Goal: Task Accomplishment & Management: Manage account settings

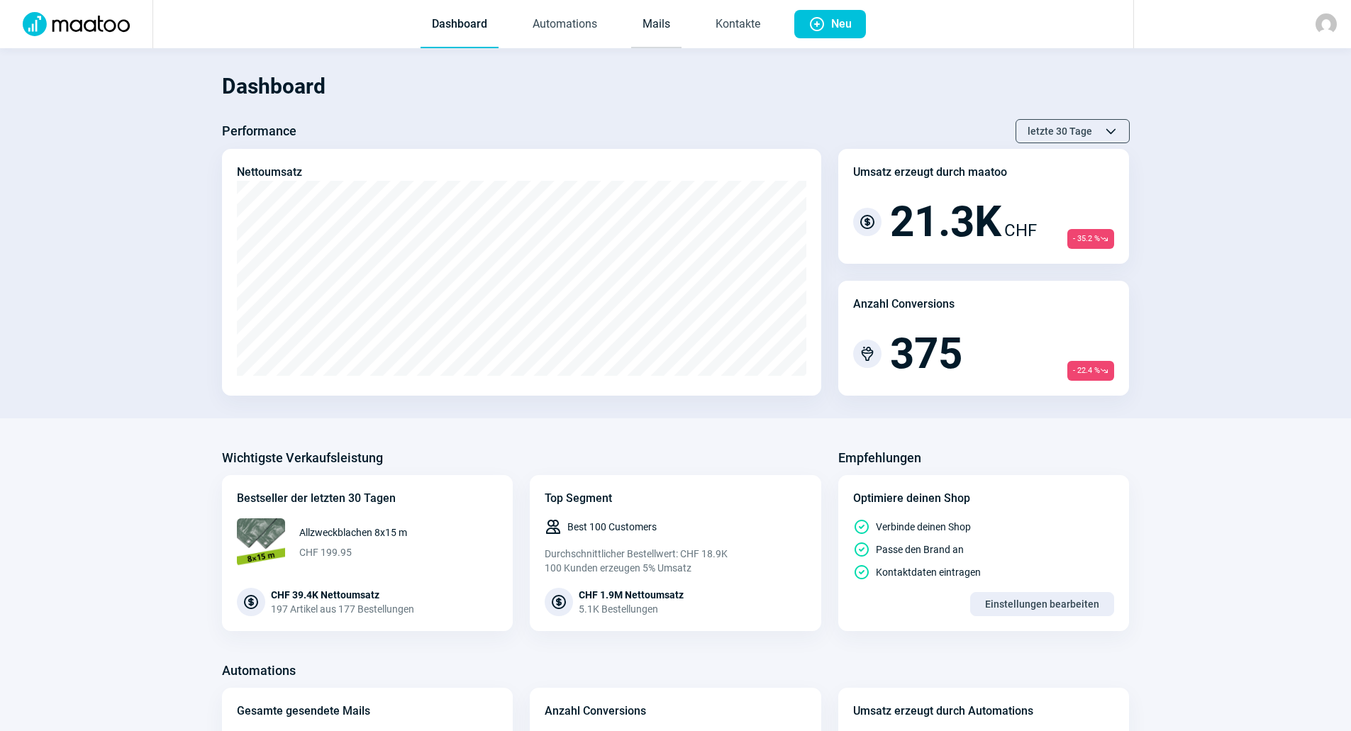
click at [675, 23] on link "Mails" at bounding box center [656, 24] width 50 height 47
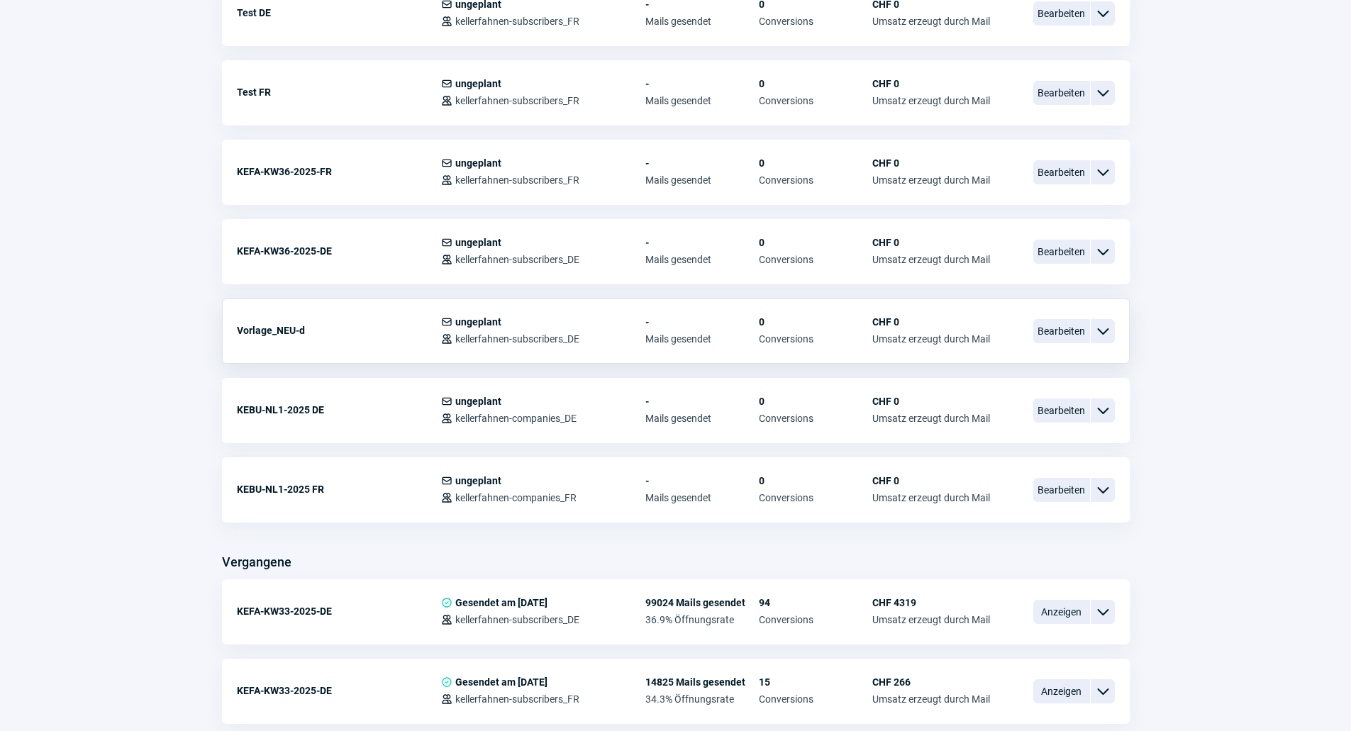
scroll to position [638, 0]
click at [1108, 399] on div "ChevronDown icon" at bounding box center [1103, 409] width 24 height 24
click at [975, 496] on span "Kopieren" at bounding box center [975, 493] width 41 height 11
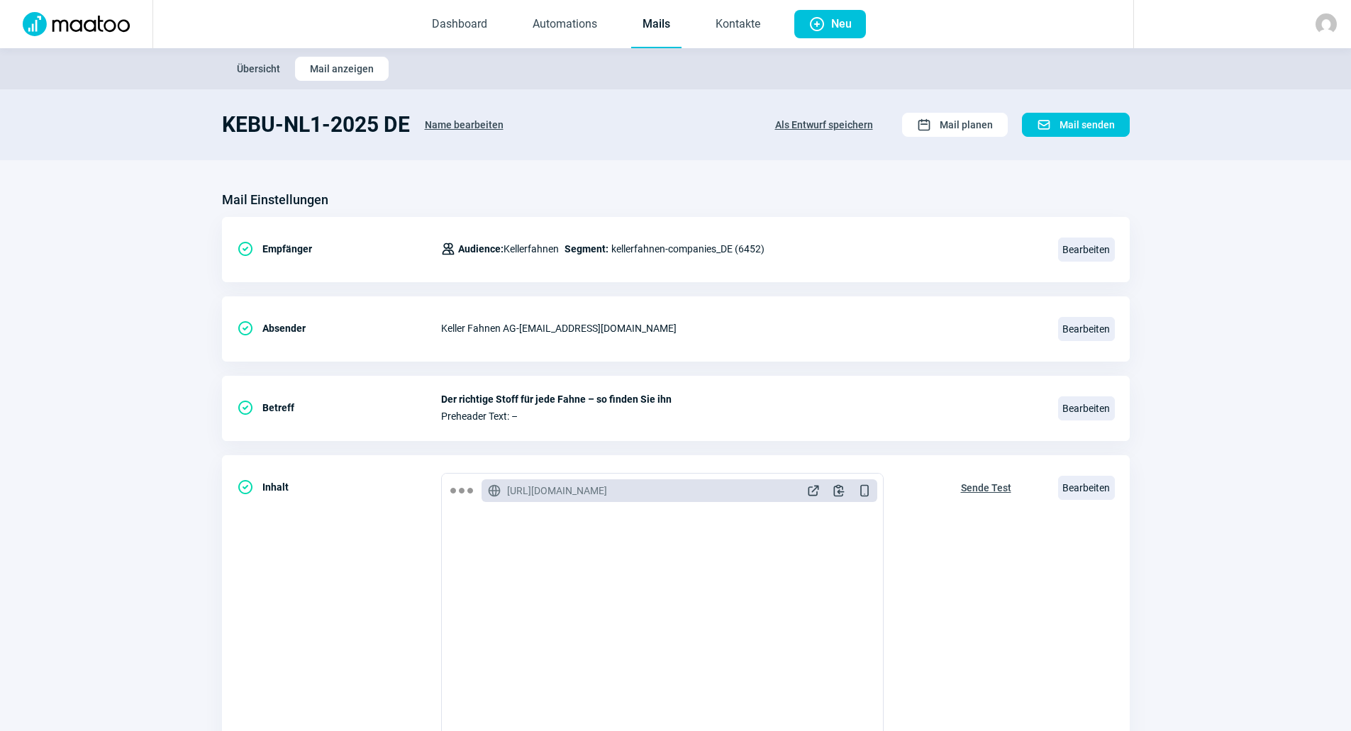
click at [473, 121] on span "Name bearbeiten" at bounding box center [464, 124] width 79 height 23
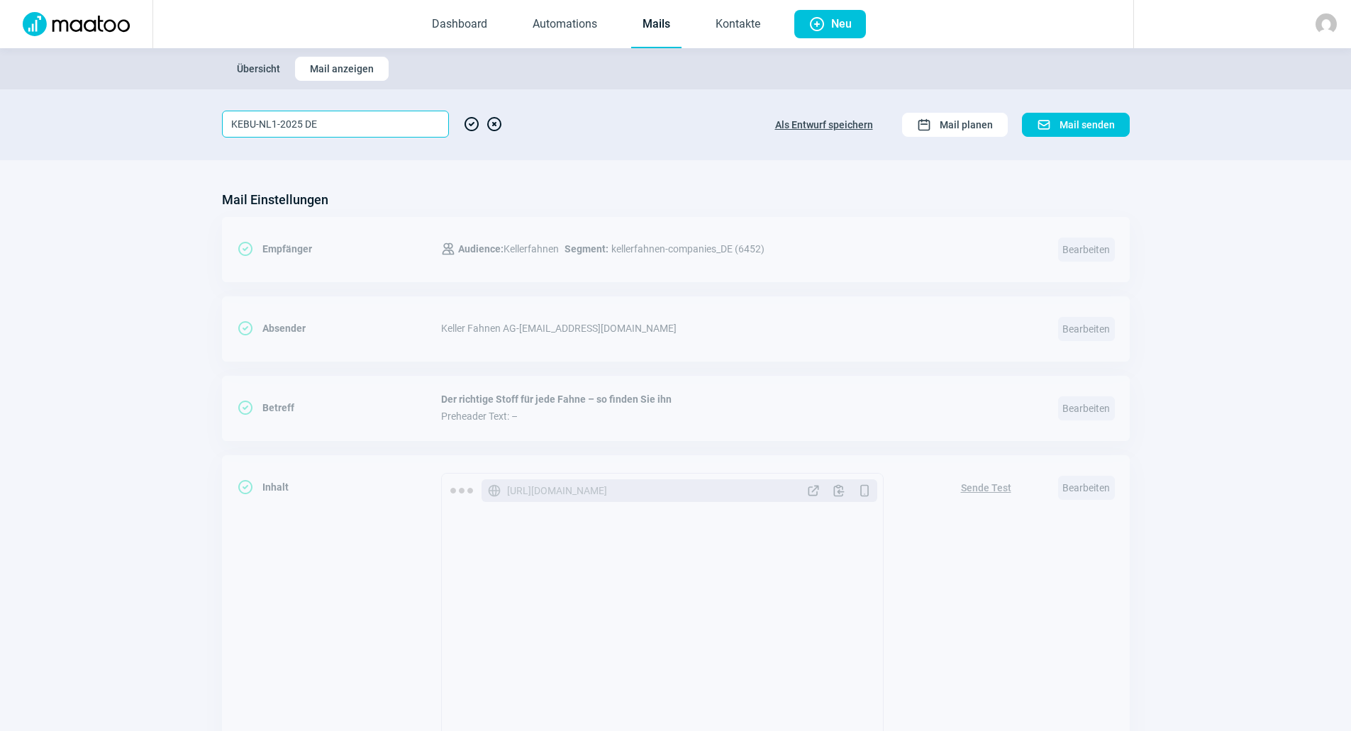
click at [276, 124] on input "KEBU-NL1-2025 DE" at bounding box center [335, 124] width 227 height 27
type input "KEBU-NL2-2025 DE"
click at [474, 123] on span "CheckCircle icon" at bounding box center [471, 124] width 17 height 27
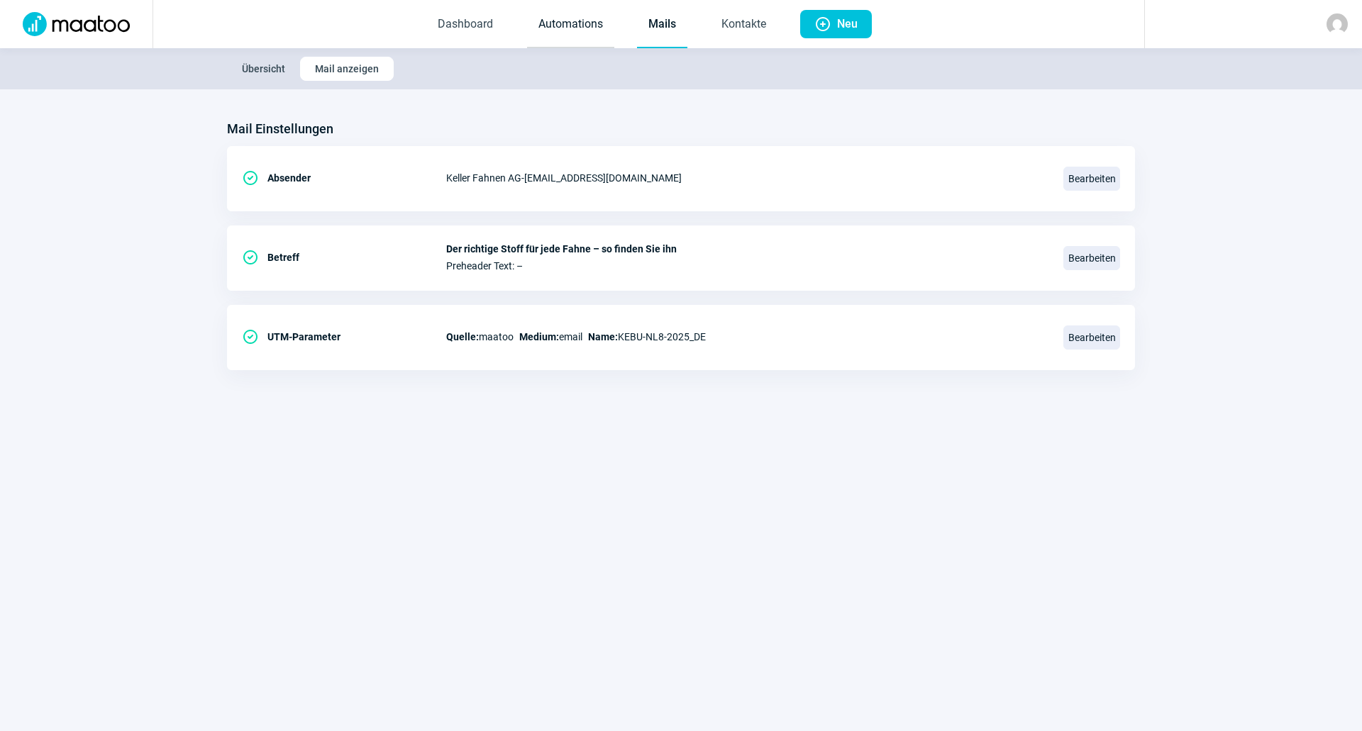
click at [604, 27] on link "Automations" at bounding box center [570, 24] width 87 height 47
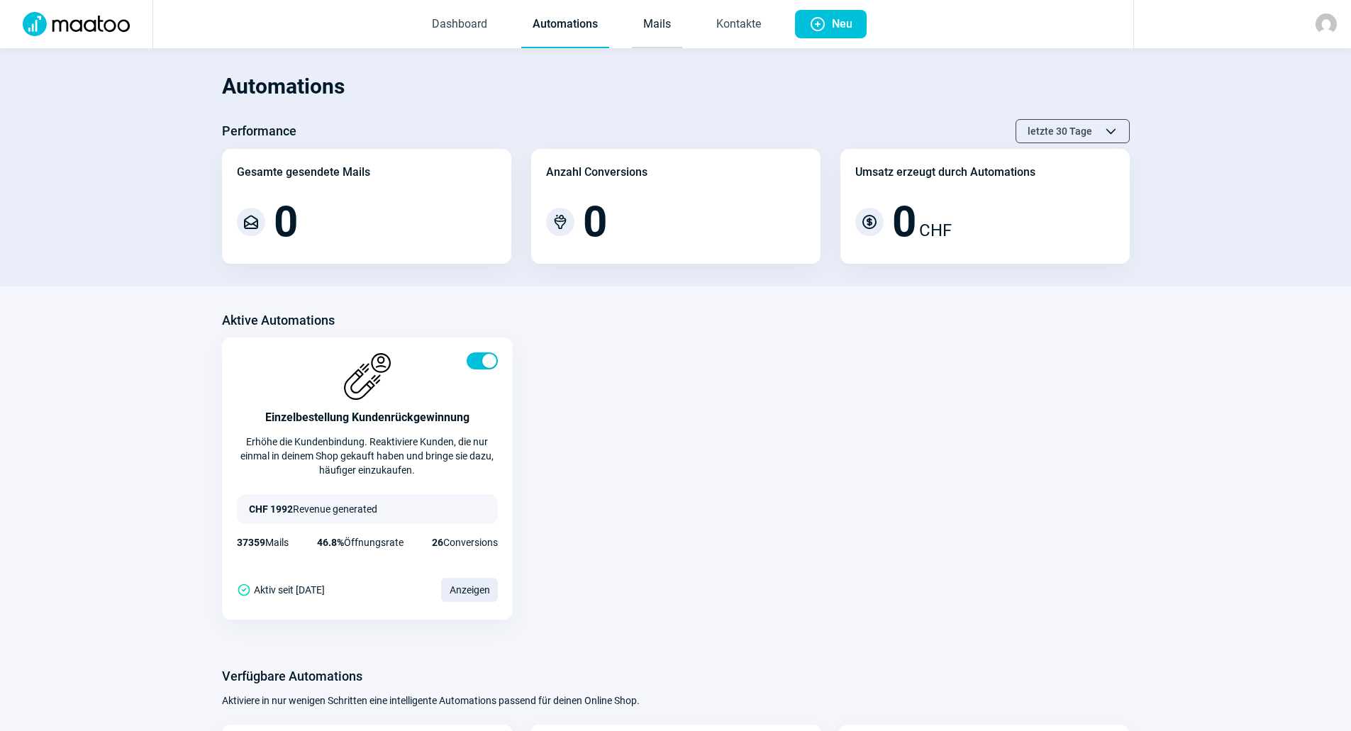
click at [655, 16] on link "Mails" at bounding box center [657, 24] width 50 height 47
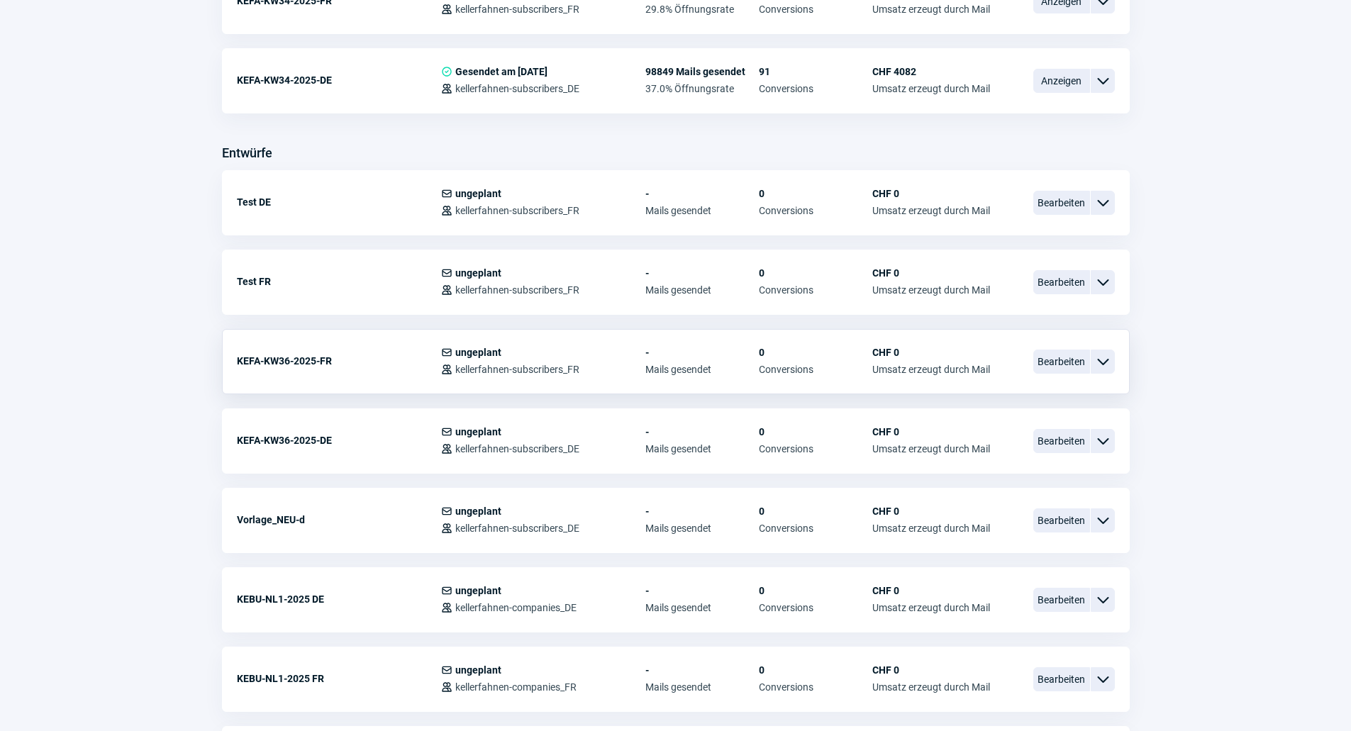
scroll to position [638, 0]
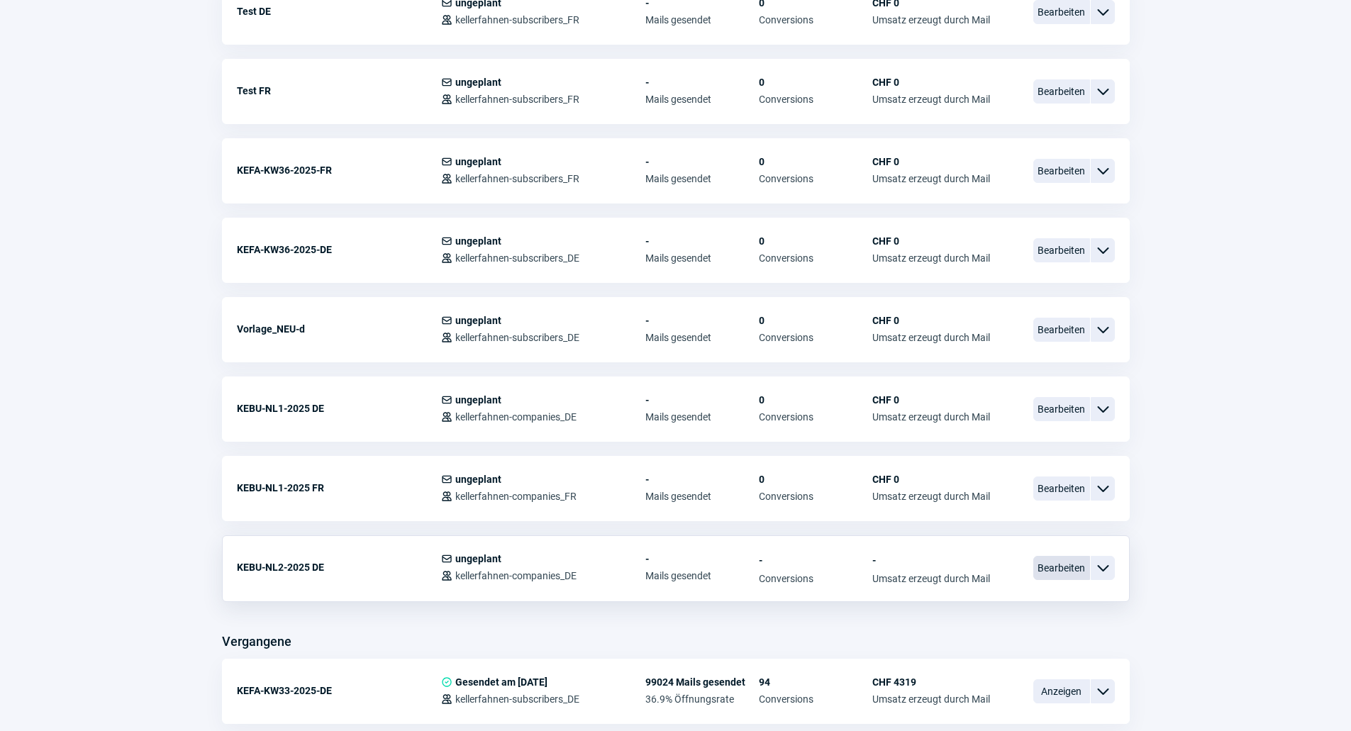
click at [1043, 565] on span "Bearbeiten" at bounding box center [1061, 568] width 57 height 24
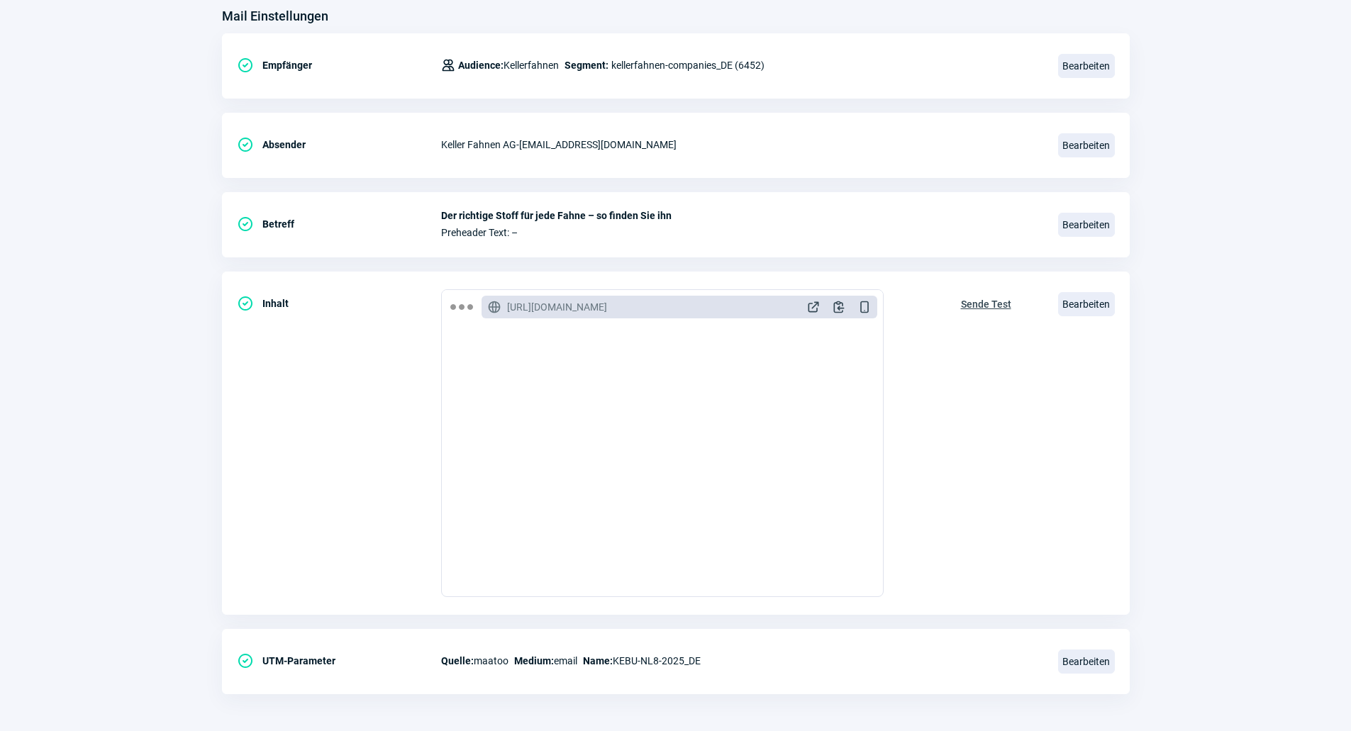
scroll to position [189, 0]
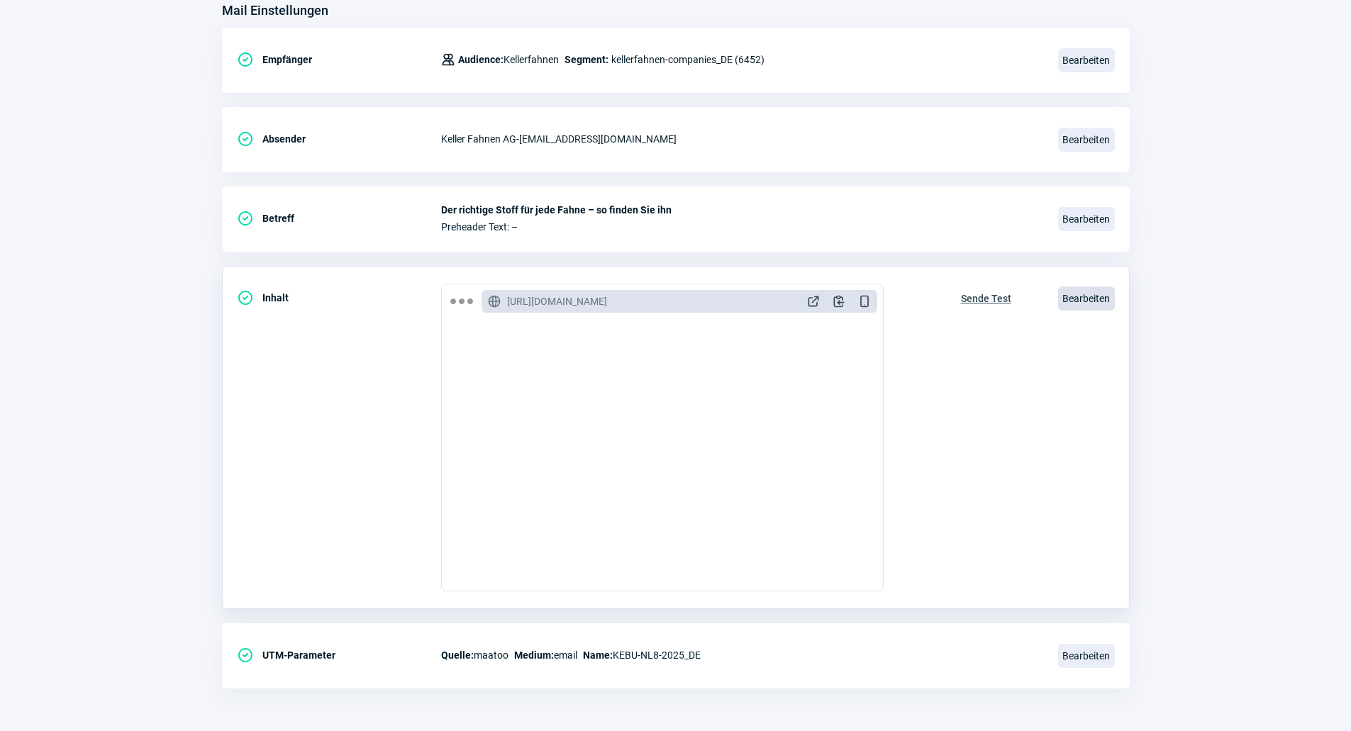
click at [1084, 295] on span "Bearbeiten" at bounding box center [1086, 299] width 57 height 24
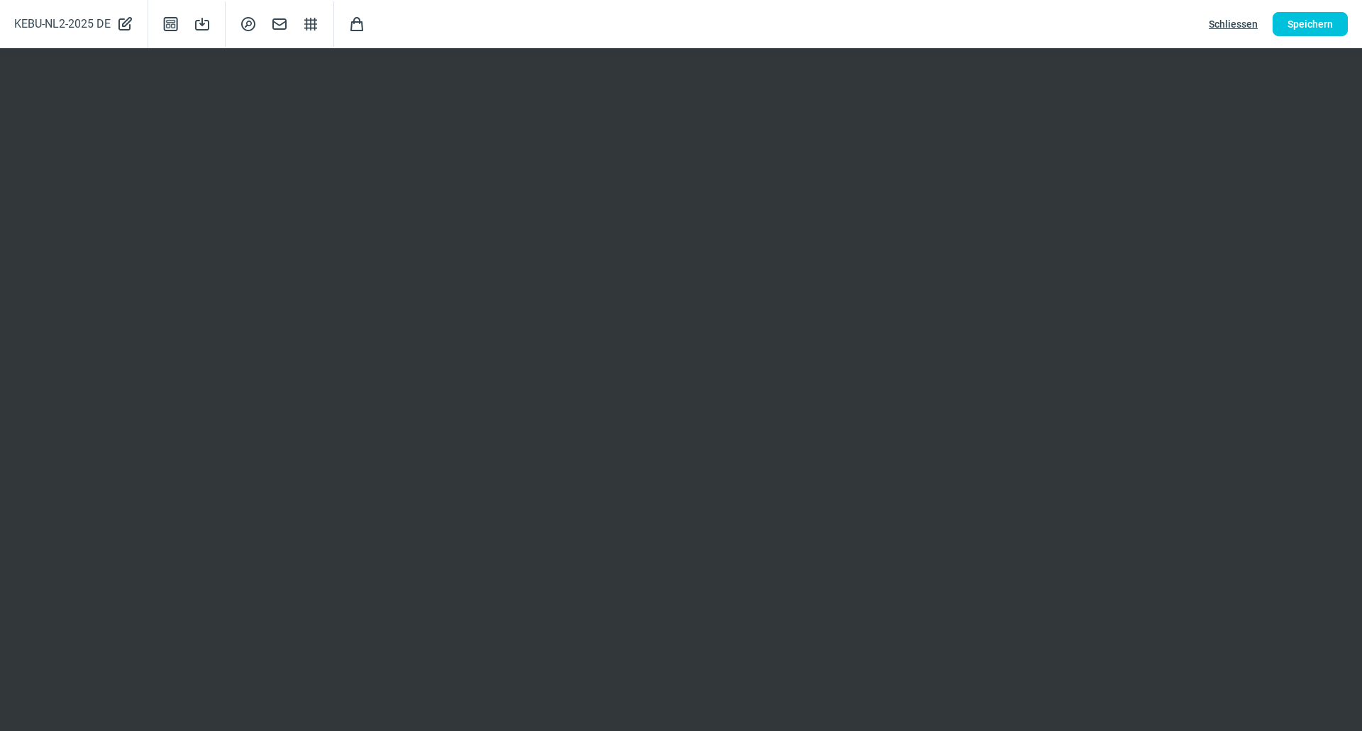
click at [1223, 27] on span "Schliessen" at bounding box center [1232, 24] width 49 height 23
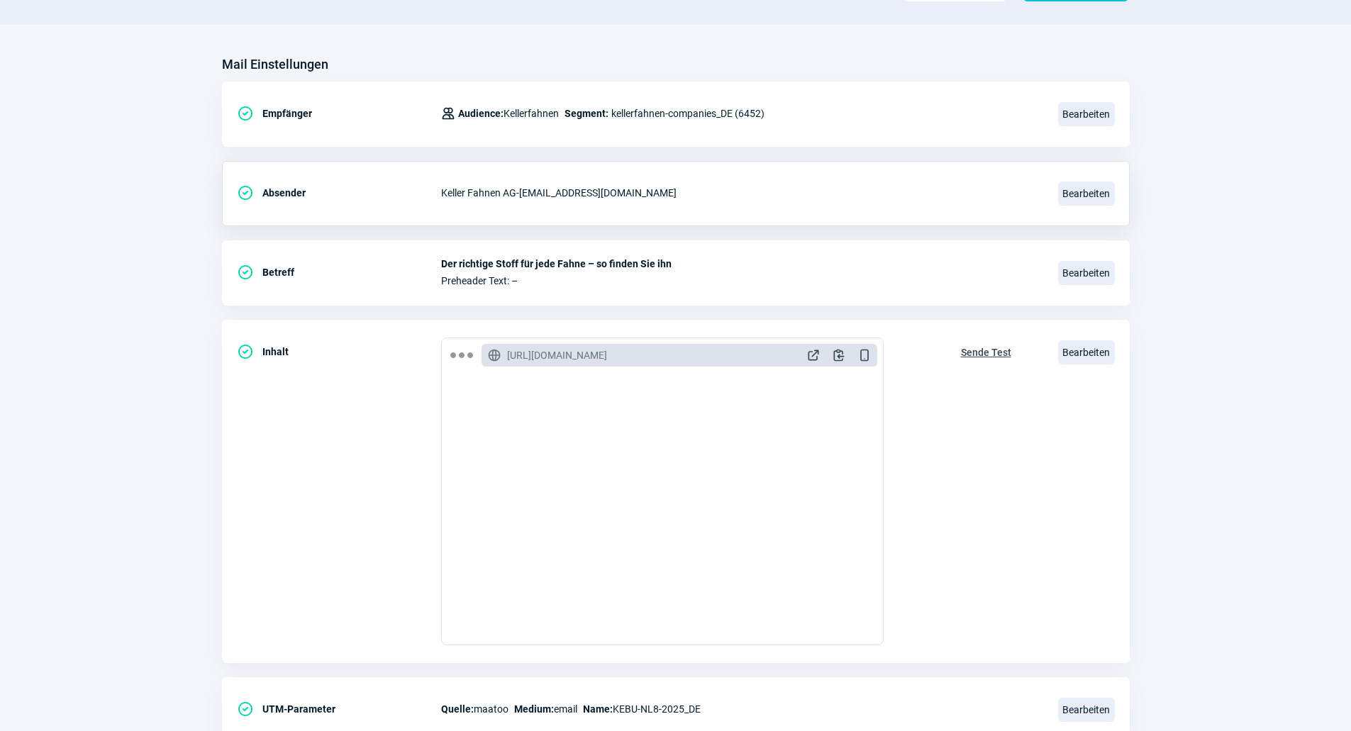
scroll to position [48, 0]
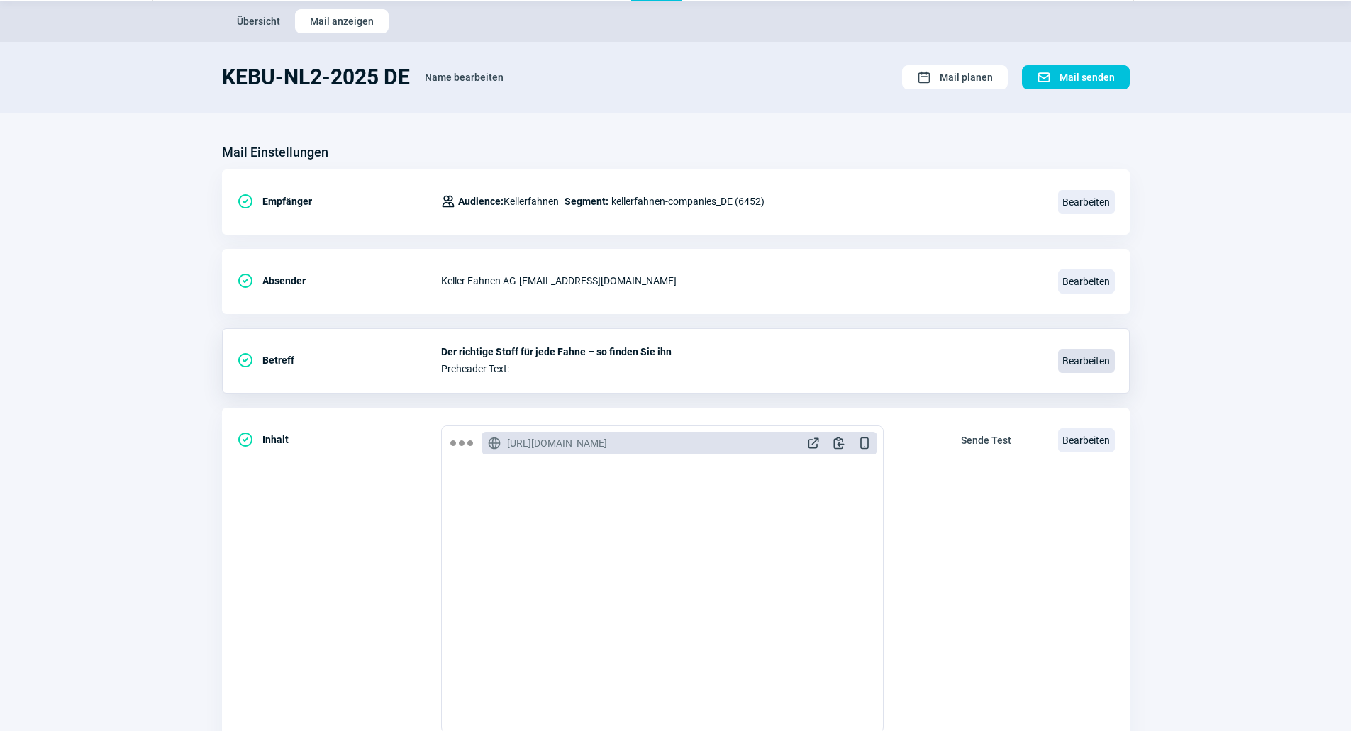
click at [1075, 352] on span "Bearbeiten" at bounding box center [1086, 361] width 57 height 24
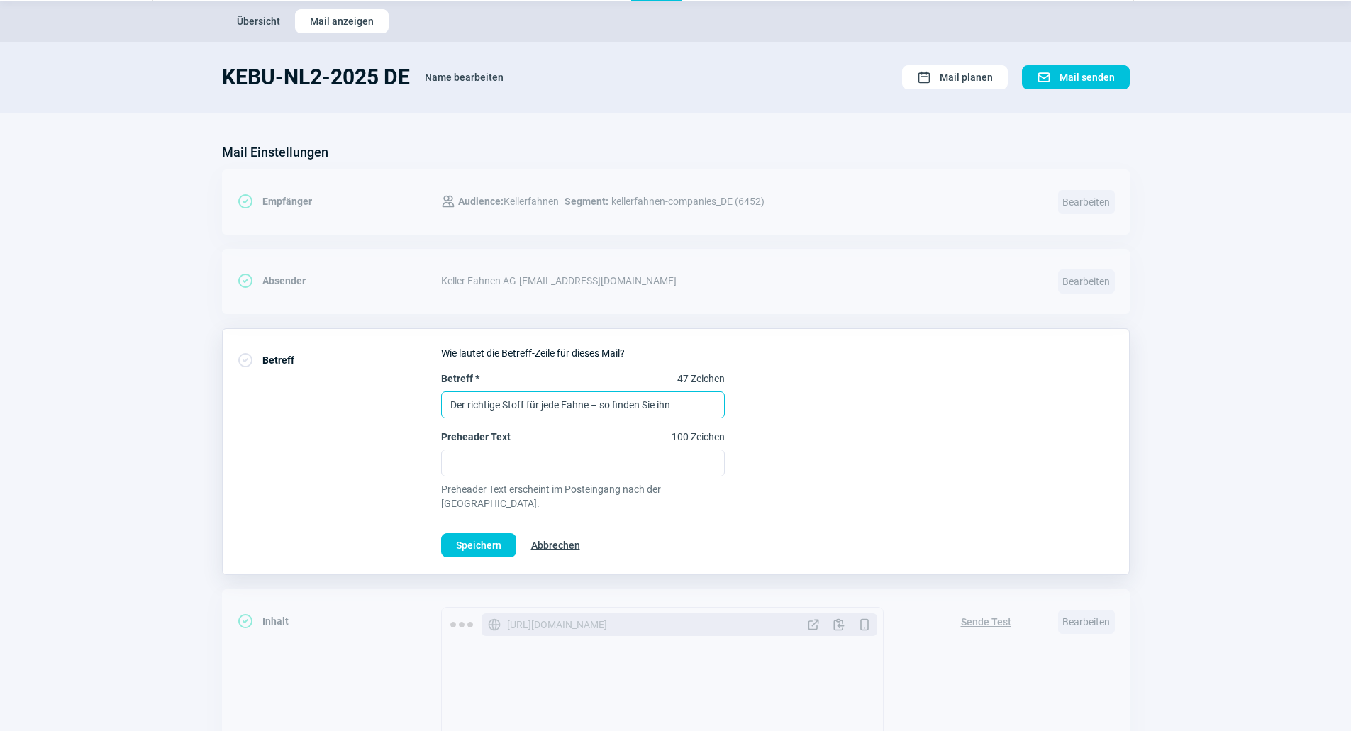
click at [567, 408] on input "Der richtige Stoff für jede Fahne – so finden Sie ihn" at bounding box center [583, 404] width 284 height 27
type input "Mehr als nur Fahnen"
click at [465, 534] on span "Speichern" at bounding box center [478, 545] width 45 height 23
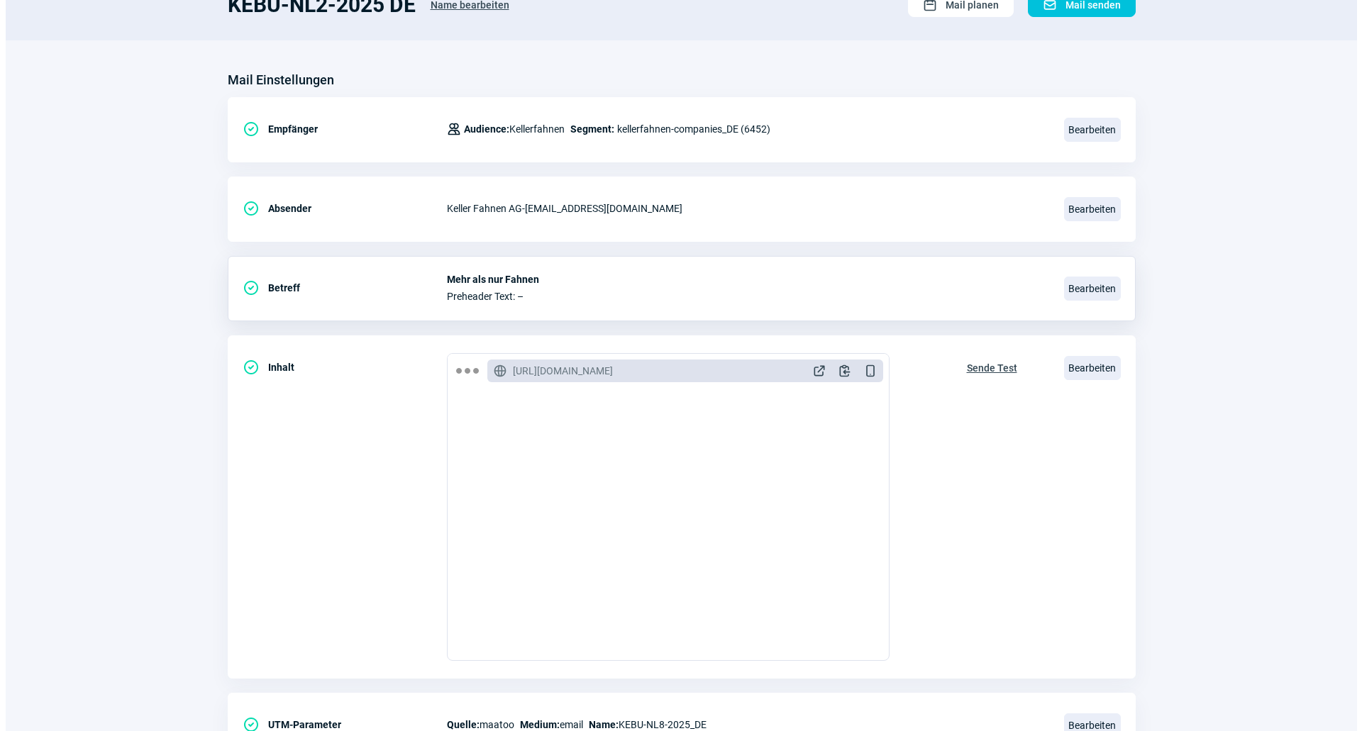
scroll to position [189, 0]
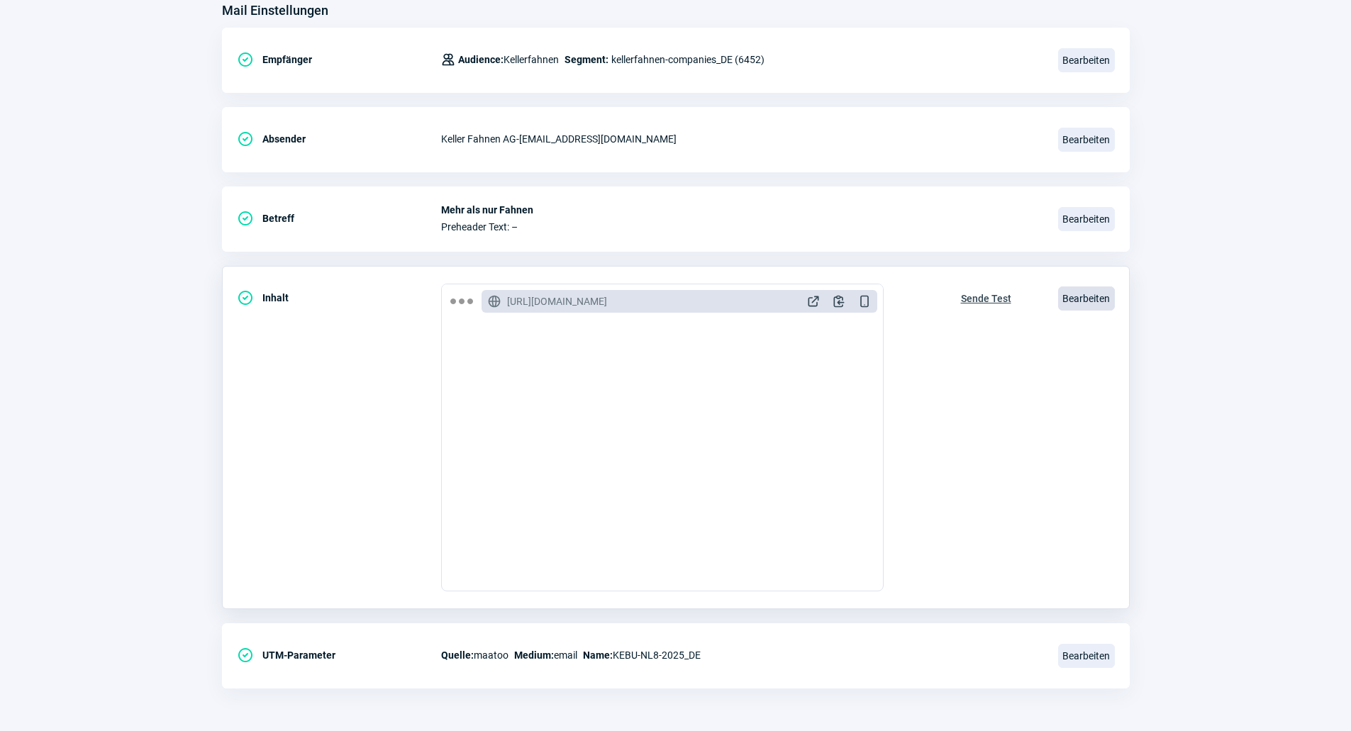
click at [1101, 294] on span "Bearbeiten" at bounding box center [1086, 299] width 57 height 24
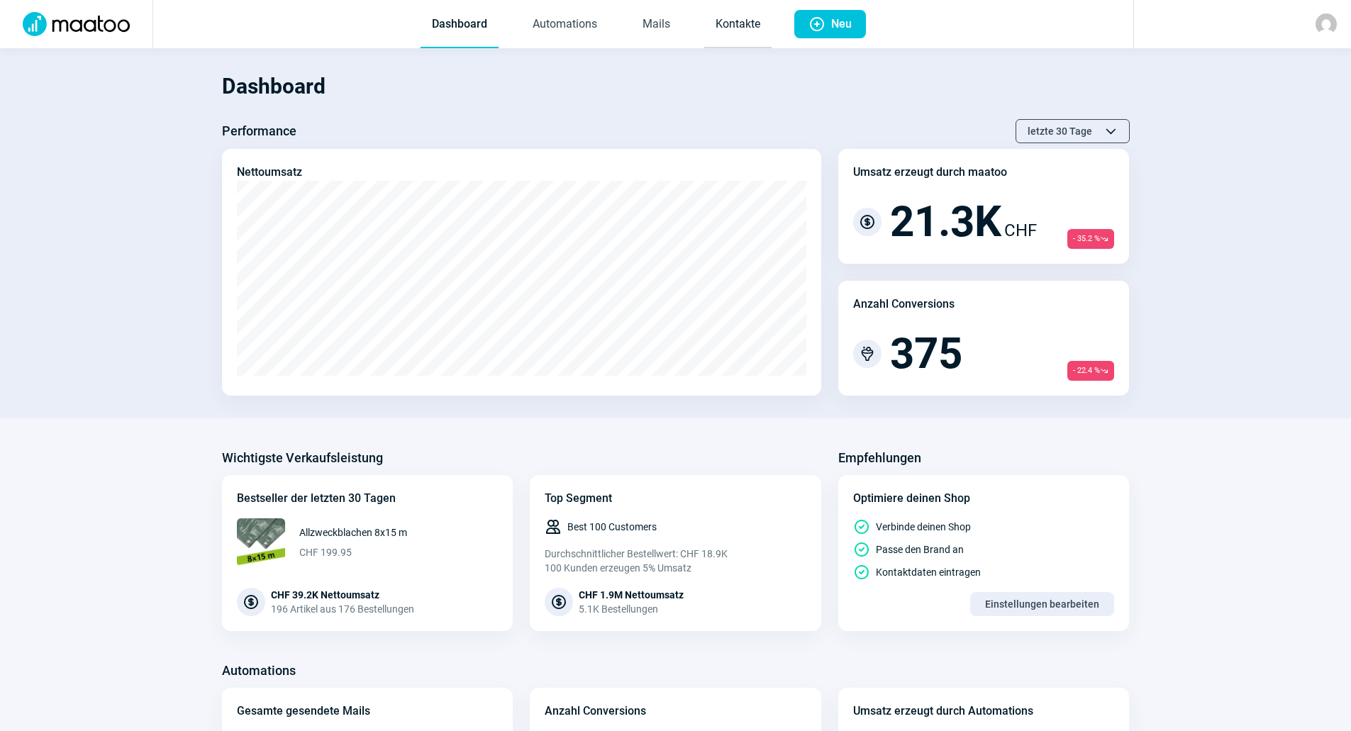
click at [756, 33] on link "Kontakte" at bounding box center [737, 24] width 67 height 47
click at [654, 35] on link "Mails" at bounding box center [656, 24] width 50 height 47
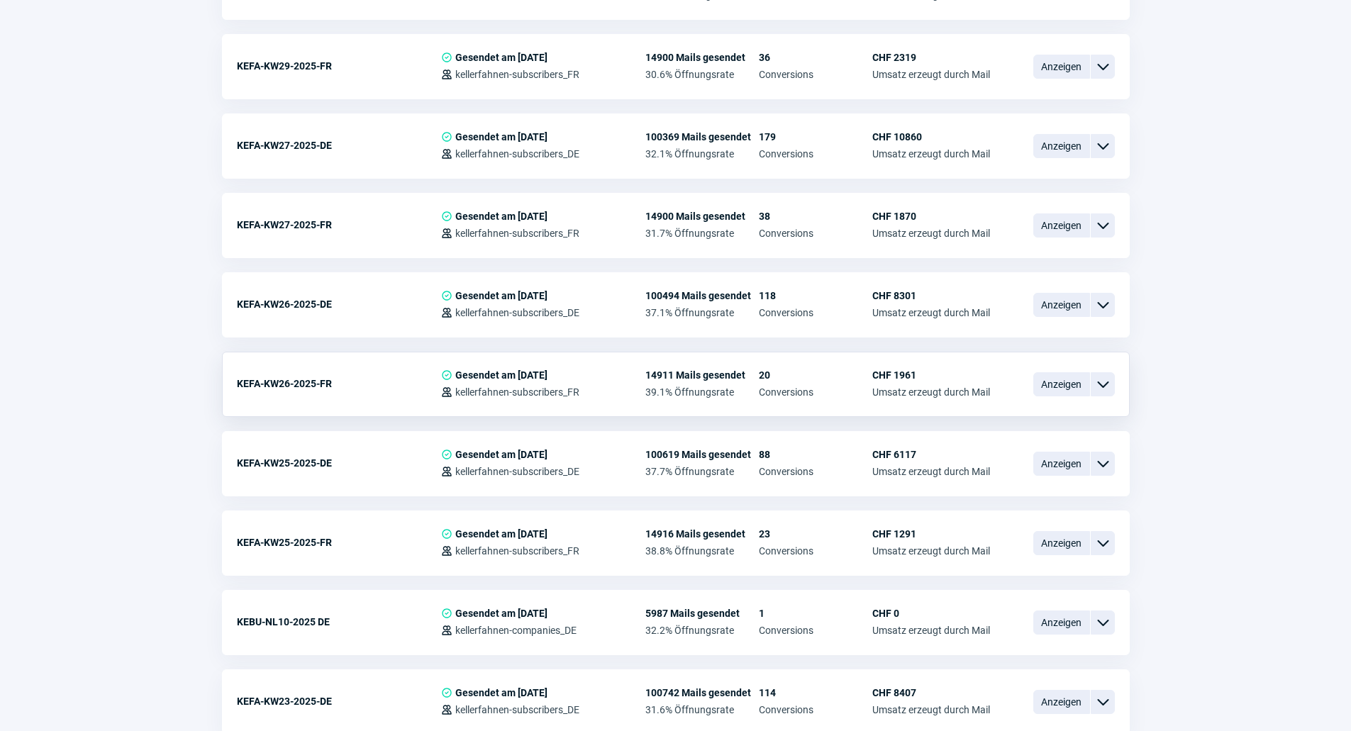
scroll to position [1844, 0]
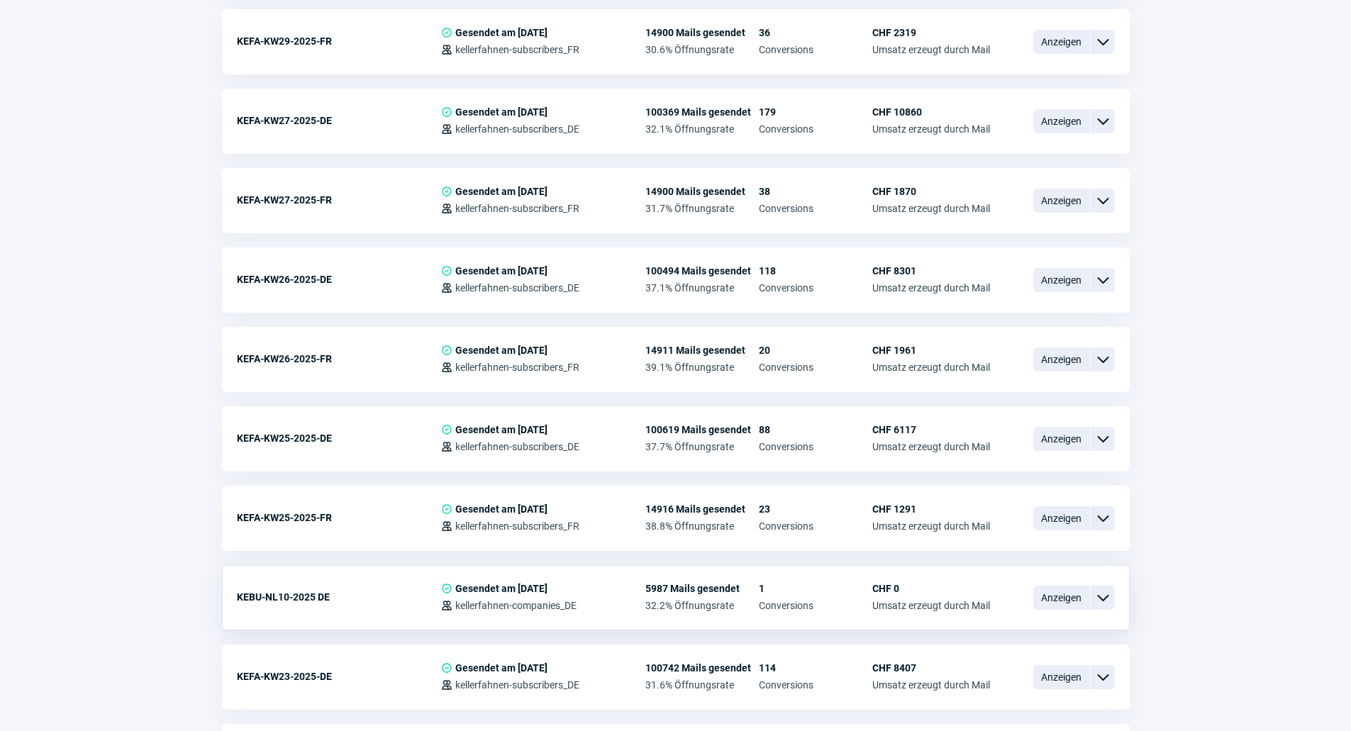
click at [1097, 597] on span "ChevronDown icon" at bounding box center [1102, 597] width 17 height 17
click at [1026, 644] on div "Vorschau" at bounding box center [1029, 657] width 170 height 26
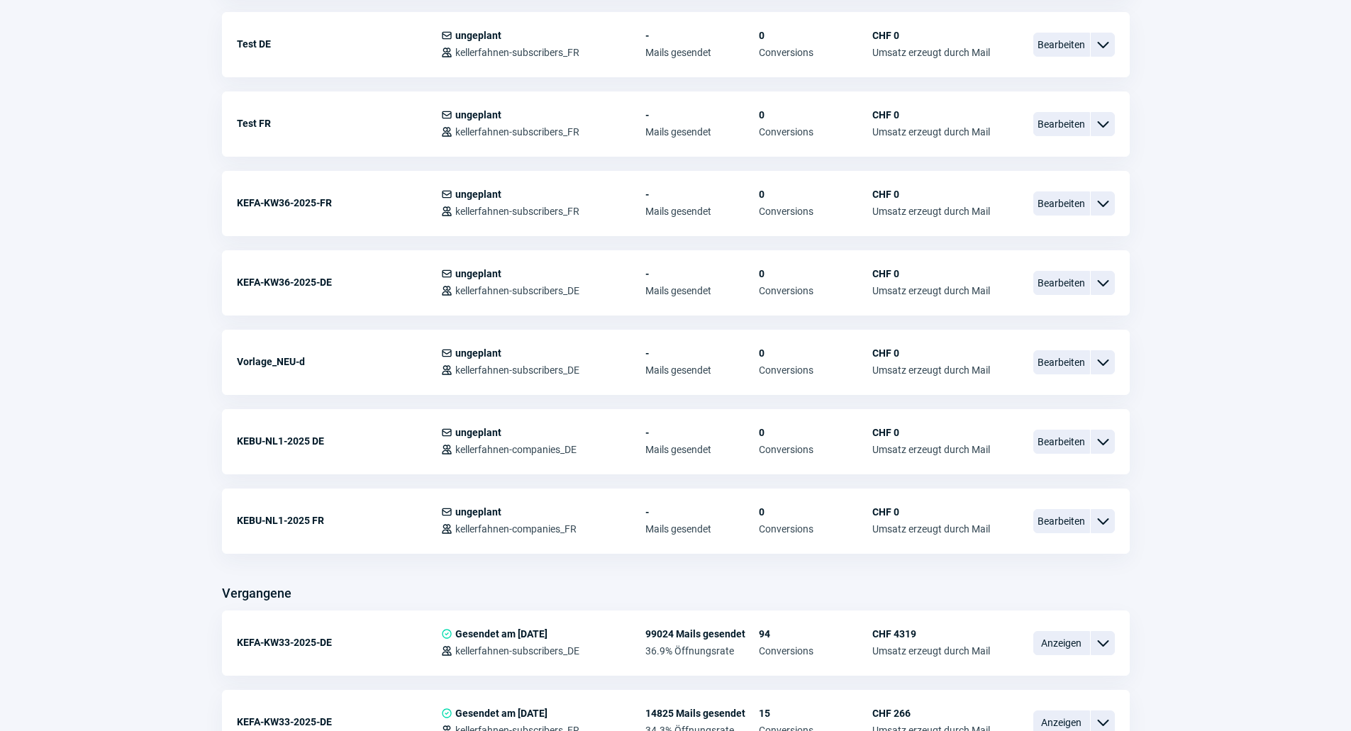
scroll to position [662, 0]
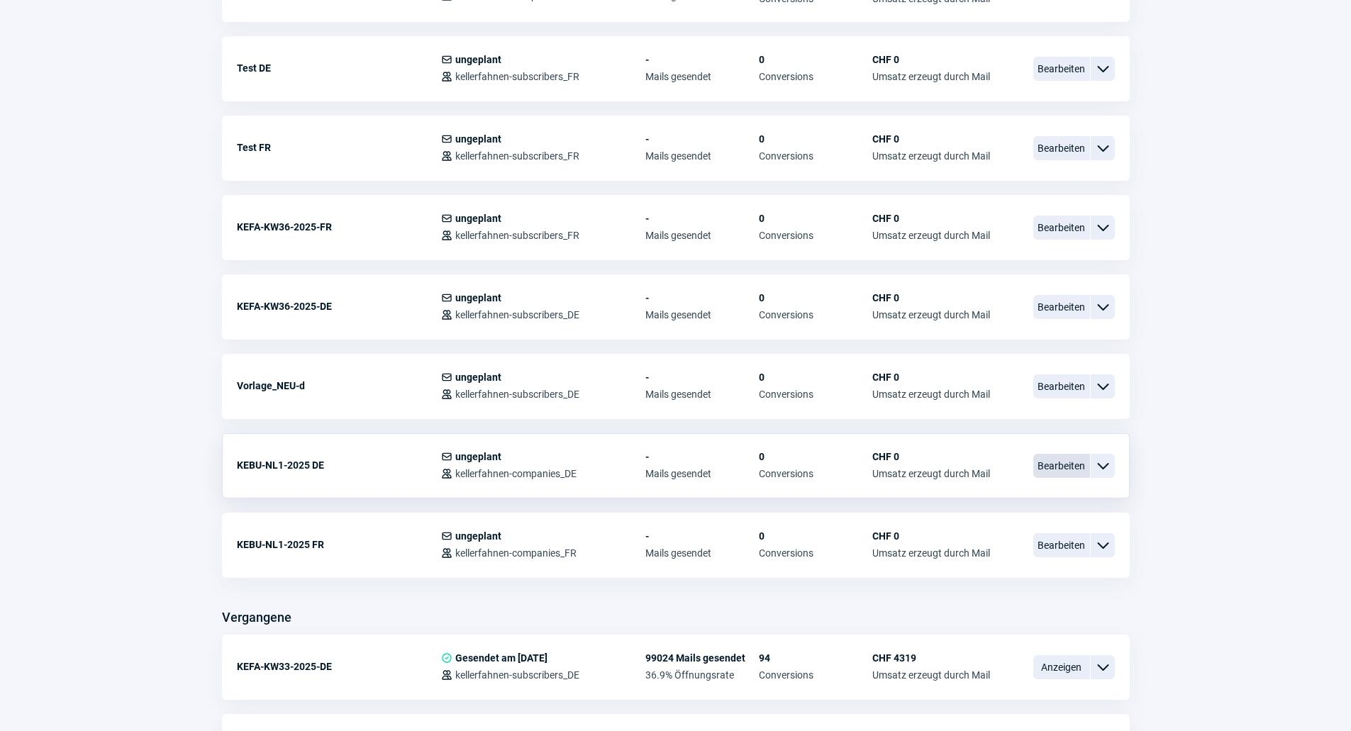
click at [1068, 463] on span "Bearbeiten" at bounding box center [1061, 466] width 57 height 24
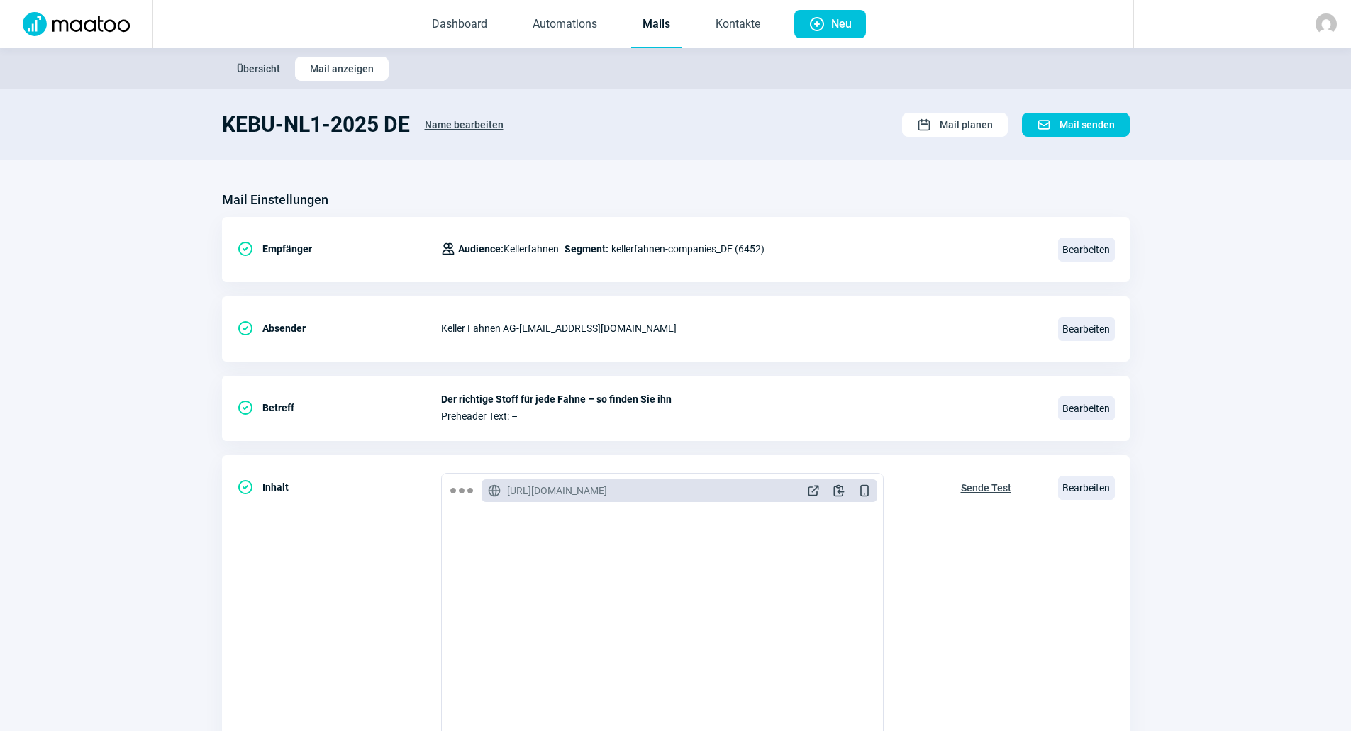
scroll to position [662, 0]
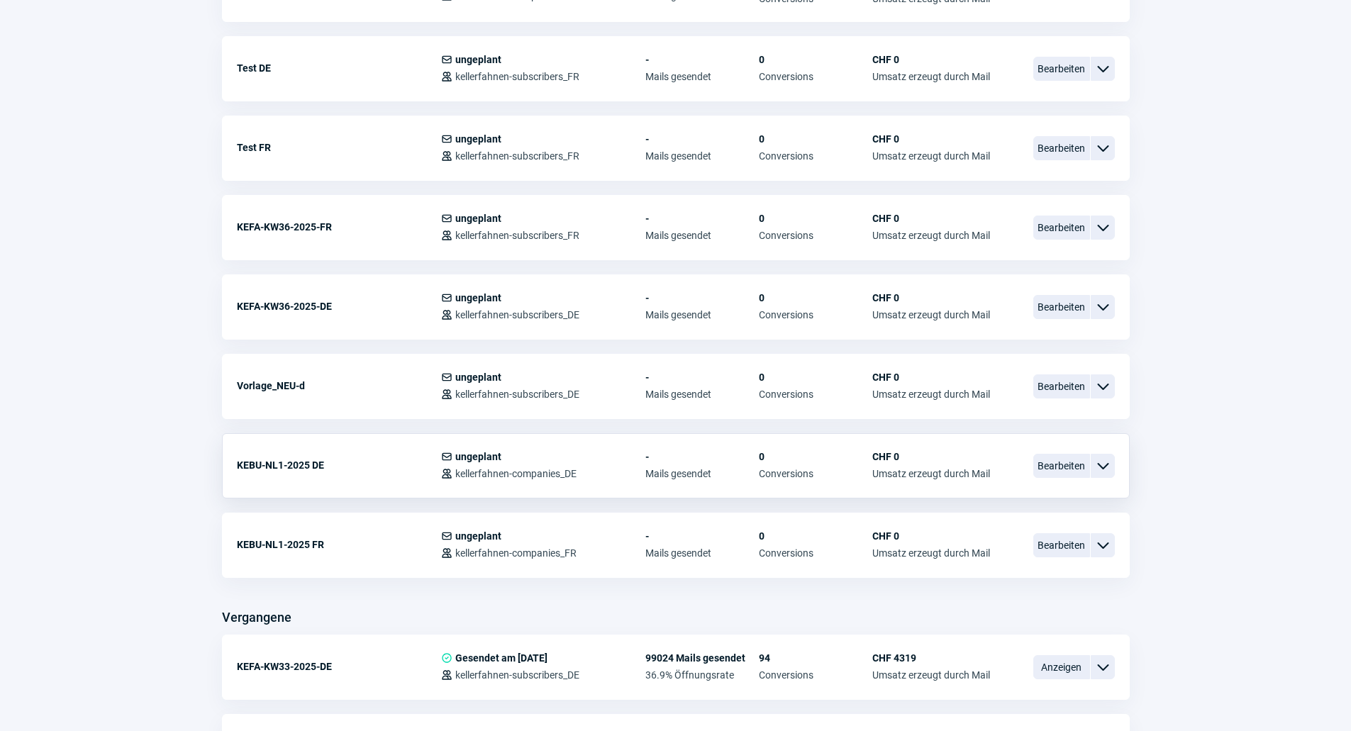
click at [1107, 457] on div "ChevronDown icon" at bounding box center [1103, 466] width 24 height 24
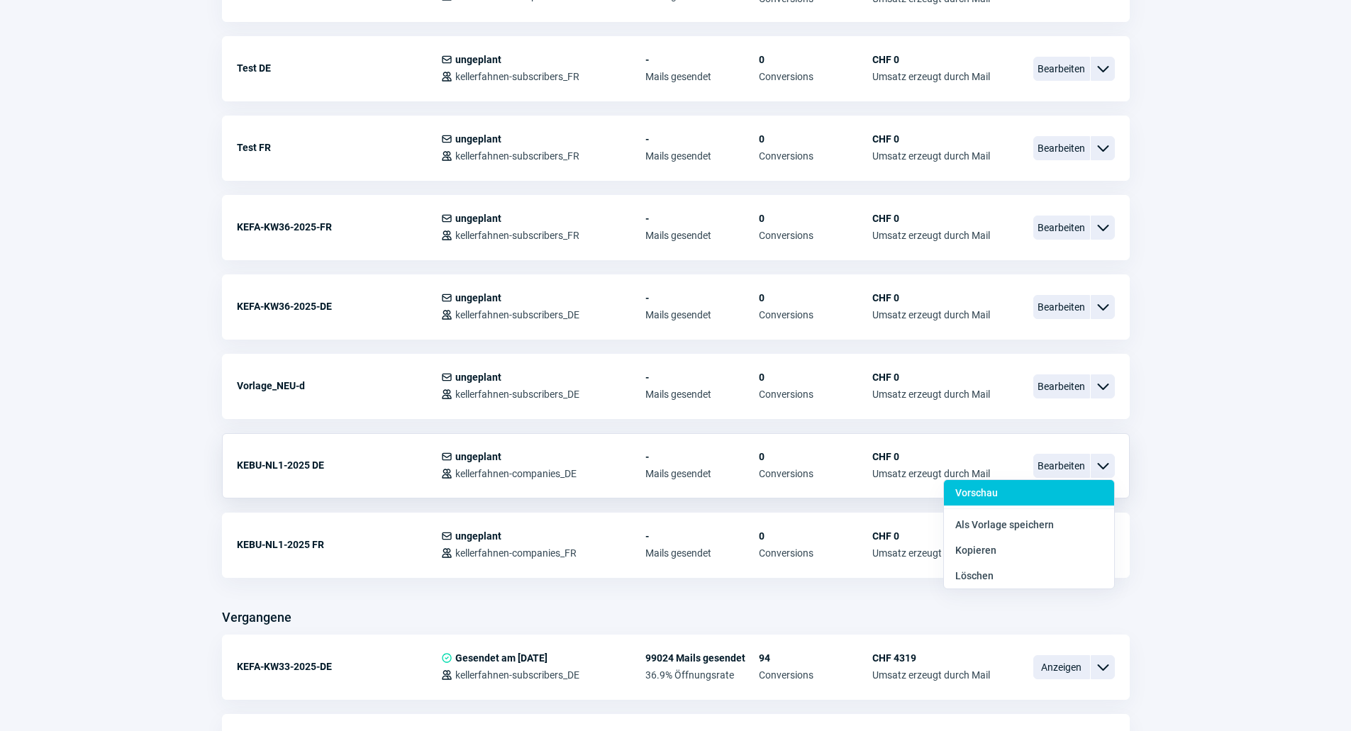
click at [991, 492] on span "Vorschau" at bounding box center [976, 492] width 43 height 11
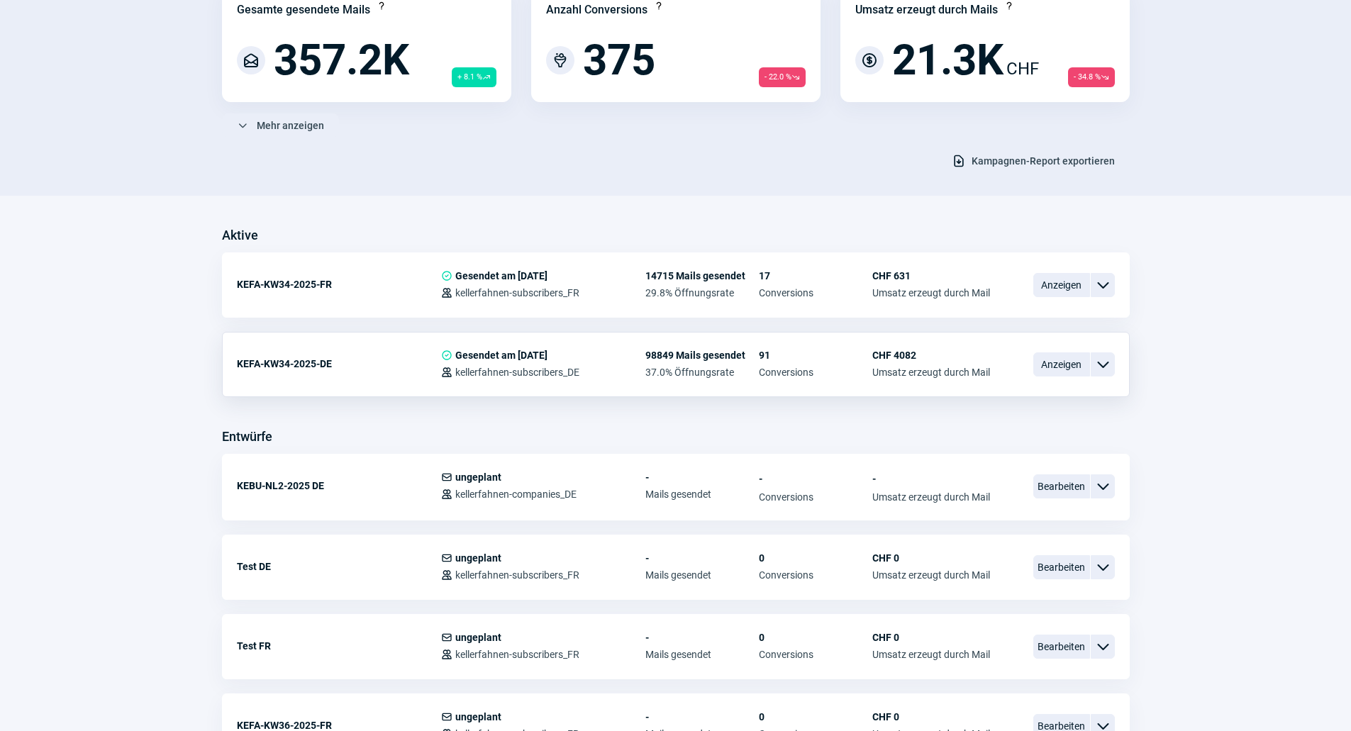
scroll to position [308, 0]
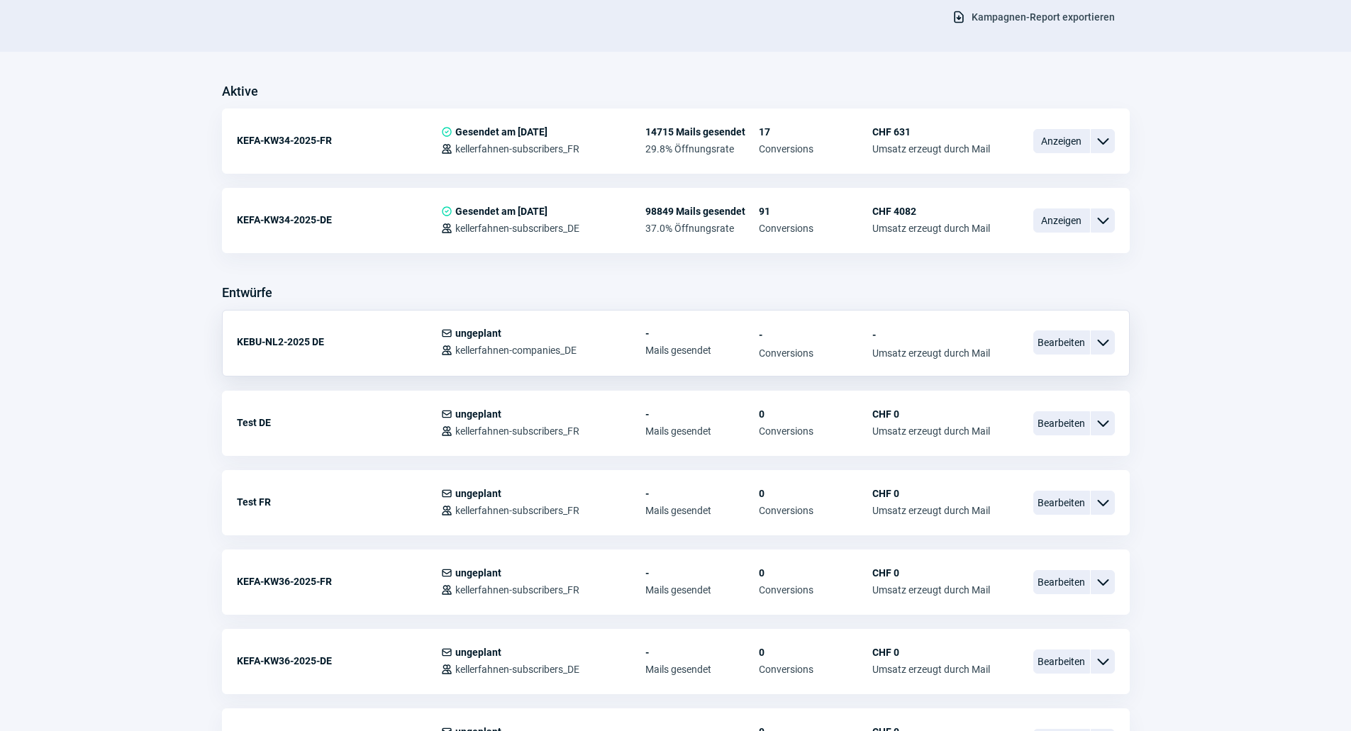
click at [1108, 341] on span "ChevronDown icon" at bounding box center [1102, 342] width 17 height 17
click at [1109, 341] on span "ChevronDown icon" at bounding box center [1102, 342] width 17 height 17
click at [1067, 341] on span "Bearbeiten" at bounding box center [1061, 342] width 57 height 24
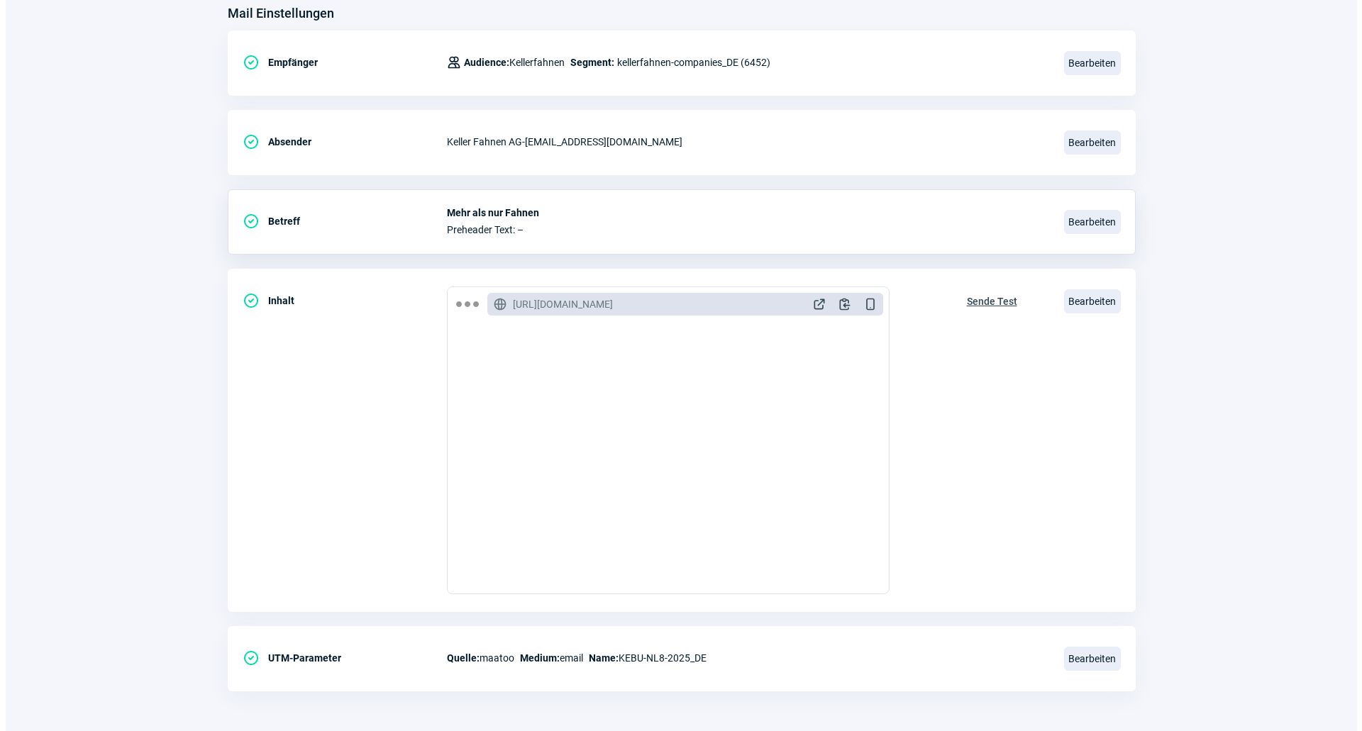
scroll to position [189, 0]
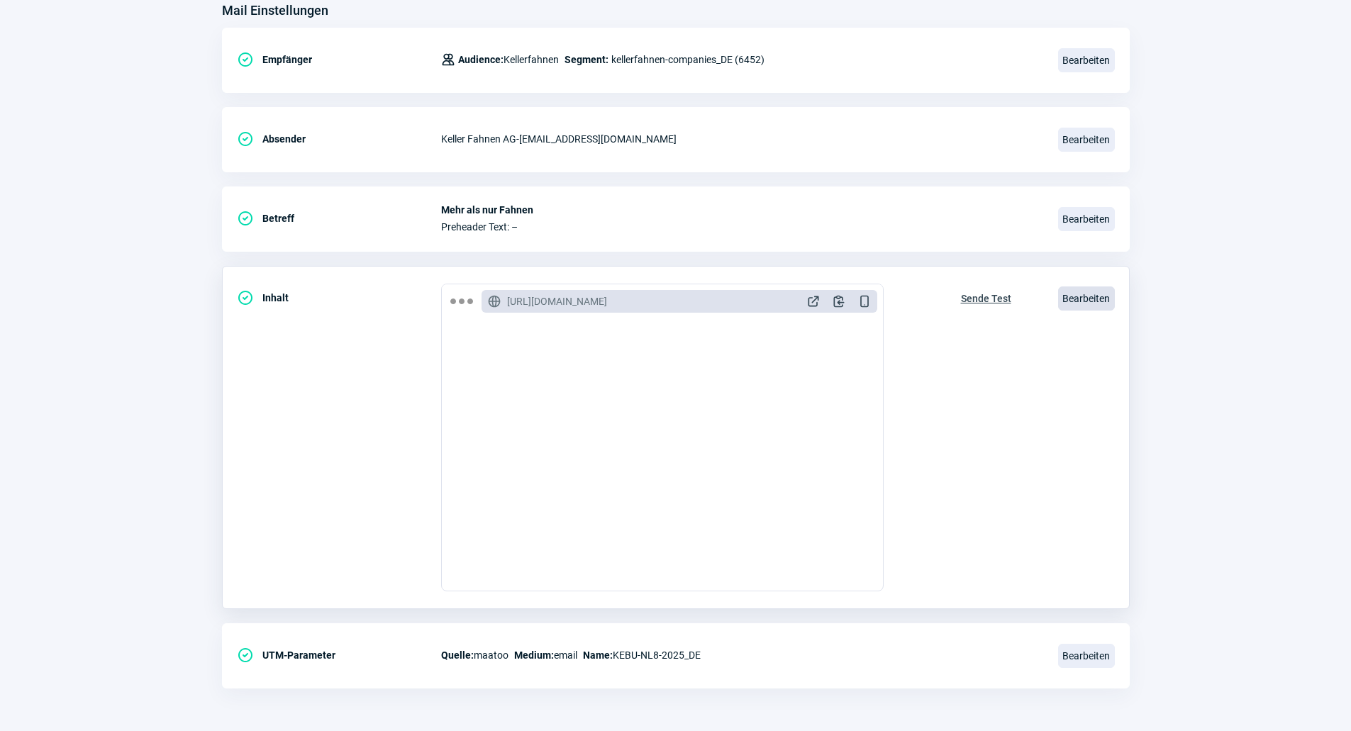
click at [1085, 299] on span "Bearbeiten" at bounding box center [1086, 299] width 57 height 24
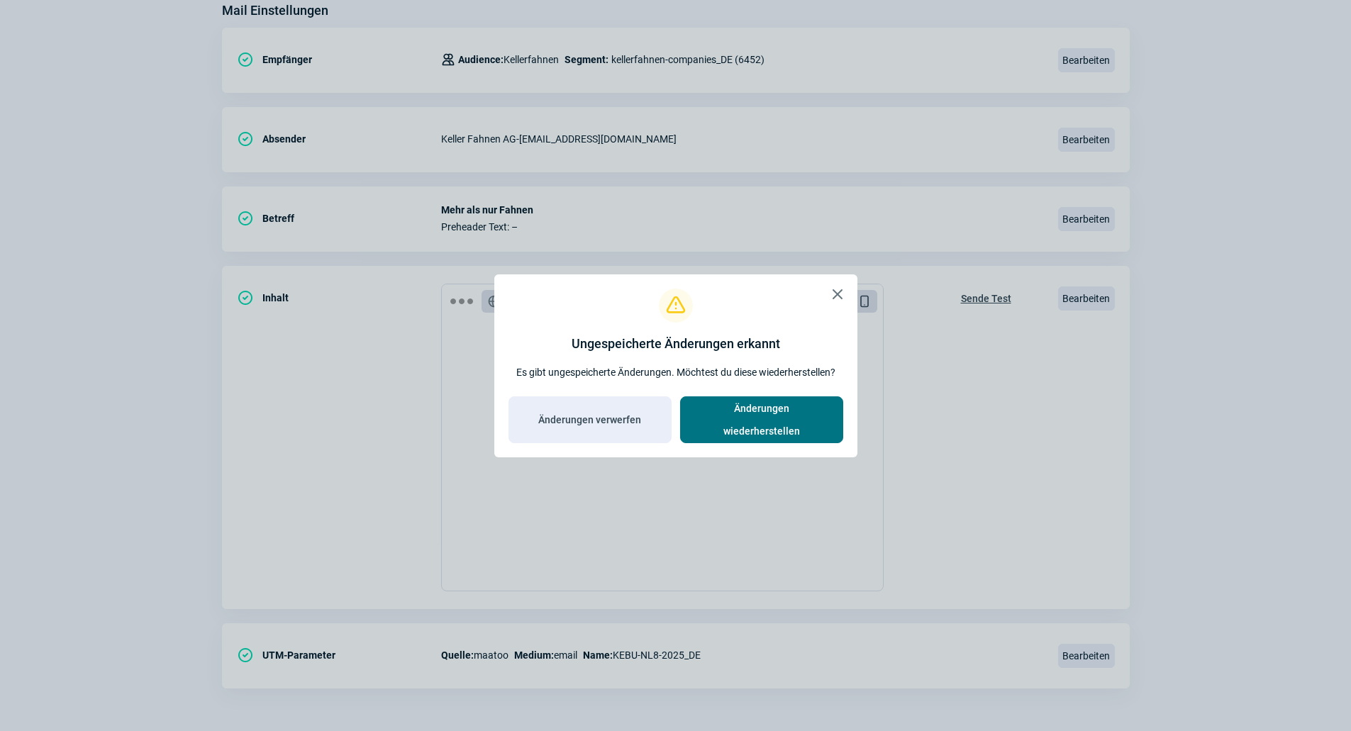
click at [807, 420] on span "Änderungen wiederherstellen" at bounding box center [761, 419] width 133 height 45
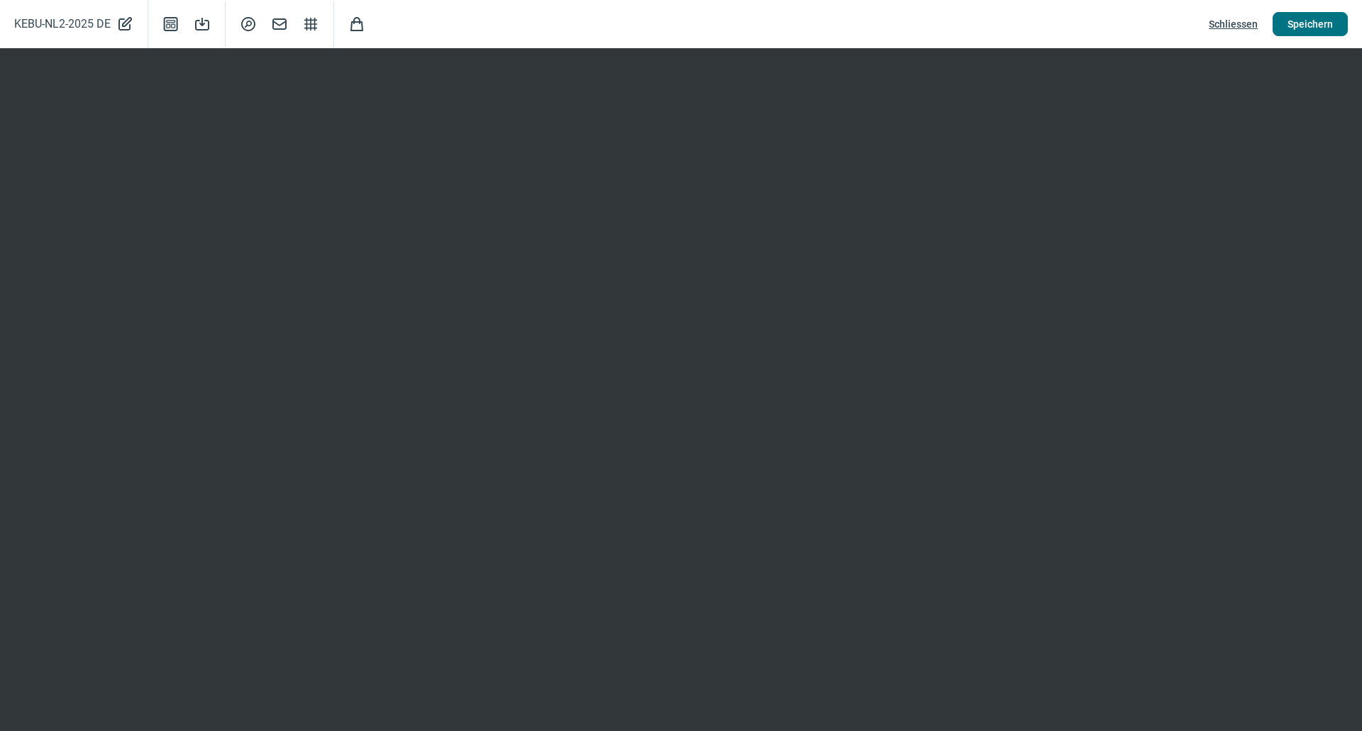
click at [1303, 16] on span "Speichern" at bounding box center [1309, 24] width 45 height 23
click at [1223, 21] on span "Schliessen" at bounding box center [1232, 24] width 49 height 23
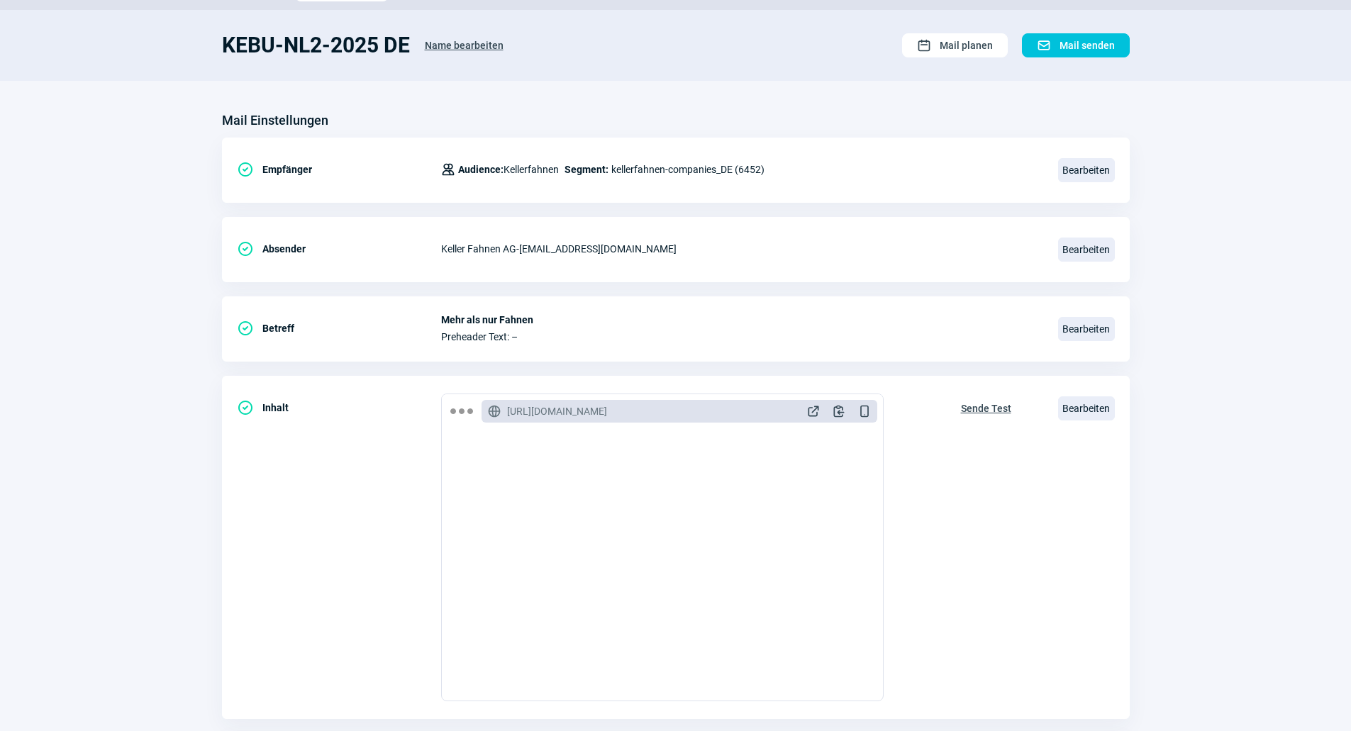
scroll to position [0, 0]
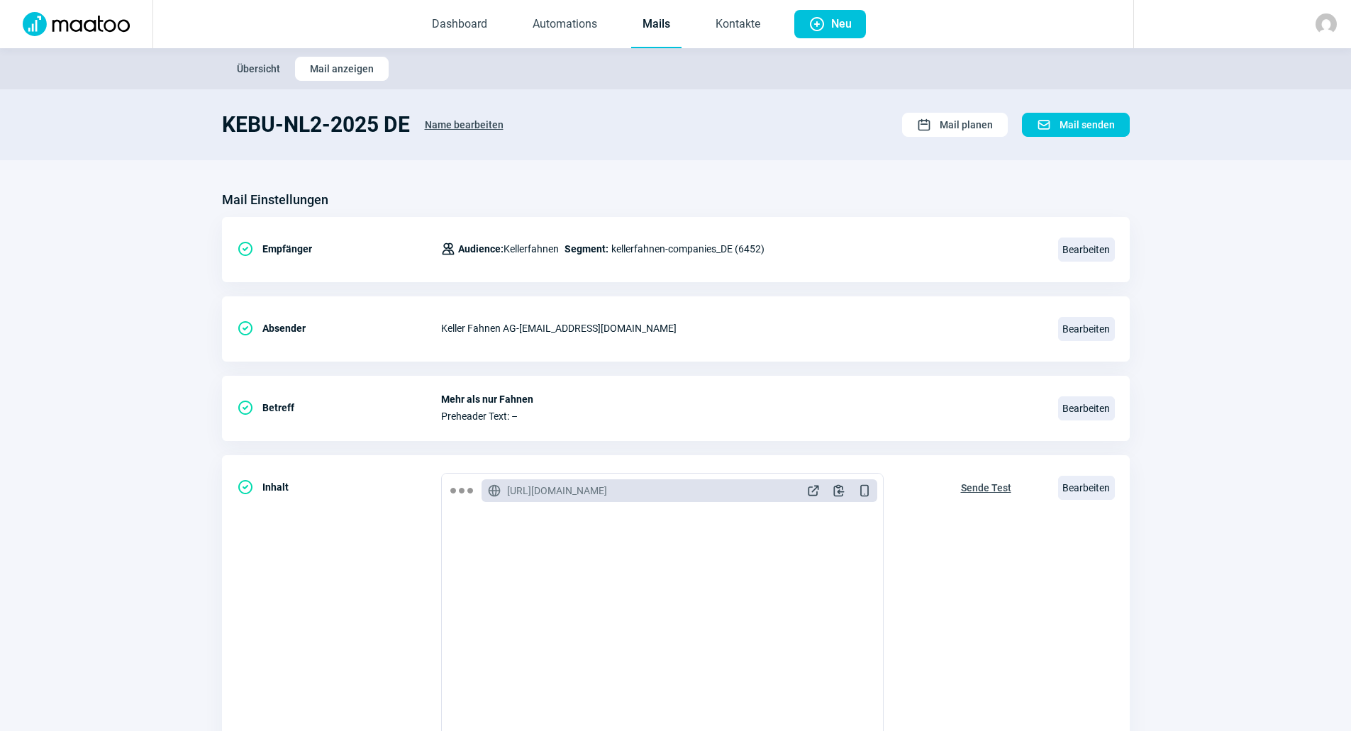
click at [684, 1] on span "Dashboard Automations Mails Kontakte" at bounding box center [596, 24] width 374 height 48
click at [649, 30] on link "Mails" at bounding box center [656, 24] width 50 height 47
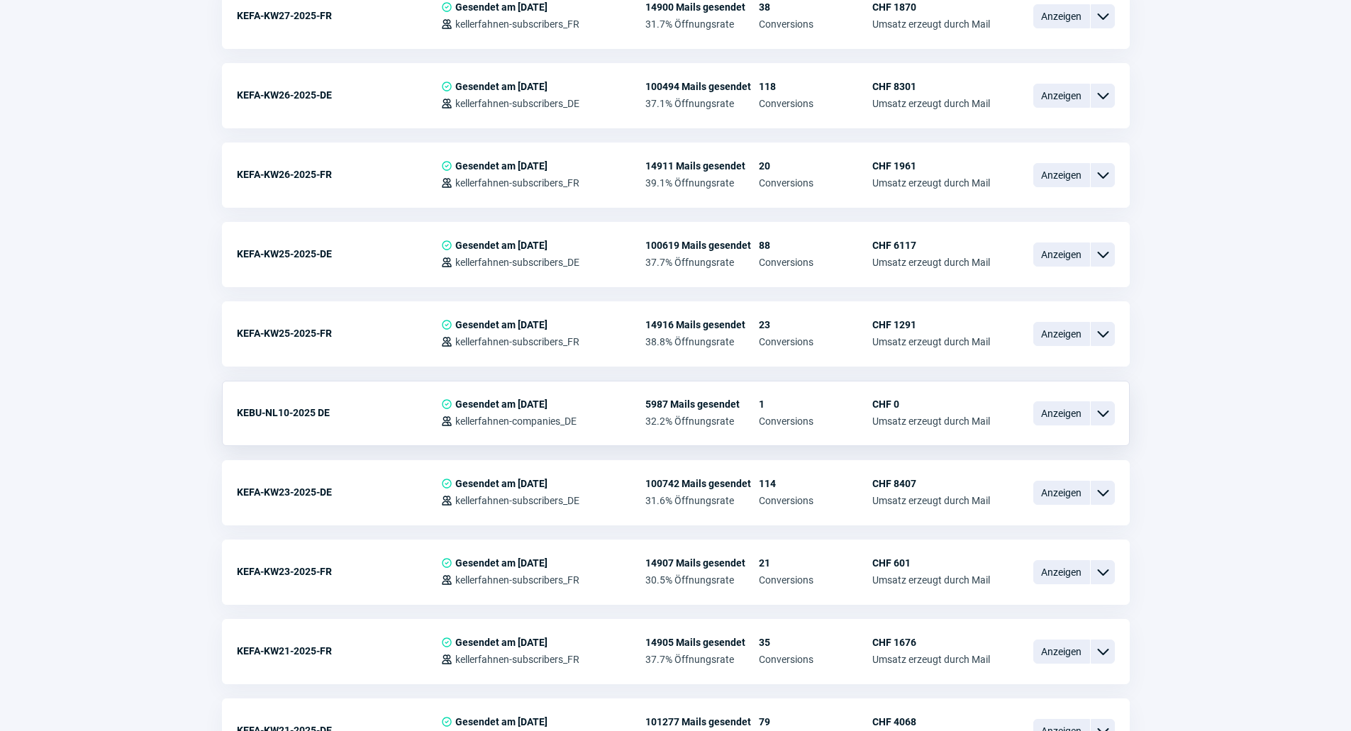
scroll to position [2010, 0]
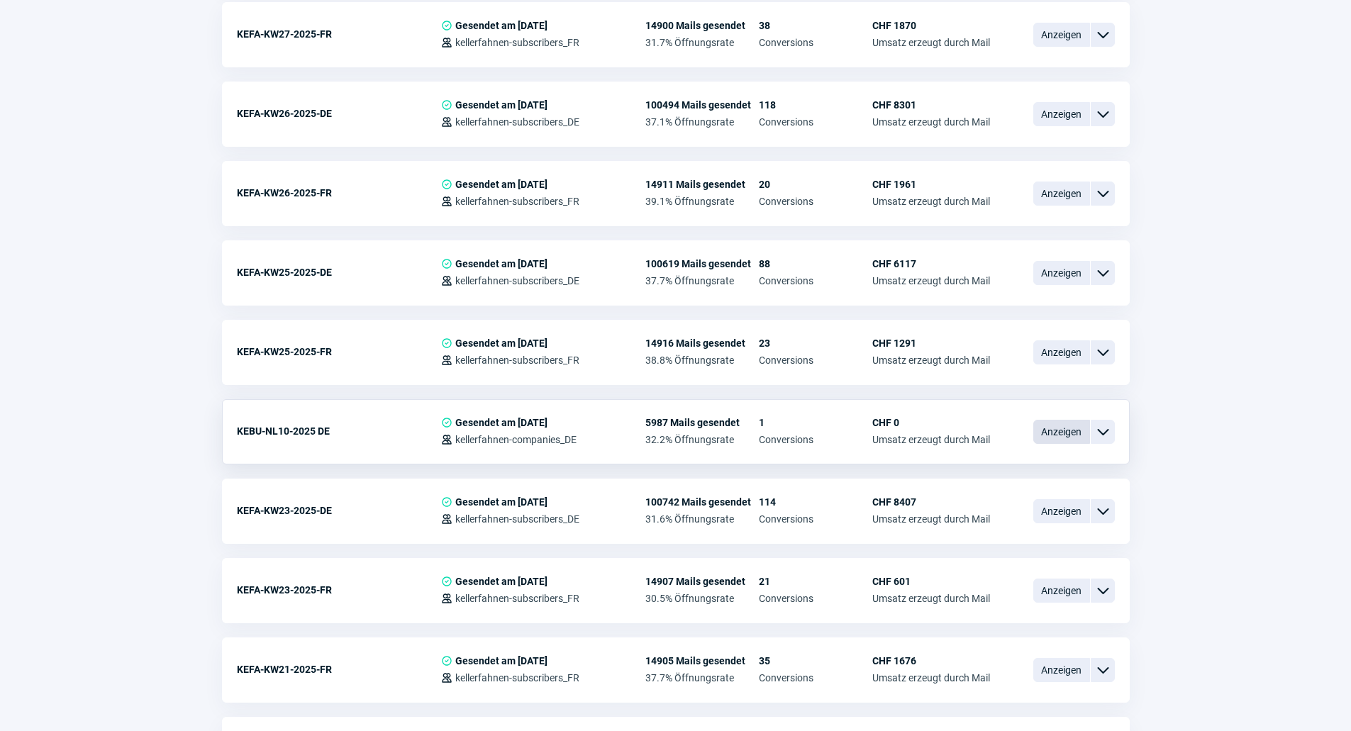
click at [1077, 430] on span "Anzeigen" at bounding box center [1061, 432] width 57 height 24
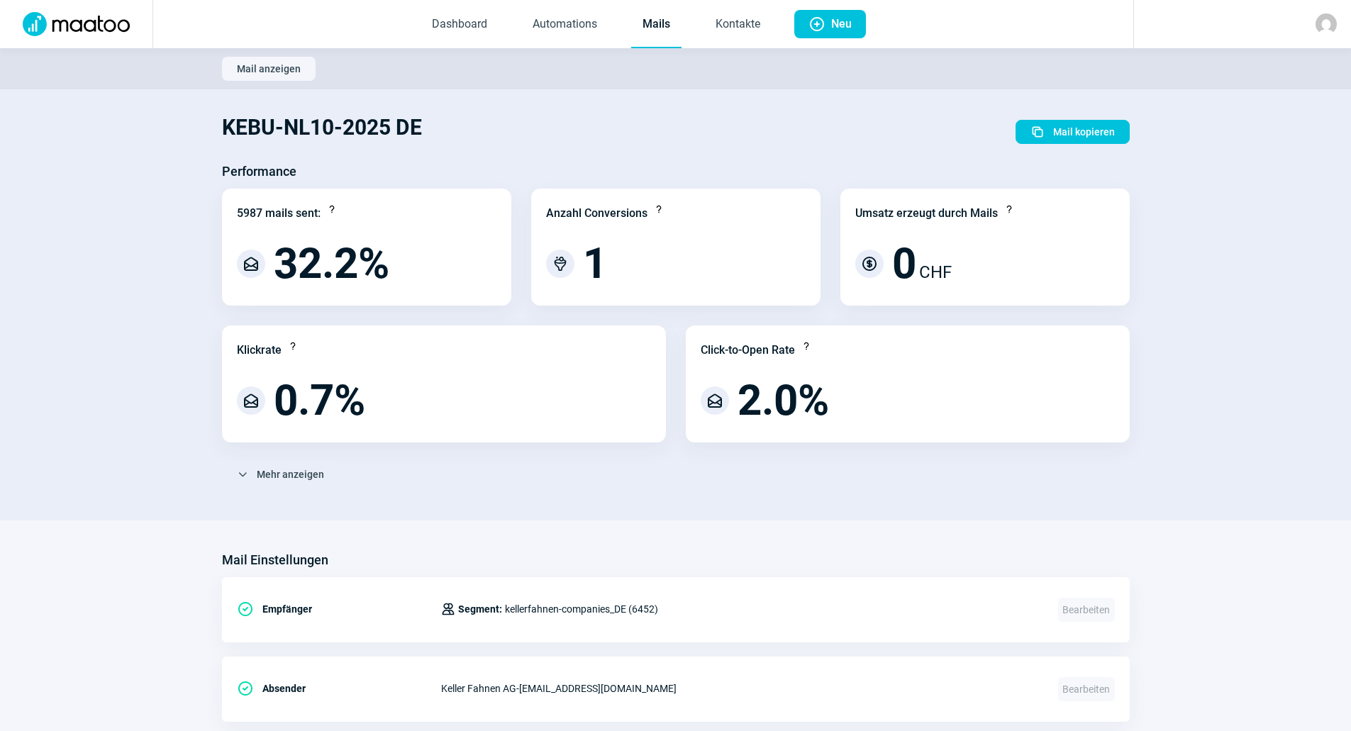
scroll to position [2010, 0]
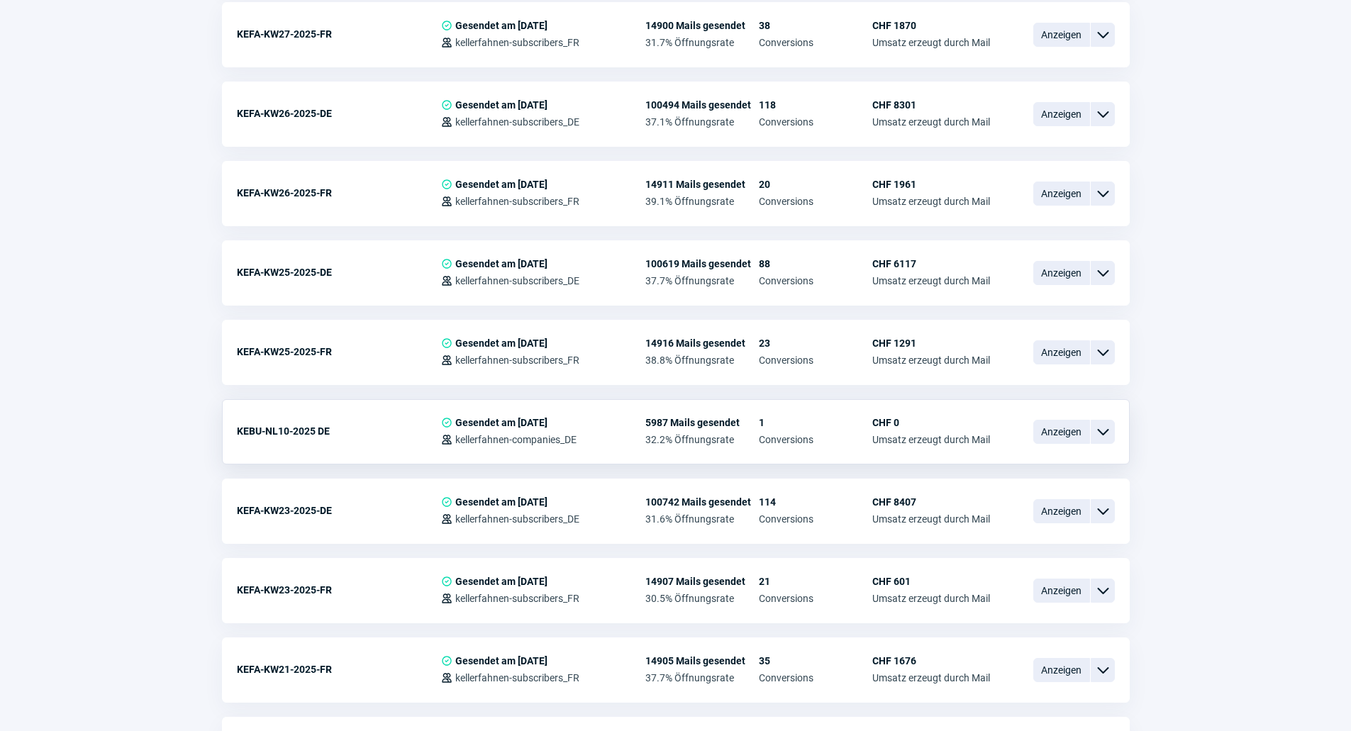
click at [1108, 437] on span "ChevronDown icon" at bounding box center [1102, 431] width 17 height 17
click at [1055, 478] on div "Vorschau" at bounding box center [1029, 491] width 170 height 26
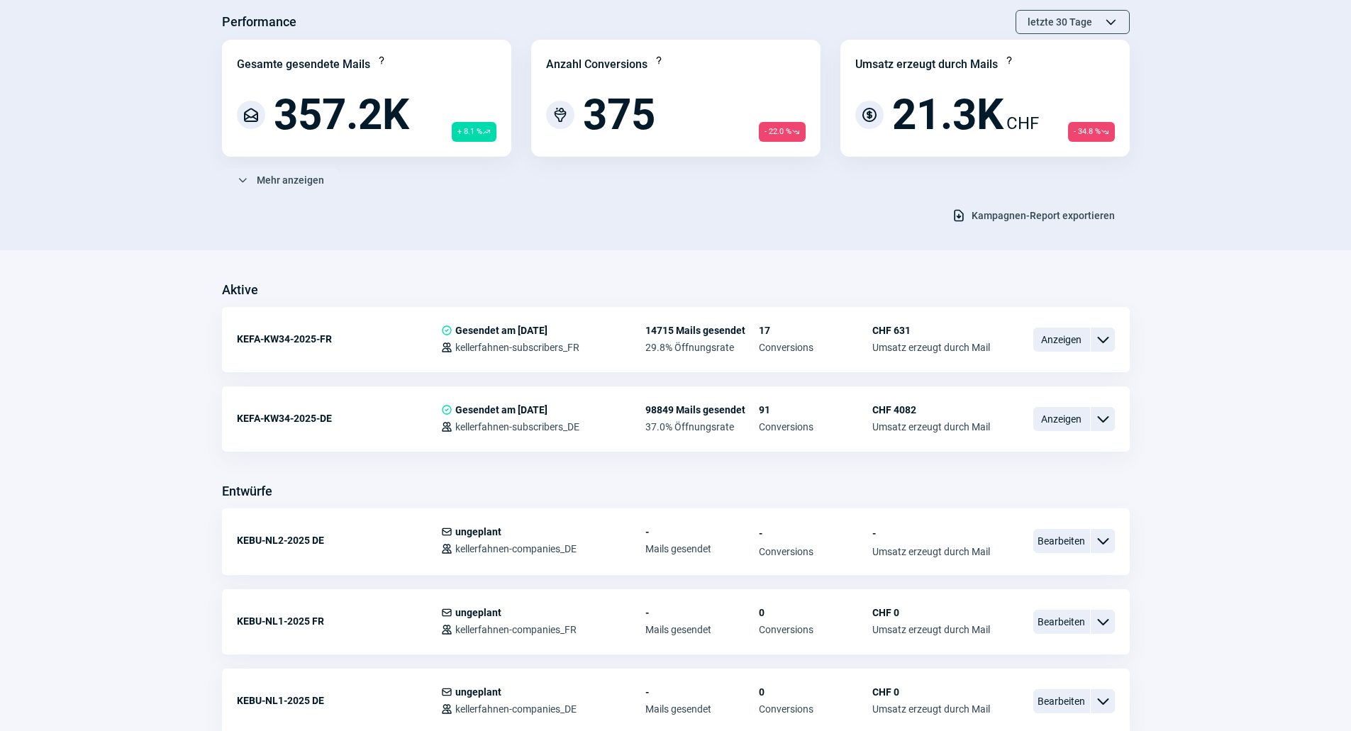
scroll to position [0, 0]
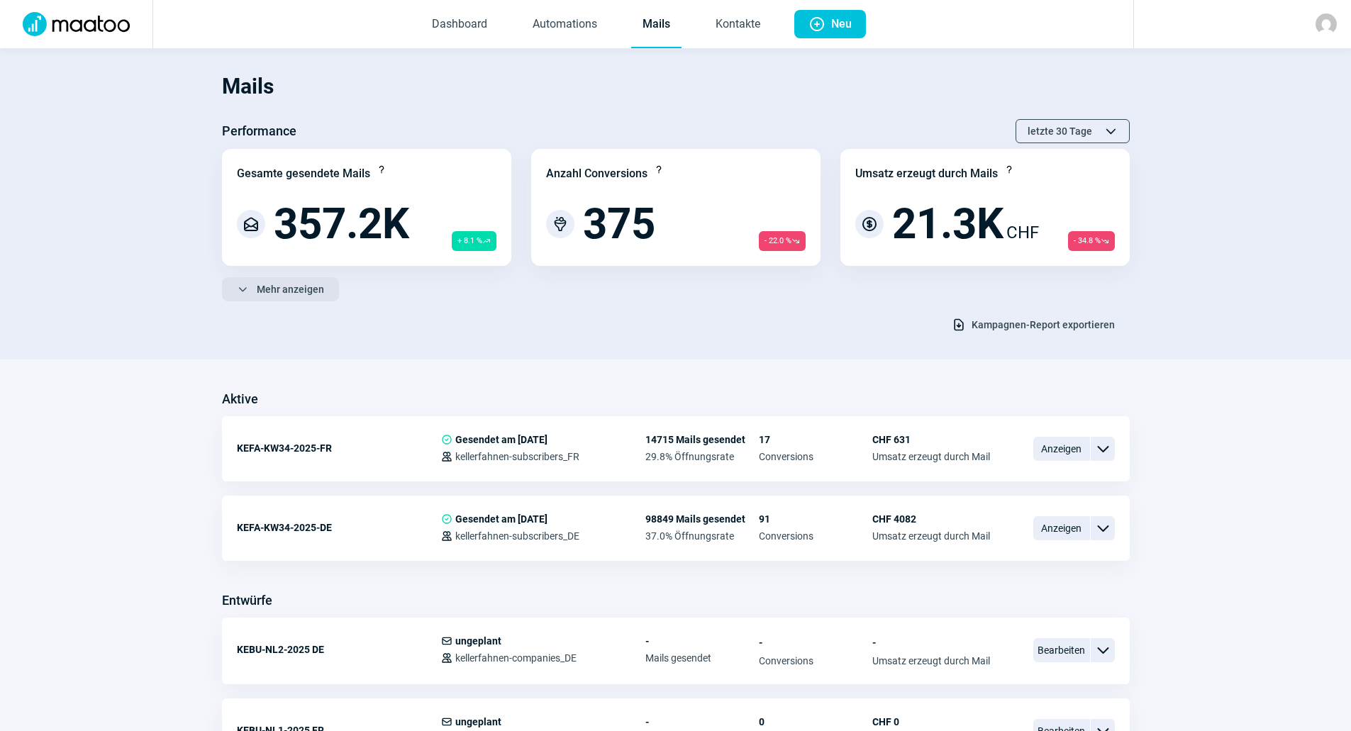
click at [274, 292] on span "Mehr anzeigen" at bounding box center [290, 289] width 67 height 23
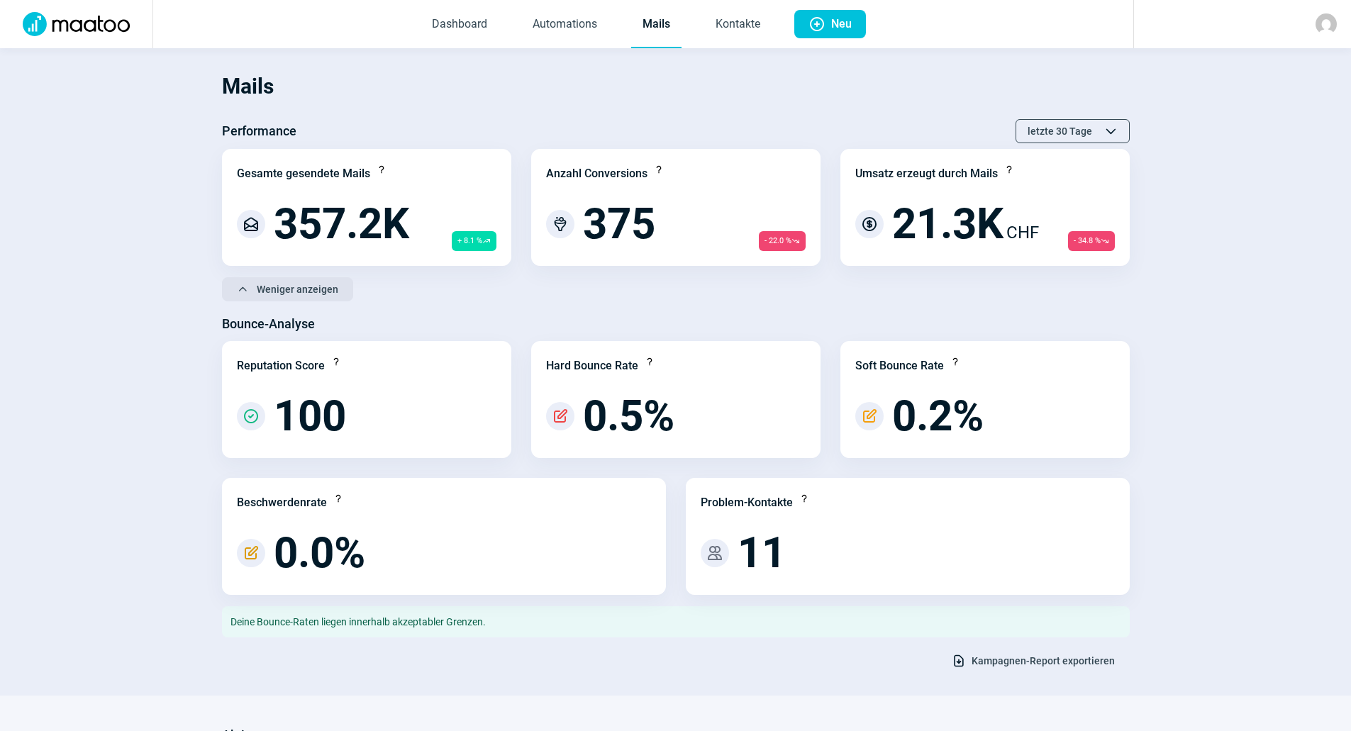
click at [306, 291] on span "Weniger anzeigen" at bounding box center [298, 289] width 82 height 23
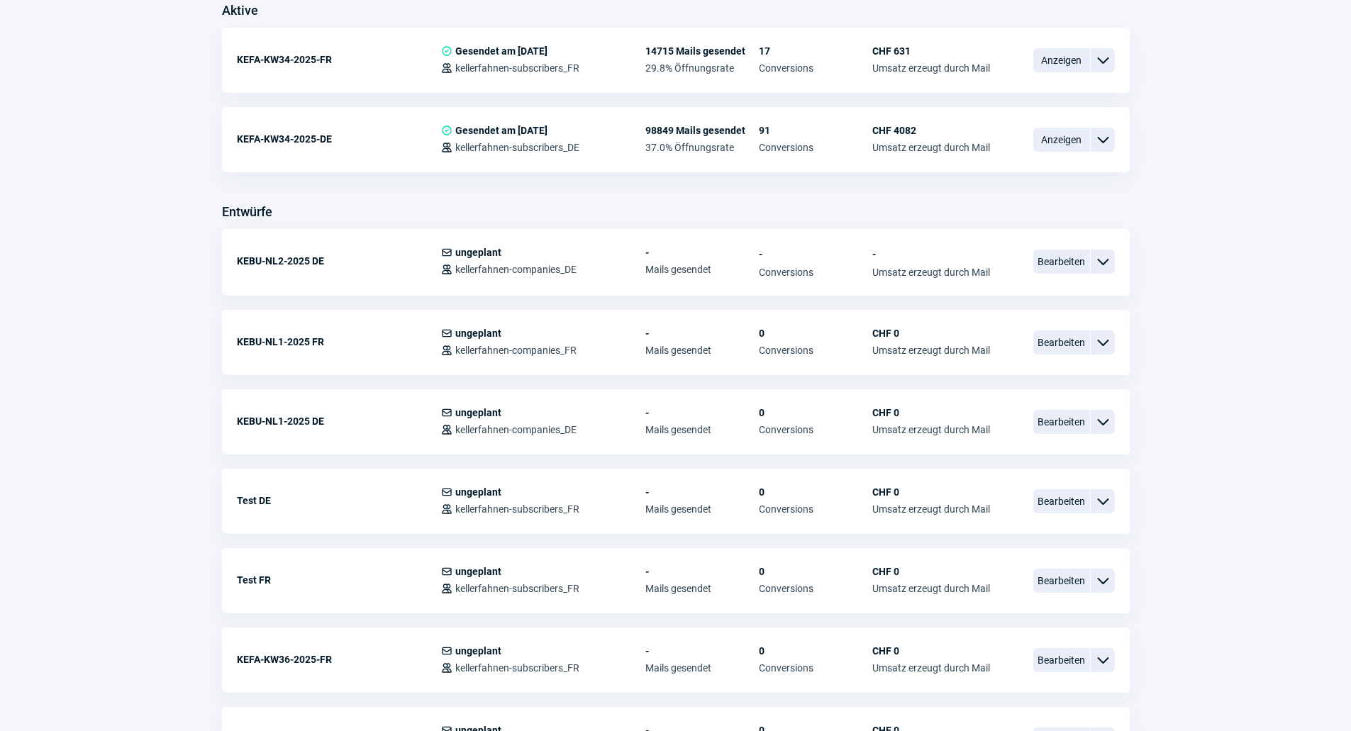
scroll to position [425, 0]
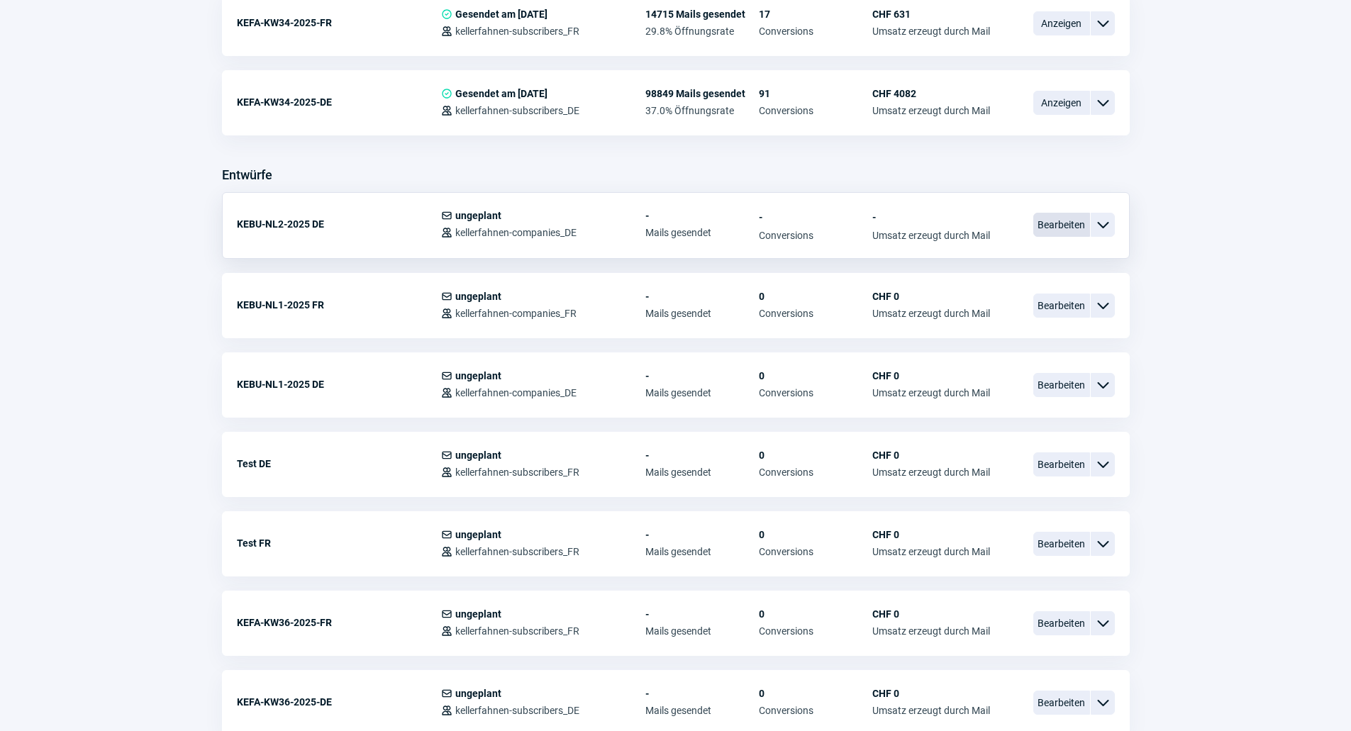
click at [1054, 222] on span "Bearbeiten" at bounding box center [1061, 225] width 57 height 24
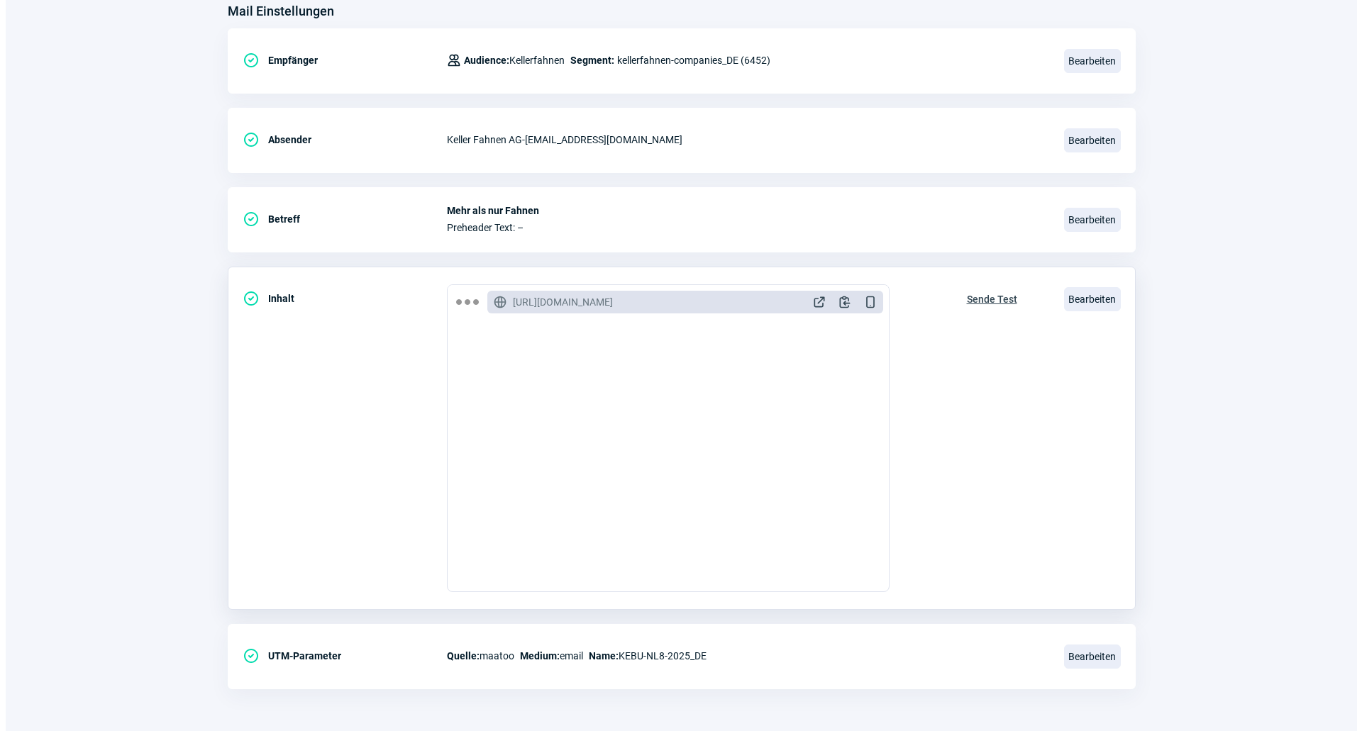
scroll to position [189, 0]
click at [1103, 299] on span "Bearbeiten" at bounding box center [1086, 299] width 57 height 24
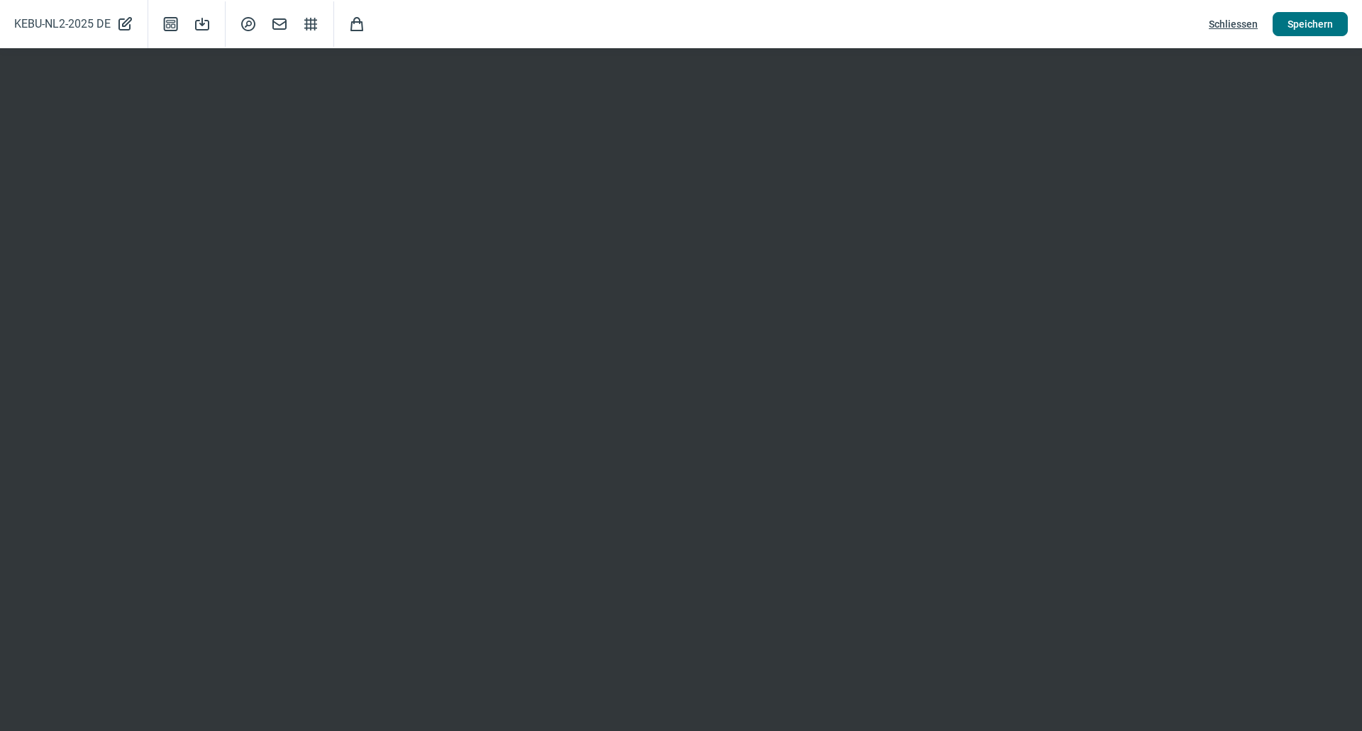
click at [1301, 31] on span "Speichern" at bounding box center [1309, 24] width 45 height 23
click at [1230, 16] on span "Schliessen" at bounding box center [1232, 24] width 49 height 23
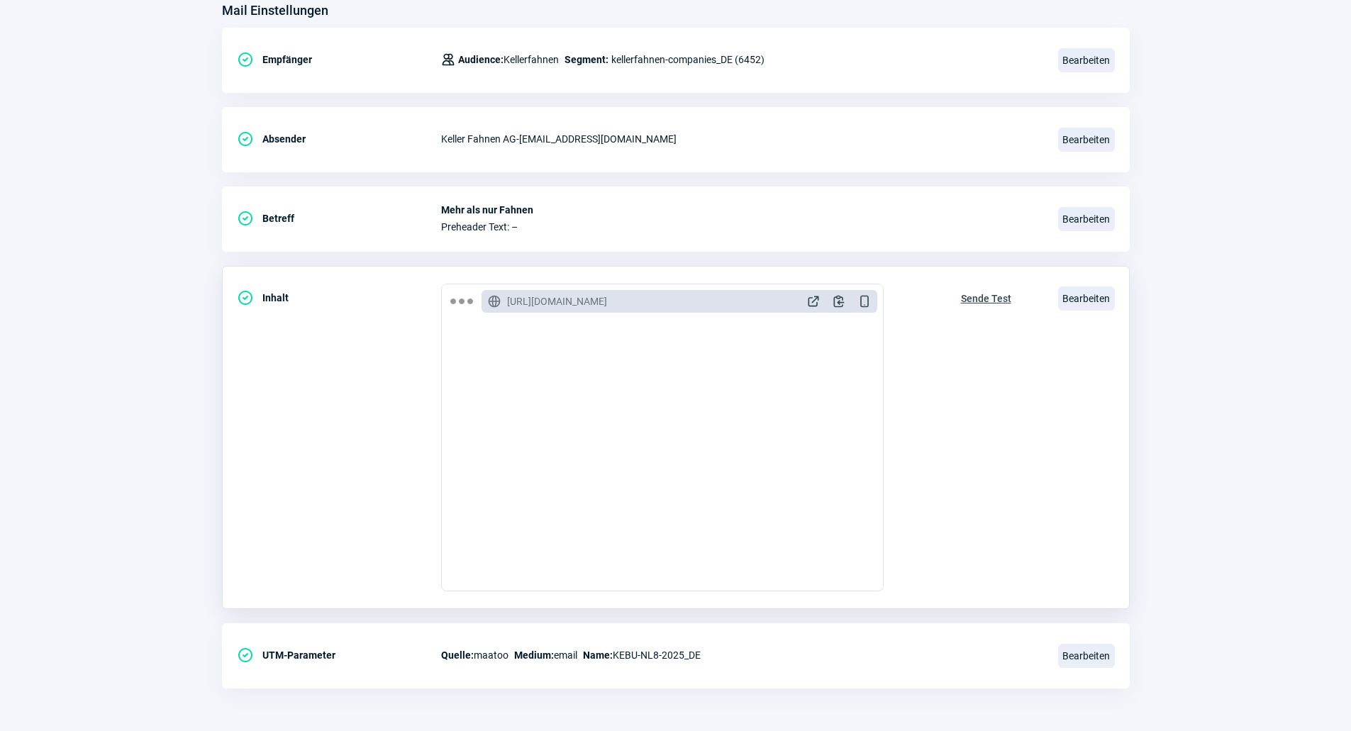
click at [998, 300] on span "Sende Test" at bounding box center [986, 298] width 50 height 23
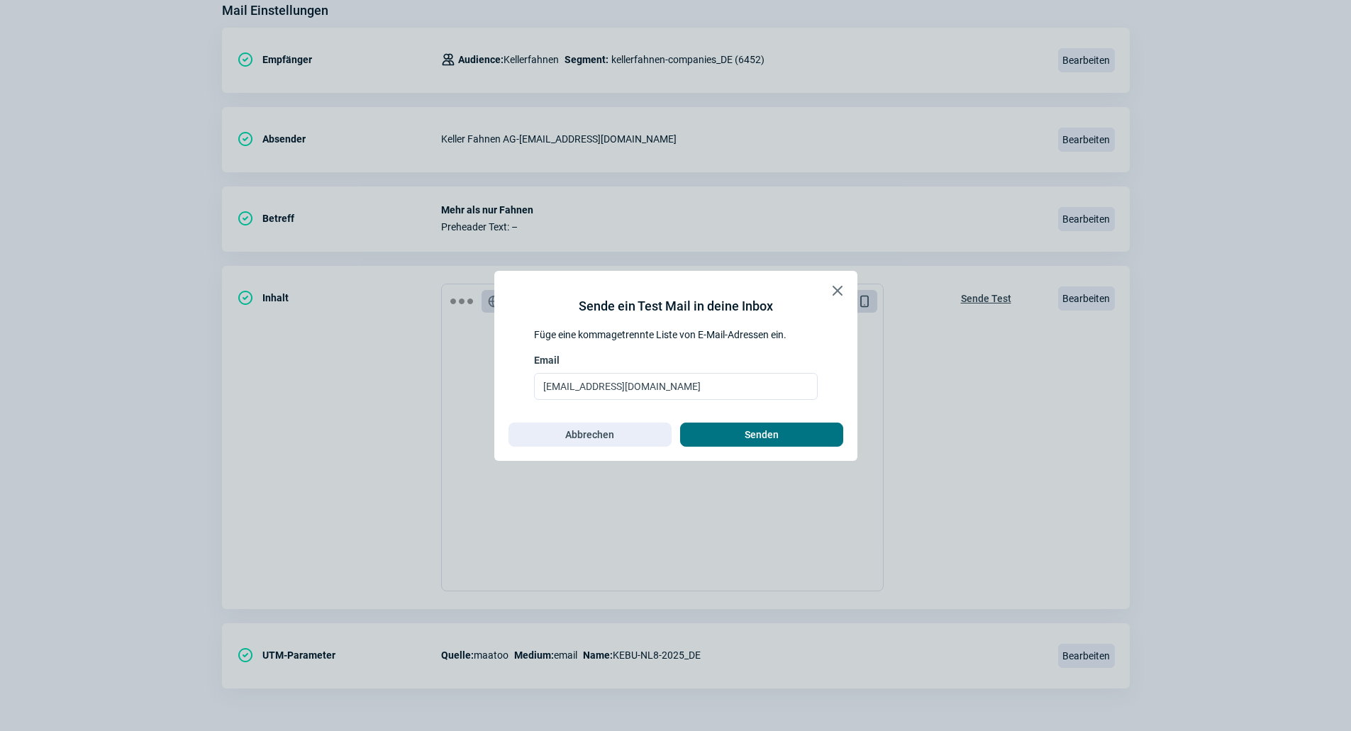
click at [740, 442] on span "Senden" at bounding box center [761, 434] width 133 height 23
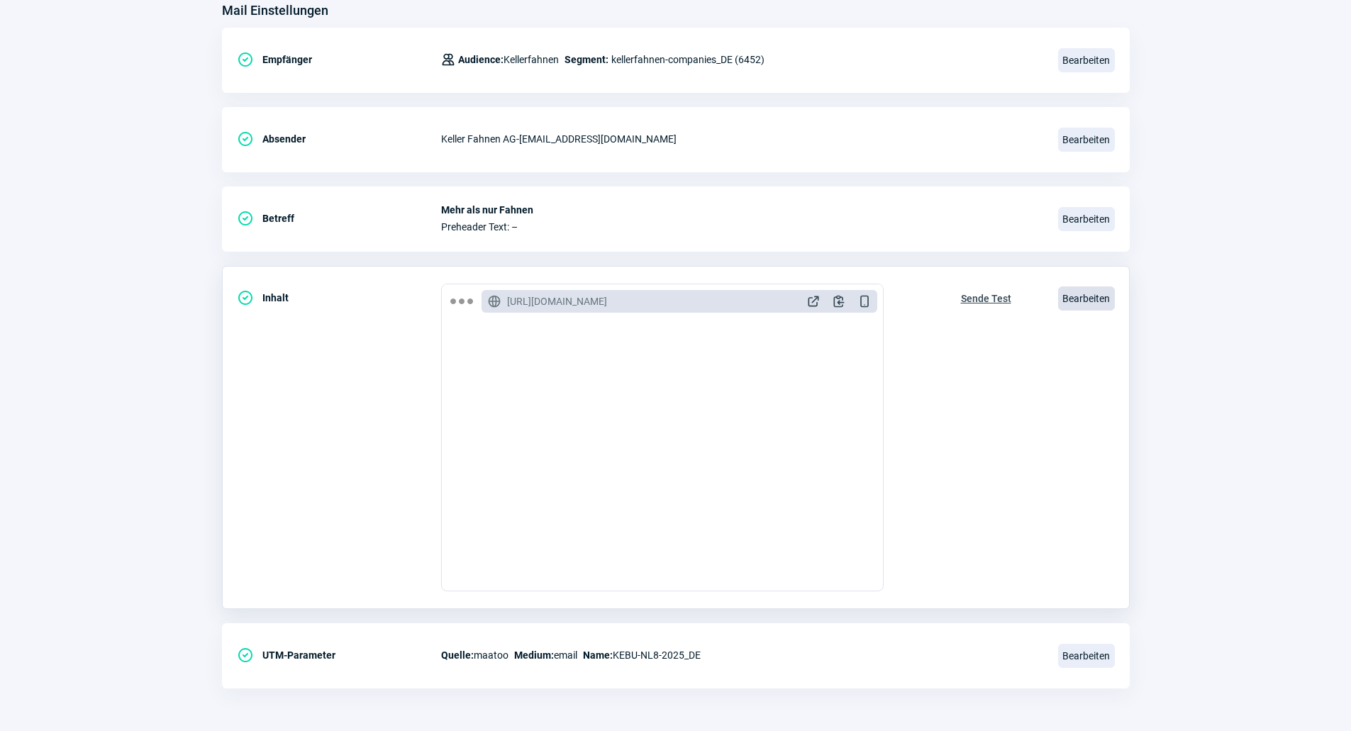
click at [1093, 300] on span "Bearbeiten" at bounding box center [1086, 299] width 57 height 24
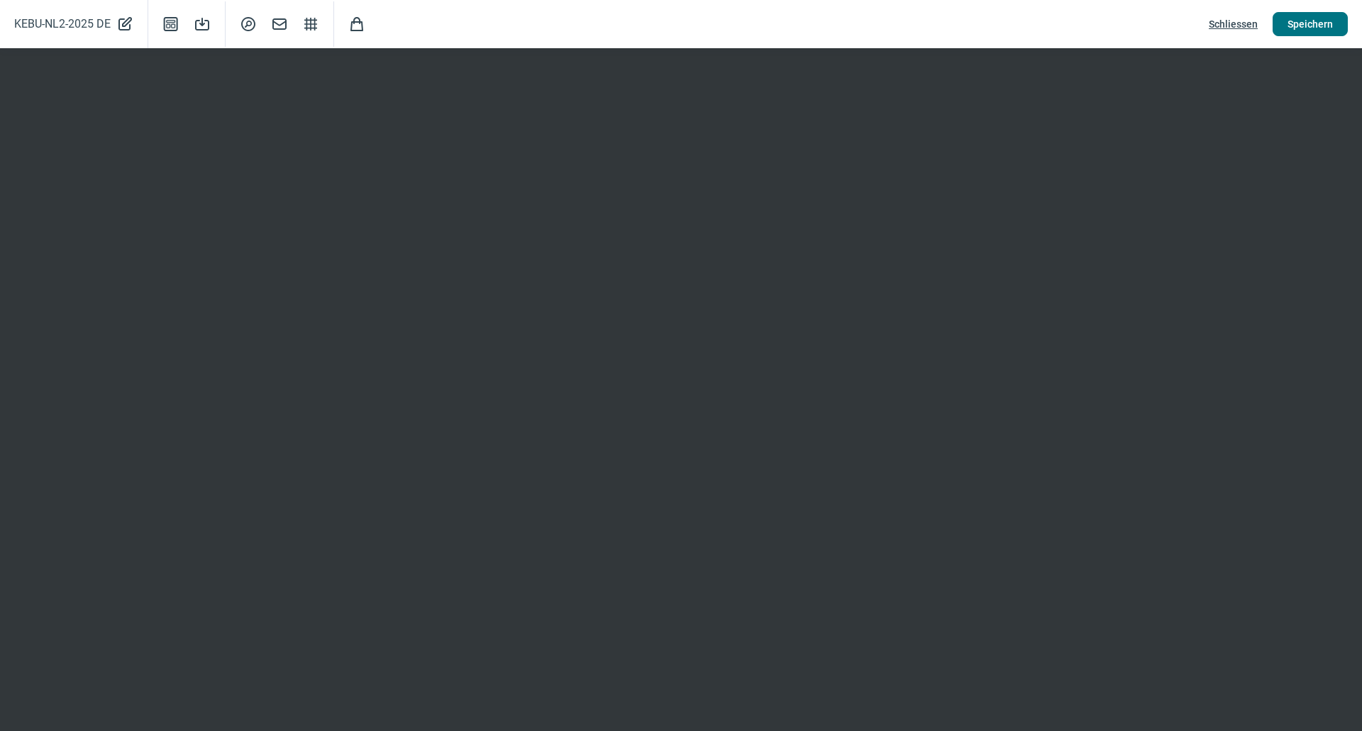
click at [1310, 30] on span "Speichern" at bounding box center [1309, 24] width 45 height 23
click at [1242, 23] on span "Schliessen" at bounding box center [1232, 24] width 49 height 23
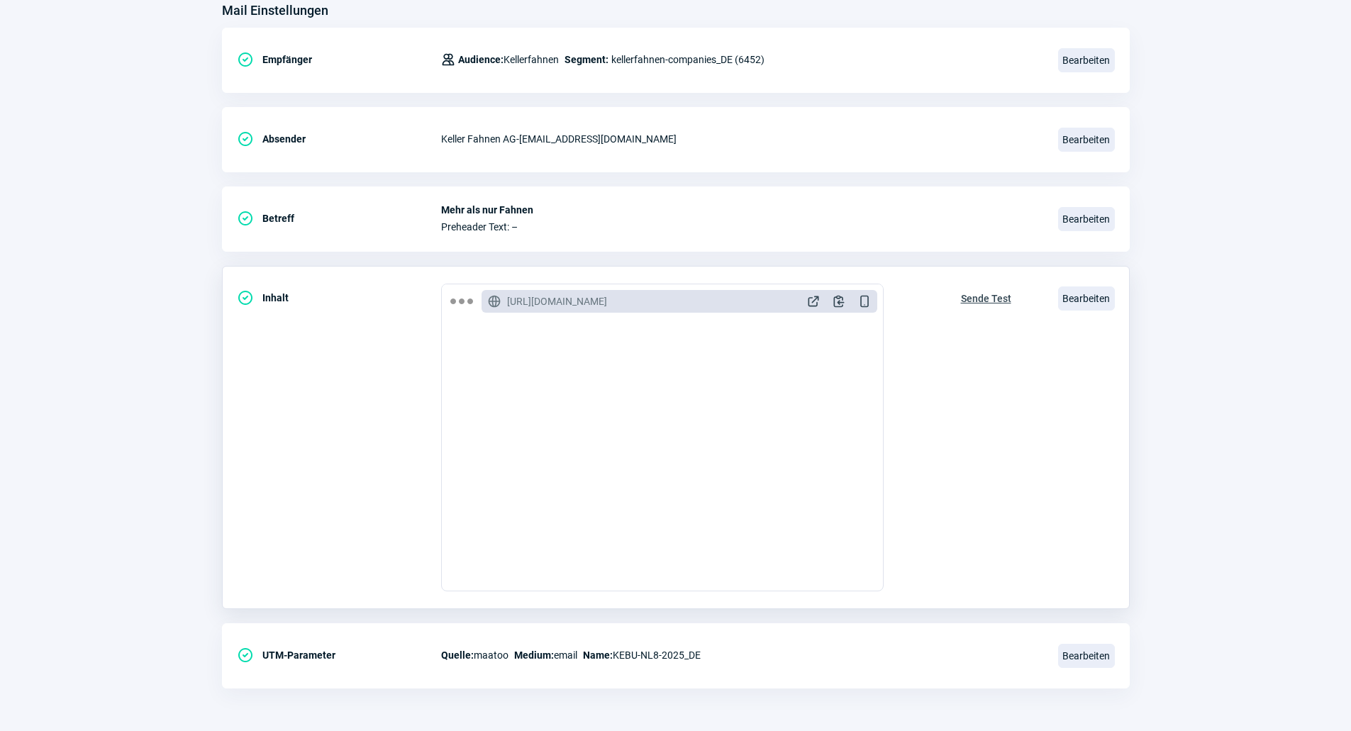
click at [991, 297] on span "Sende Test" at bounding box center [986, 298] width 50 height 23
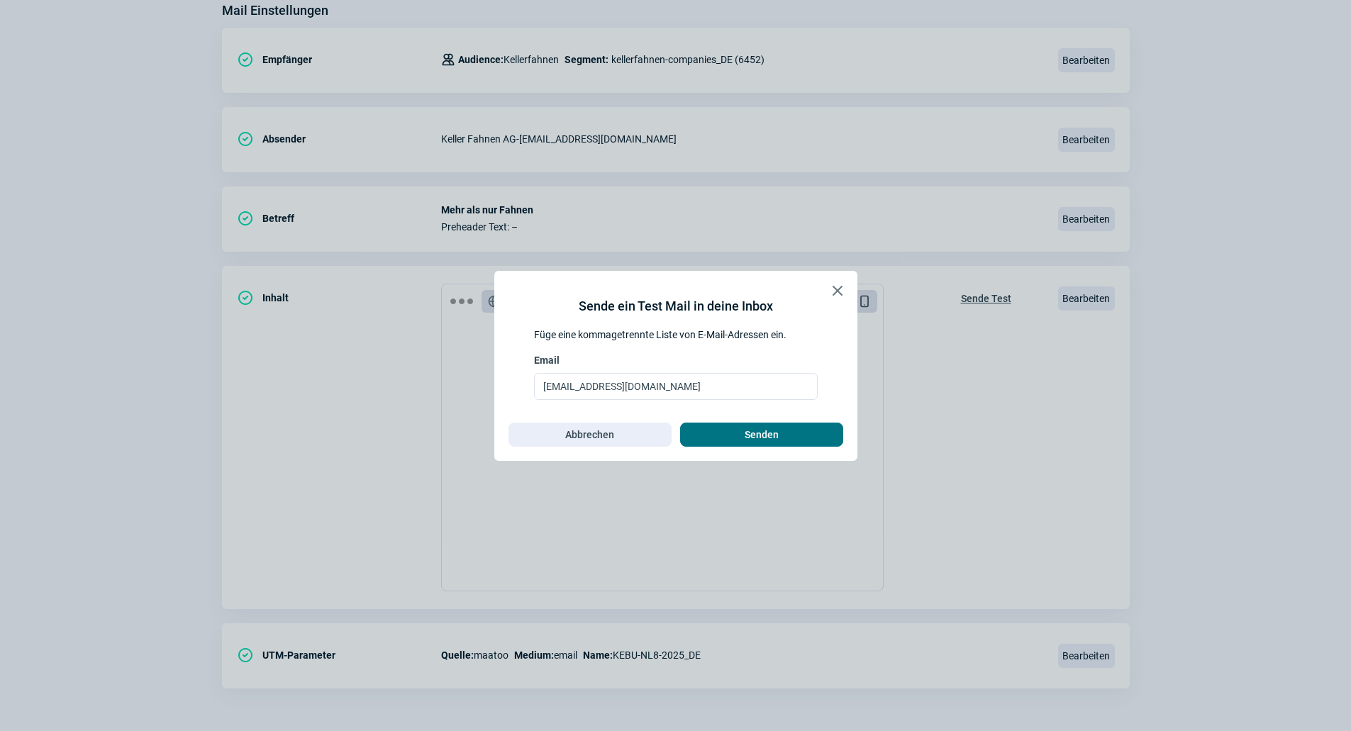
click at [745, 446] on button "Senden" at bounding box center [761, 435] width 163 height 24
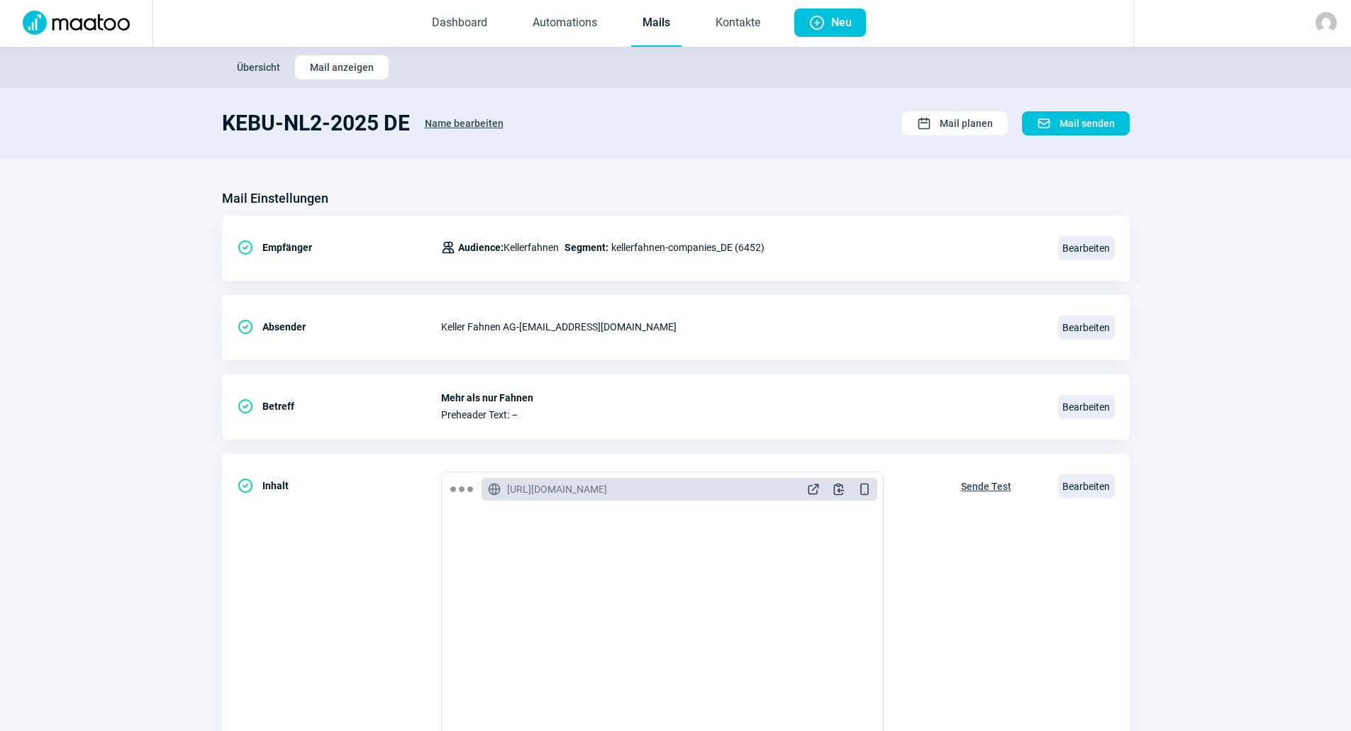
scroll to position [0, 0]
click at [593, 23] on link "Automations" at bounding box center [564, 24] width 87 height 47
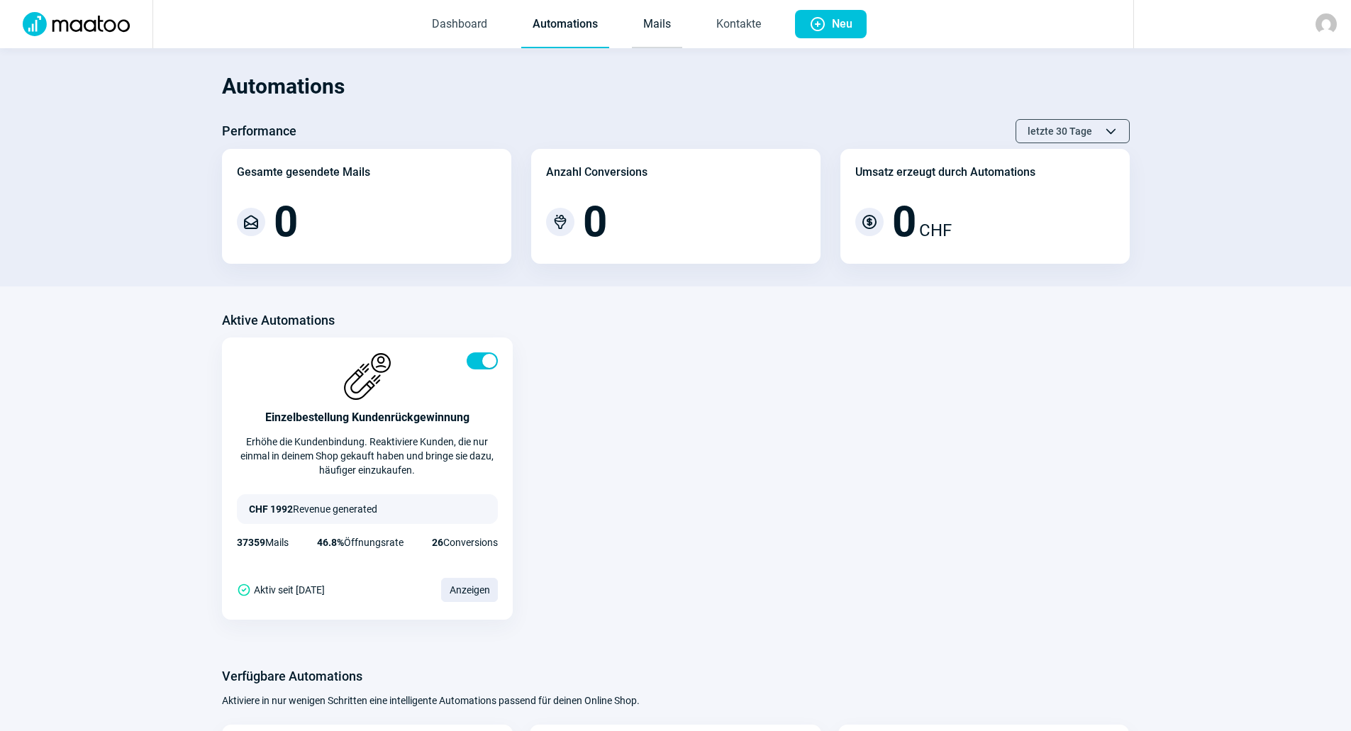
click at [643, 24] on link "Mails" at bounding box center [657, 24] width 50 height 47
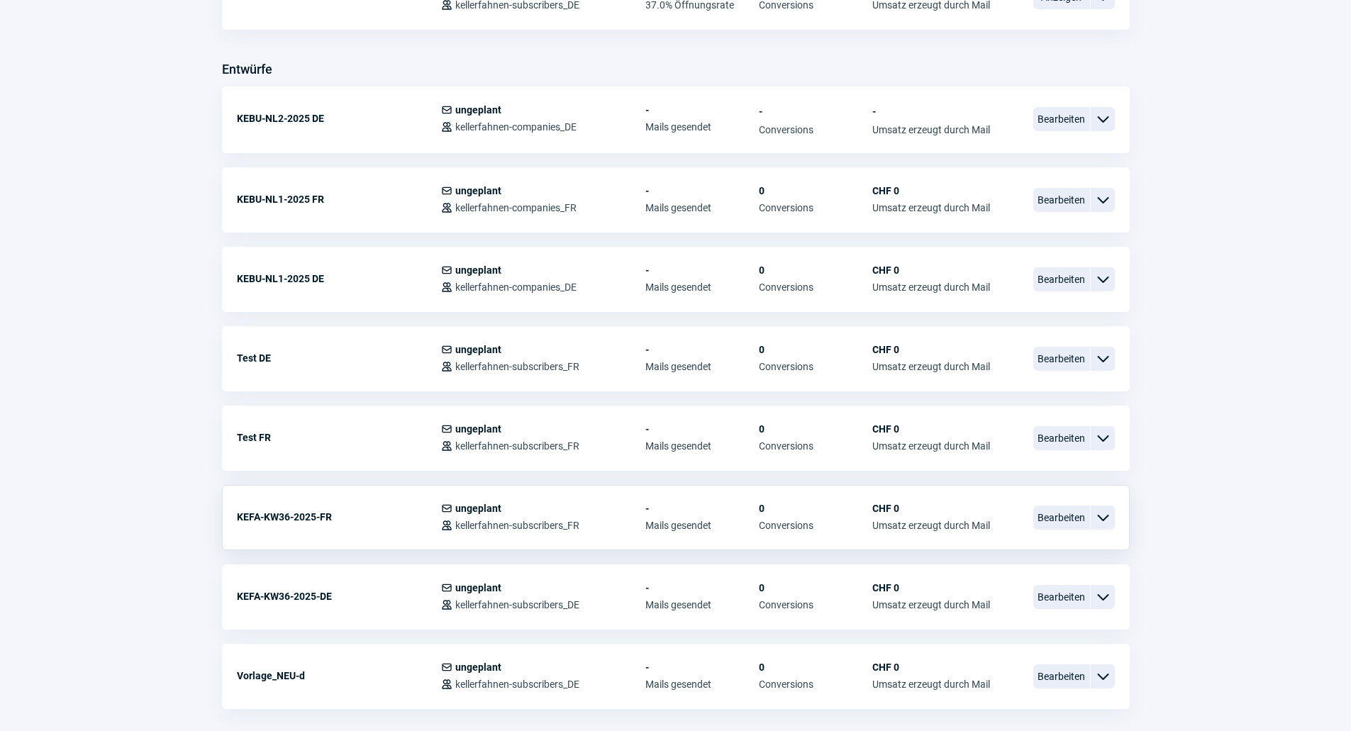
scroll to position [496, 0]
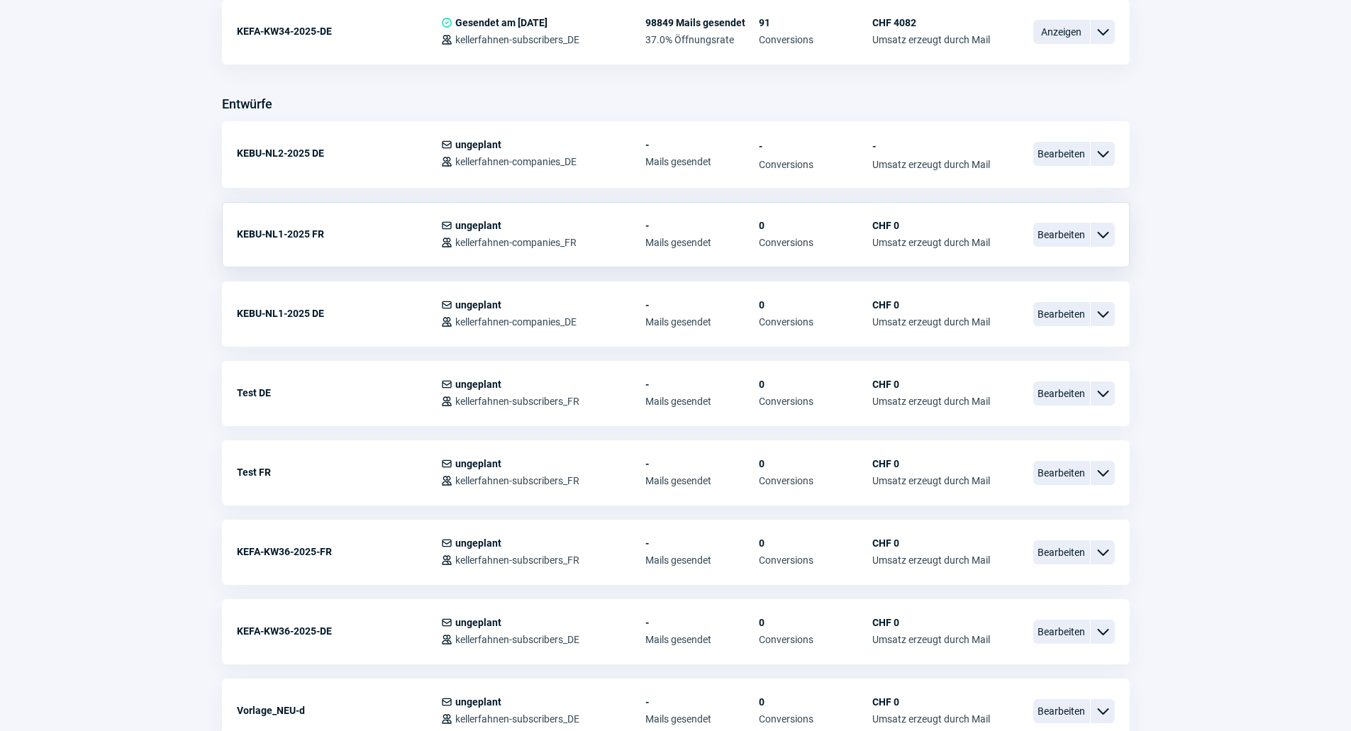
click at [1111, 229] on span "ChevronDown icon" at bounding box center [1102, 234] width 17 height 17
click at [1108, 232] on span "ChevronDown icon" at bounding box center [1102, 234] width 17 height 17
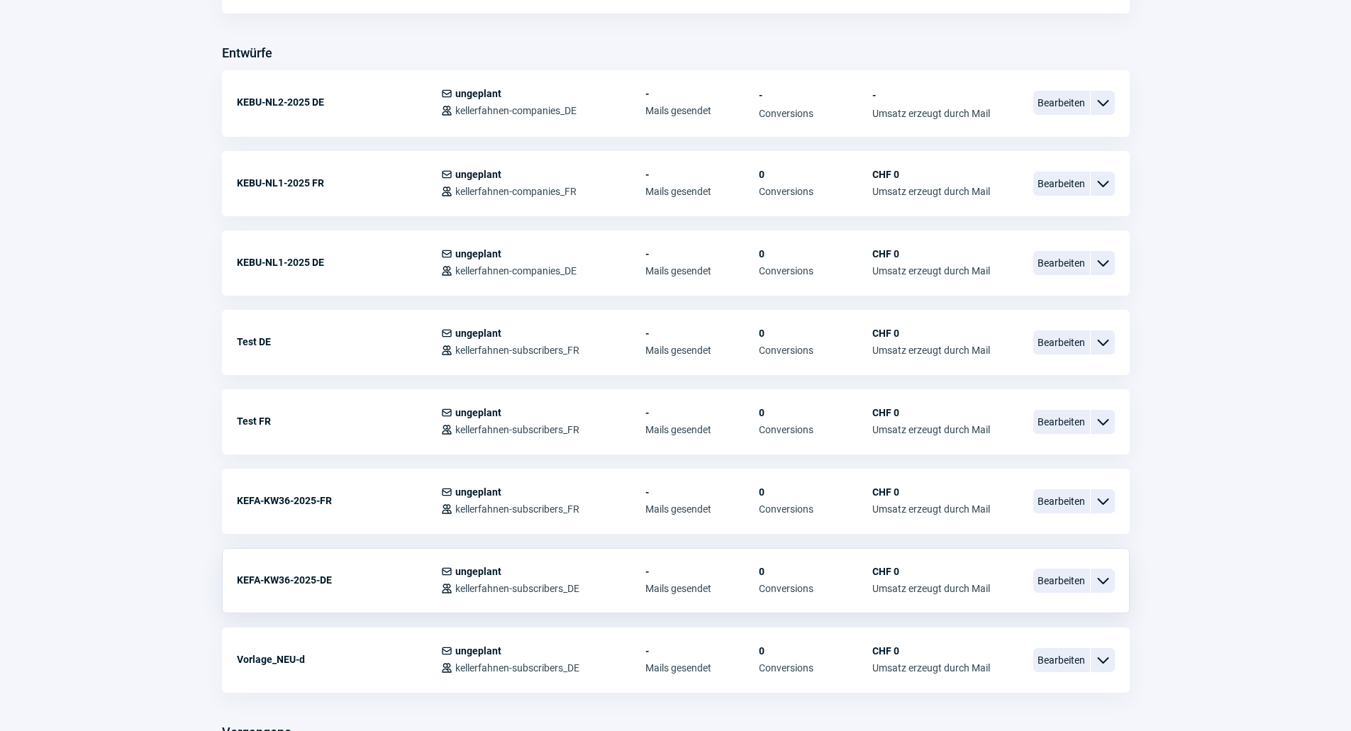
scroll to position [521, 0]
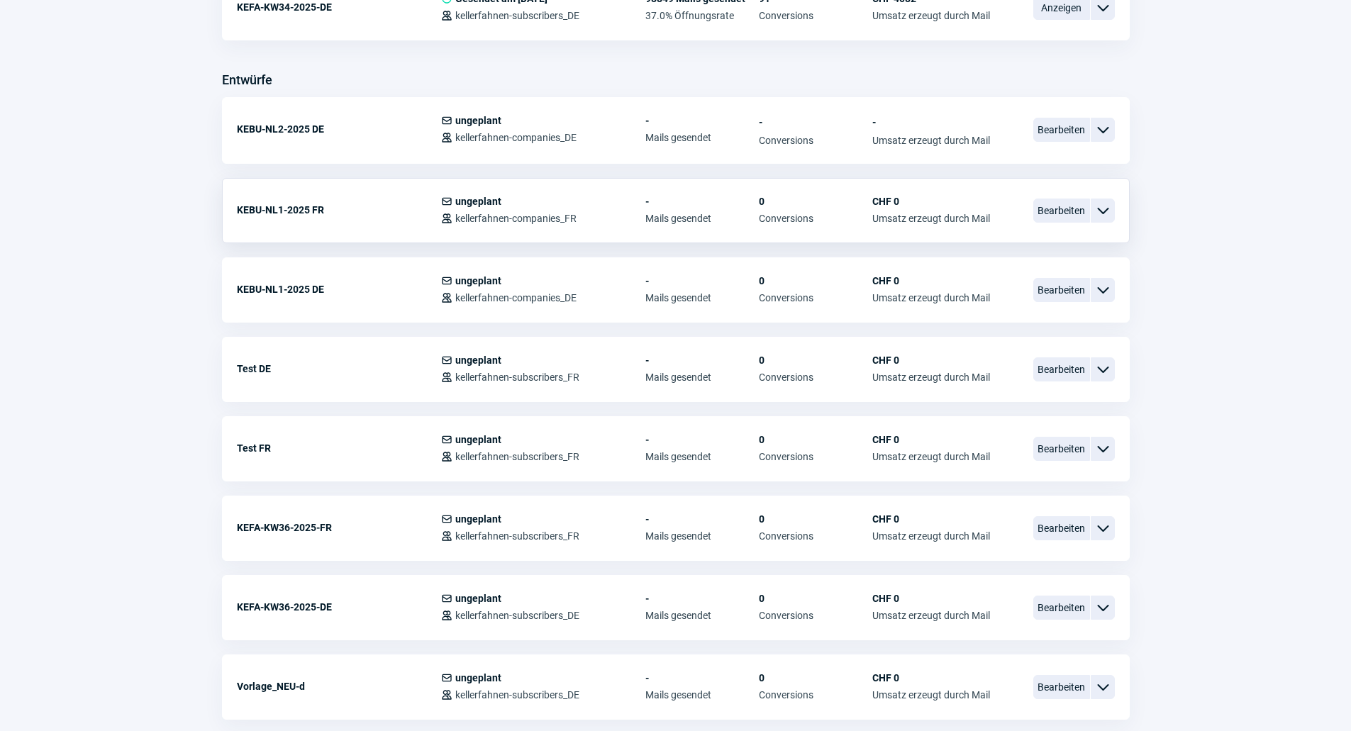
click at [1102, 216] on span "ChevronDown icon" at bounding box center [1102, 210] width 17 height 17
click at [997, 297] on div "Kopieren" at bounding box center [1029, 295] width 170 height 26
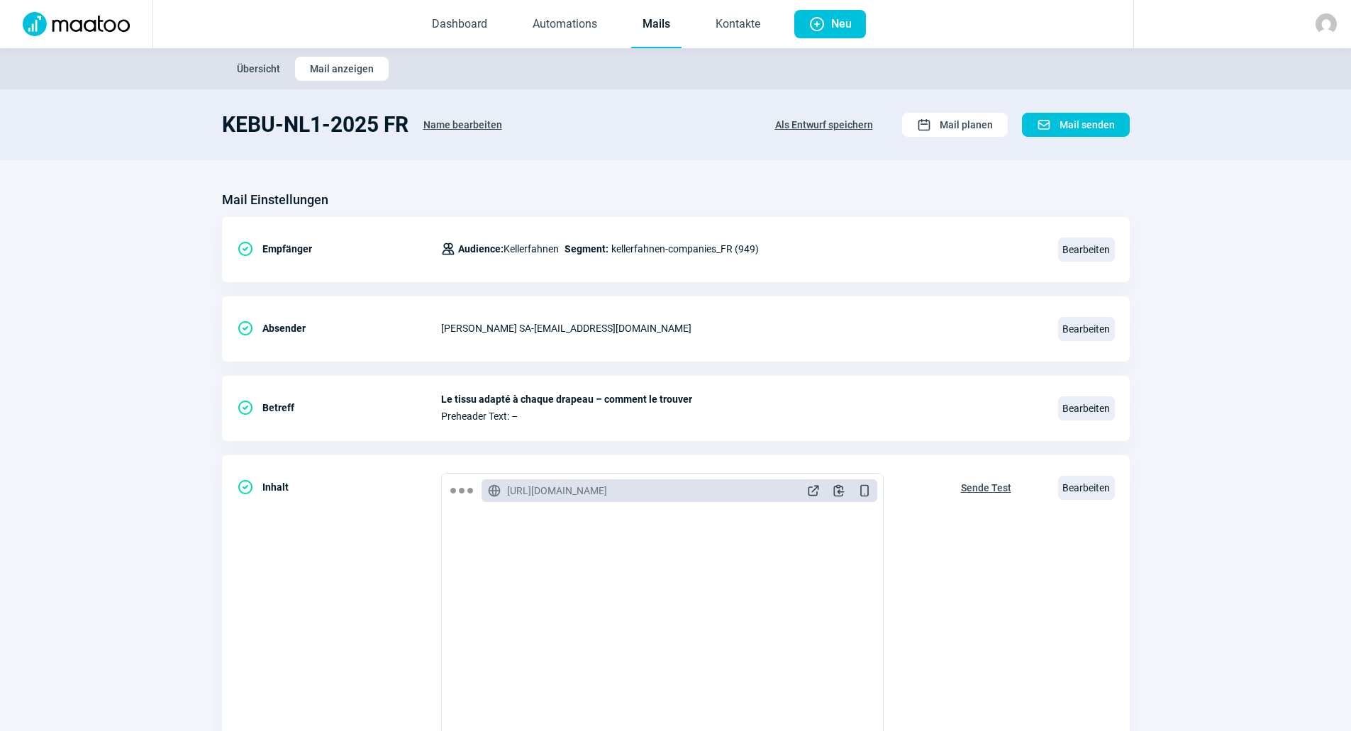
click at [463, 123] on span "Name bearbeiten" at bounding box center [462, 124] width 79 height 23
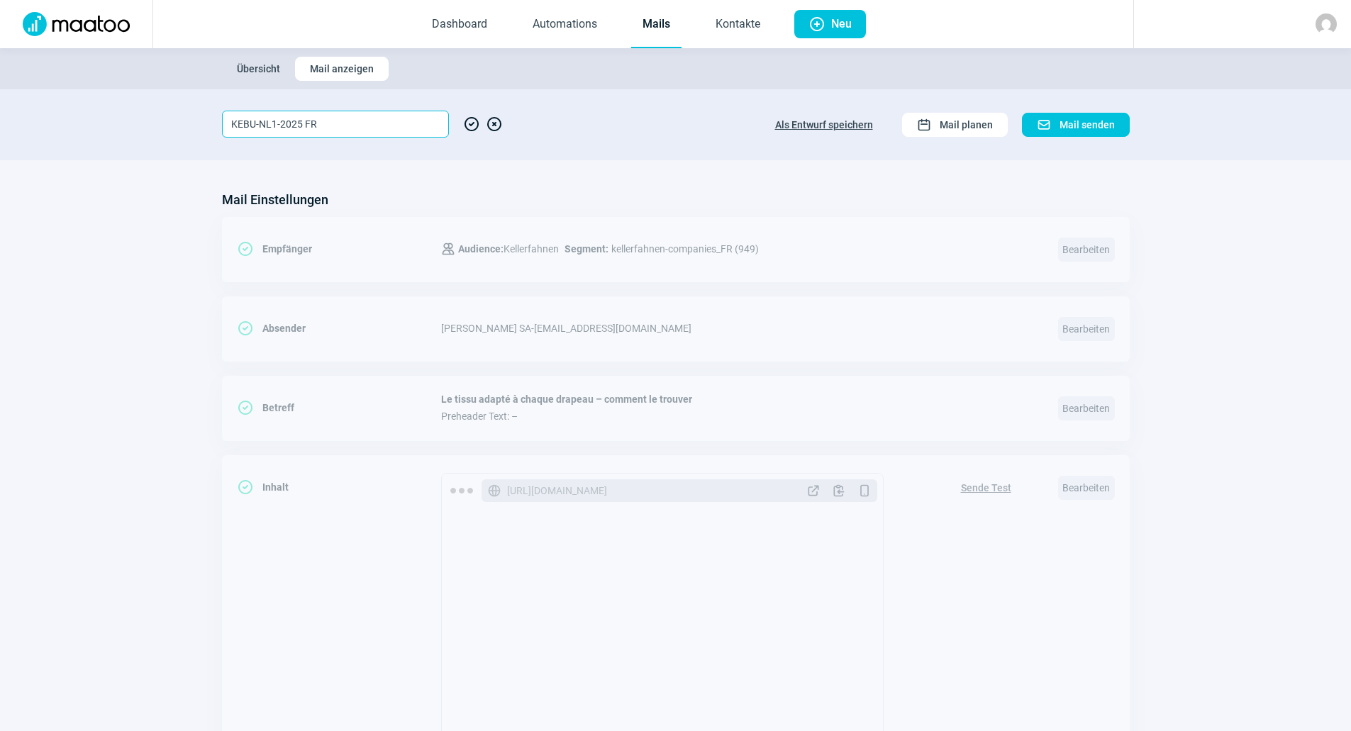
click at [274, 123] on input "KEBU-NL1-2025 FR" at bounding box center [335, 124] width 227 height 27
type input "KEBU-NL2-2025 FR"
click at [467, 123] on span "CheckCircle icon" at bounding box center [471, 124] width 17 height 27
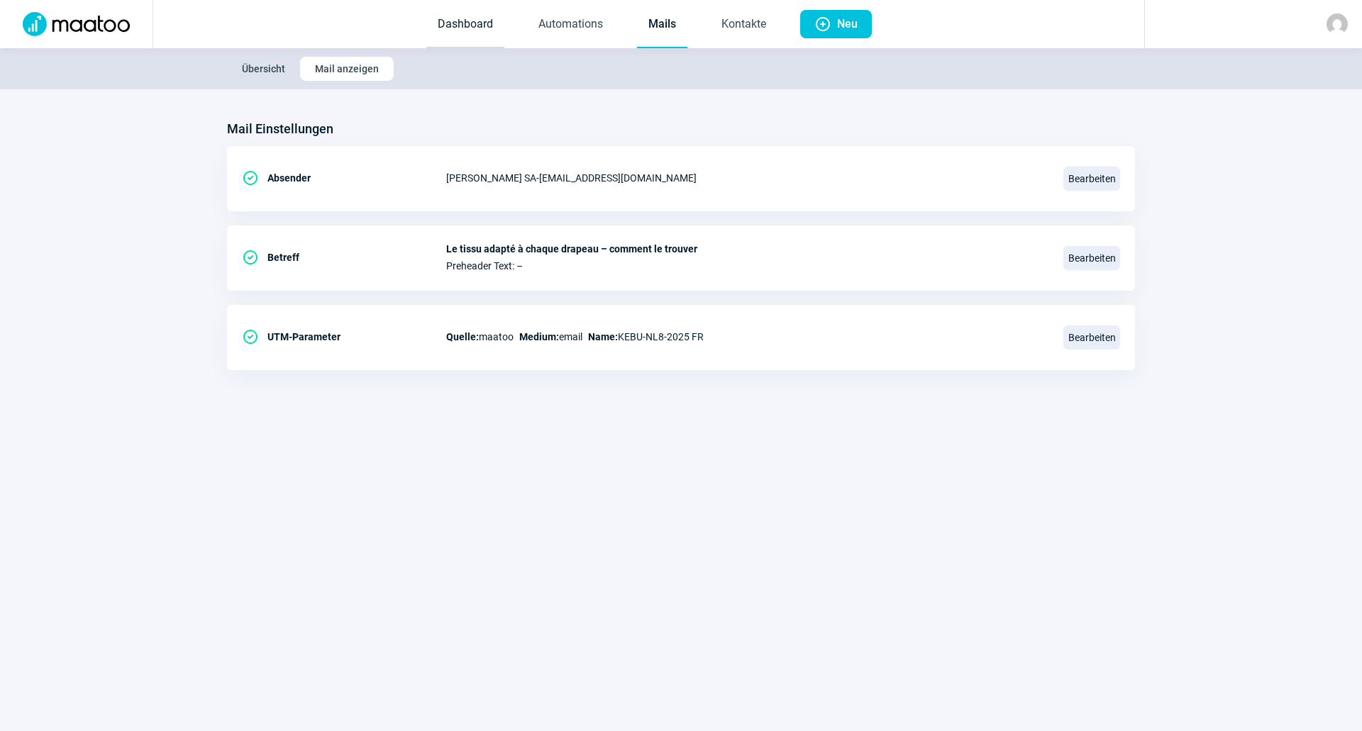
click at [477, 23] on link "Dashboard" at bounding box center [465, 24] width 78 height 47
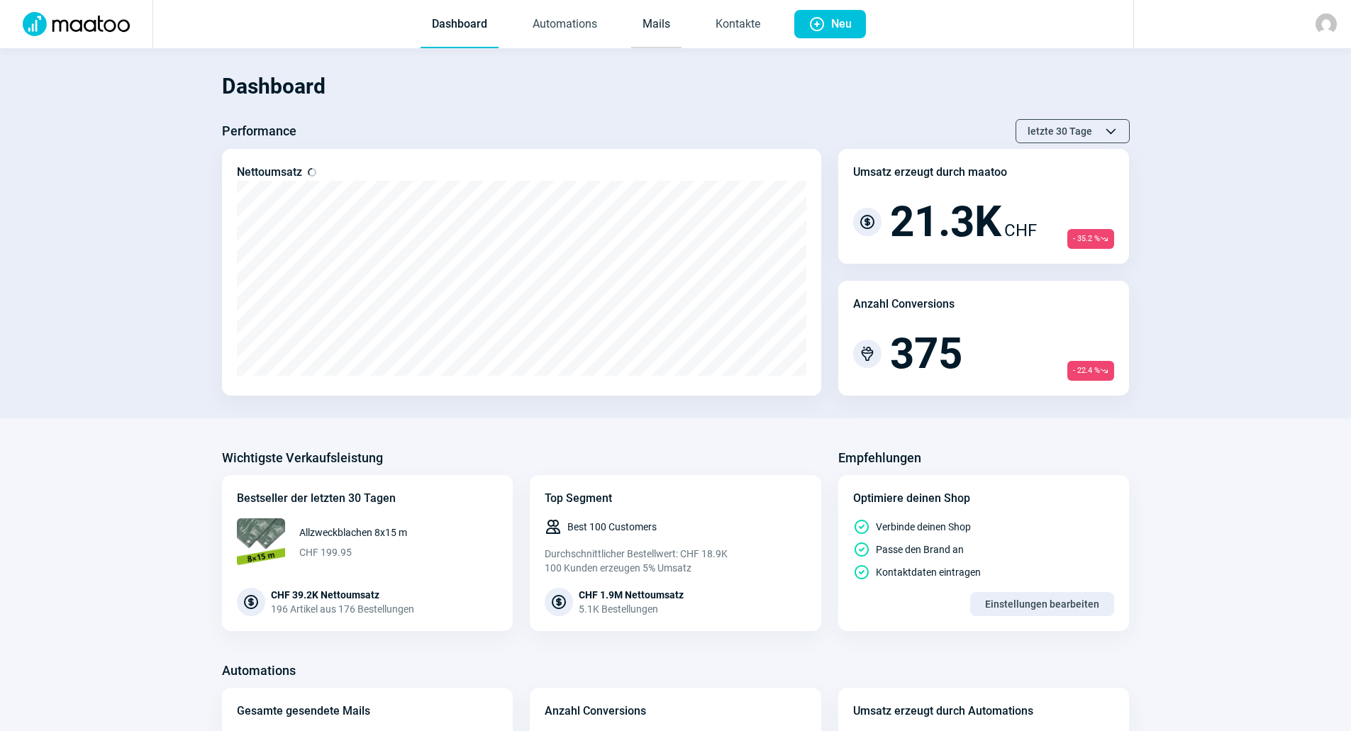
click at [657, 20] on link "Mails" at bounding box center [656, 24] width 50 height 47
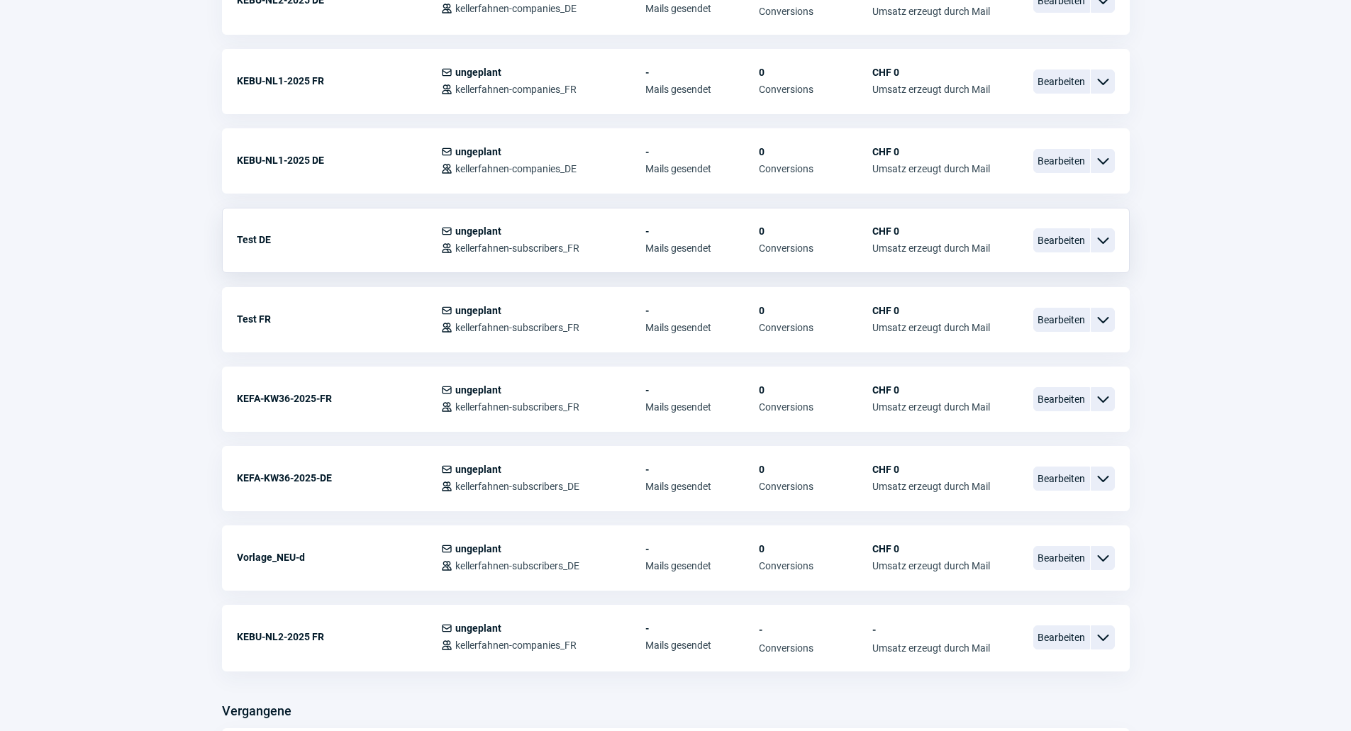
scroll to position [922, 0]
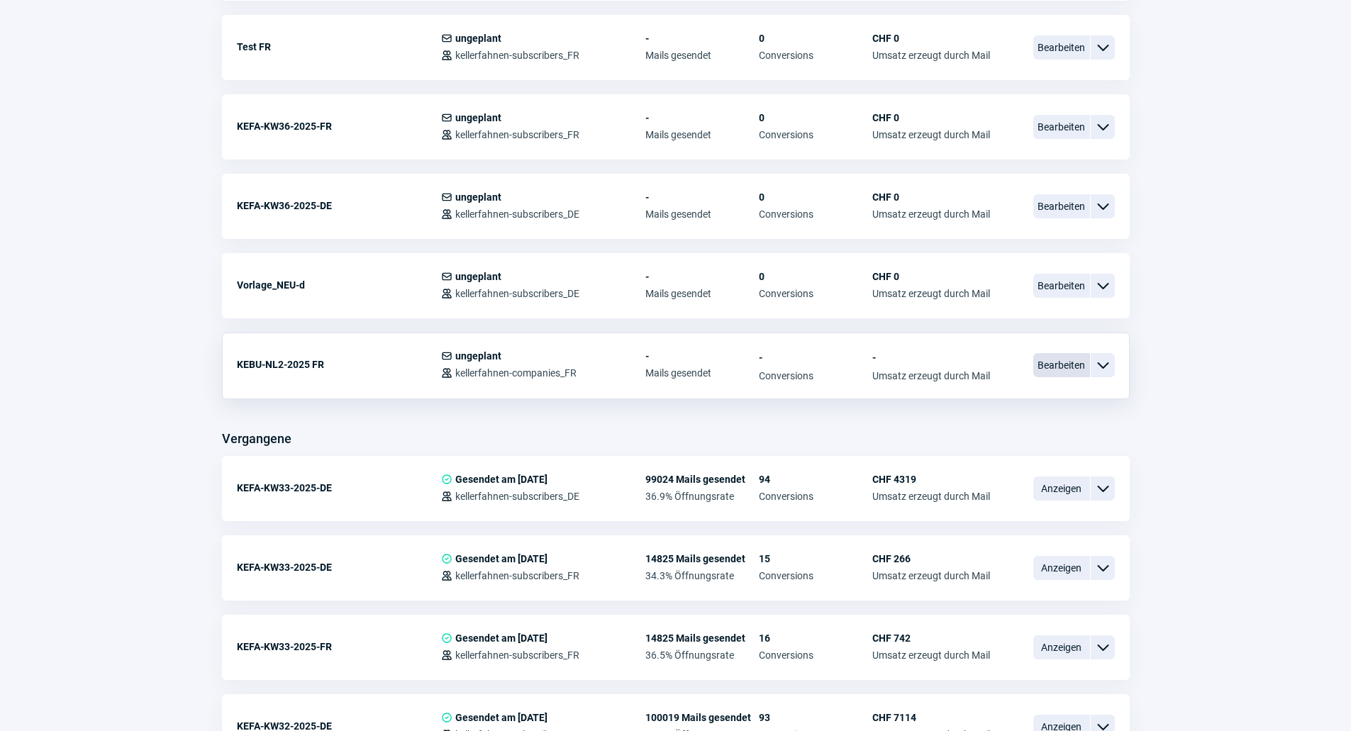
click at [1065, 366] on span "Bearbeiten" at bounding box center [1061, 365] width 57 height 24
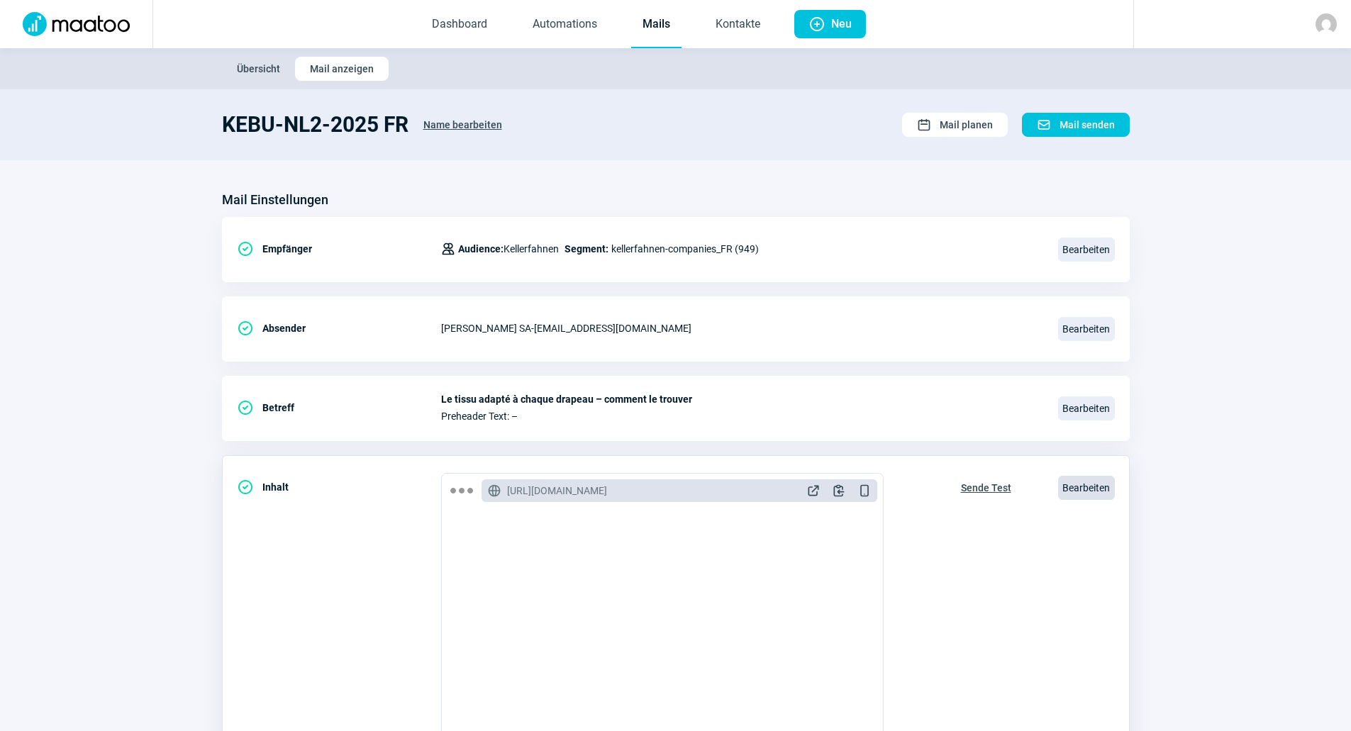
click at [1077, 489] on span "Bearbeiten" at bounding box center [1086, 488] width 57 height 24
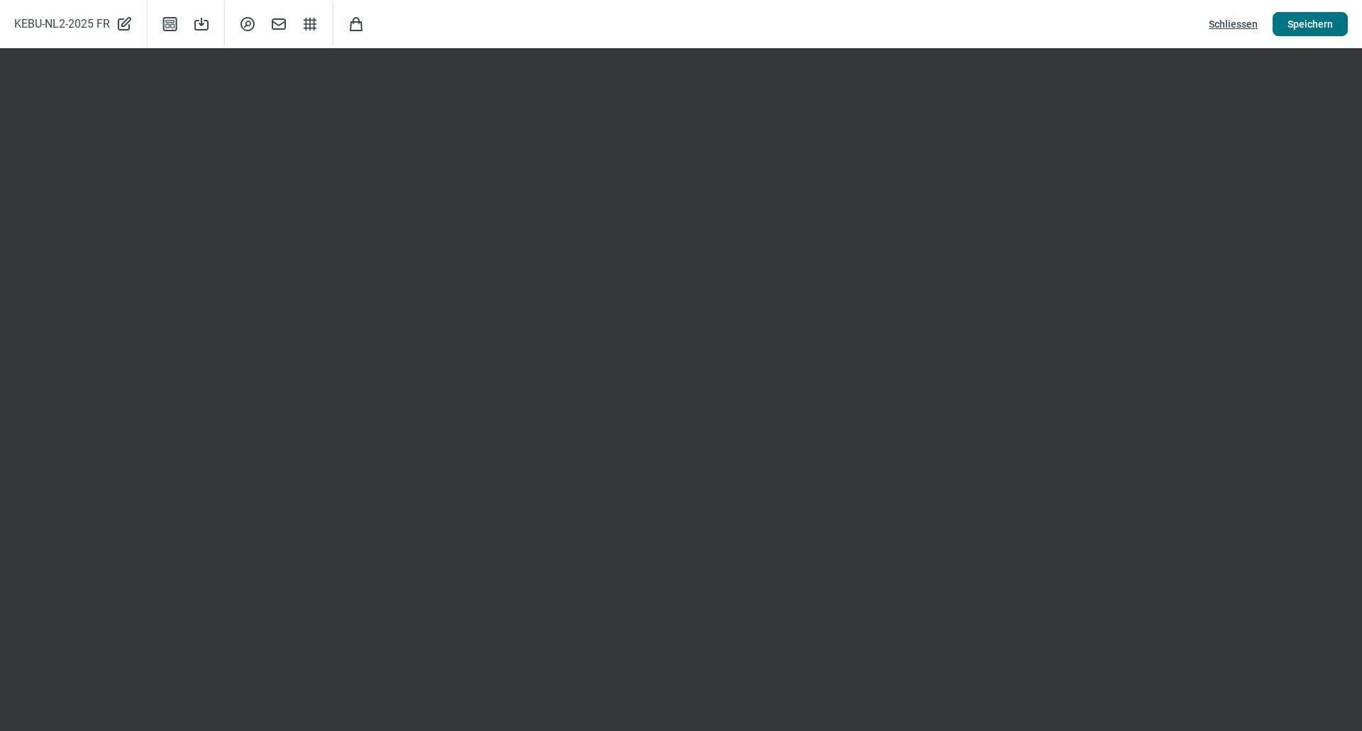
click at [1315, 21] on span "Speichern" at bounding box center [1309, 24] width 45 height 23
click at [1308, 27] on span "Speichern" at bounding box center [1309, 24] width 45 height 23
click at [1333, 18] on button "Speichern" at bounding box center [1309, 24] width 75 height 24
click at [1314, 23] on span "Speichern" at bounding box center [1309, 24] width 45 height 23
click at [1304, 19] on span "Speichern" at bounding box center [1309, 24] width 45 height 23
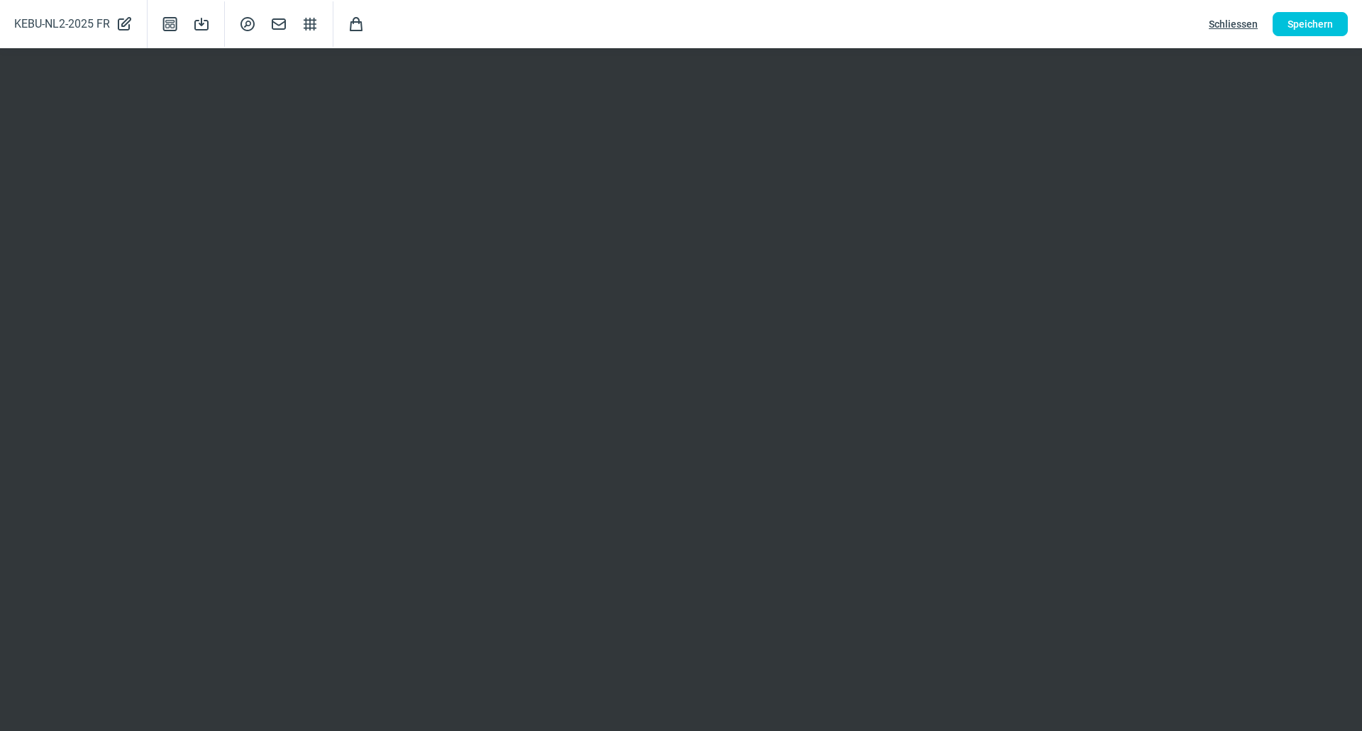
click at [1221, 18] on span "Schliessen" at bounding box center [1232, 24] width 49 height 23
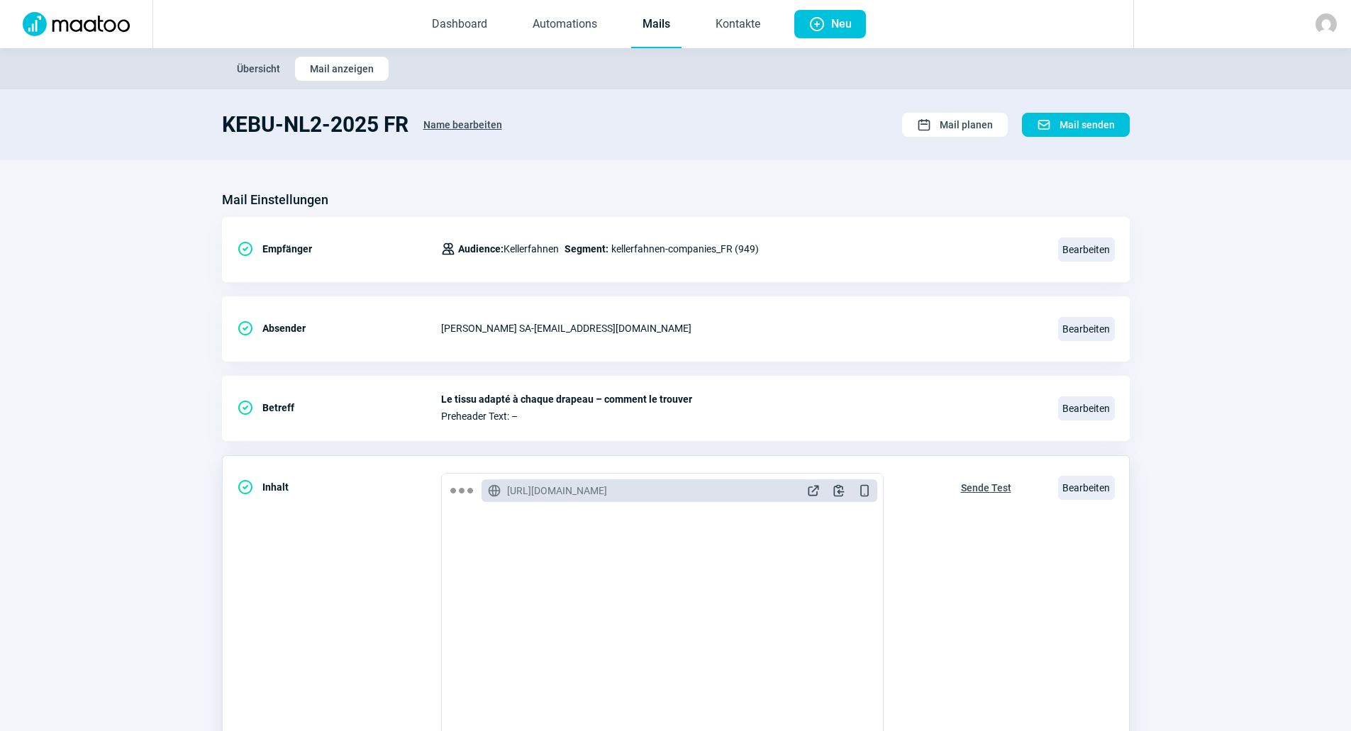
click at [984, 486] on span "Sende Test" at bounding box center [986, 488] width 50 height 23
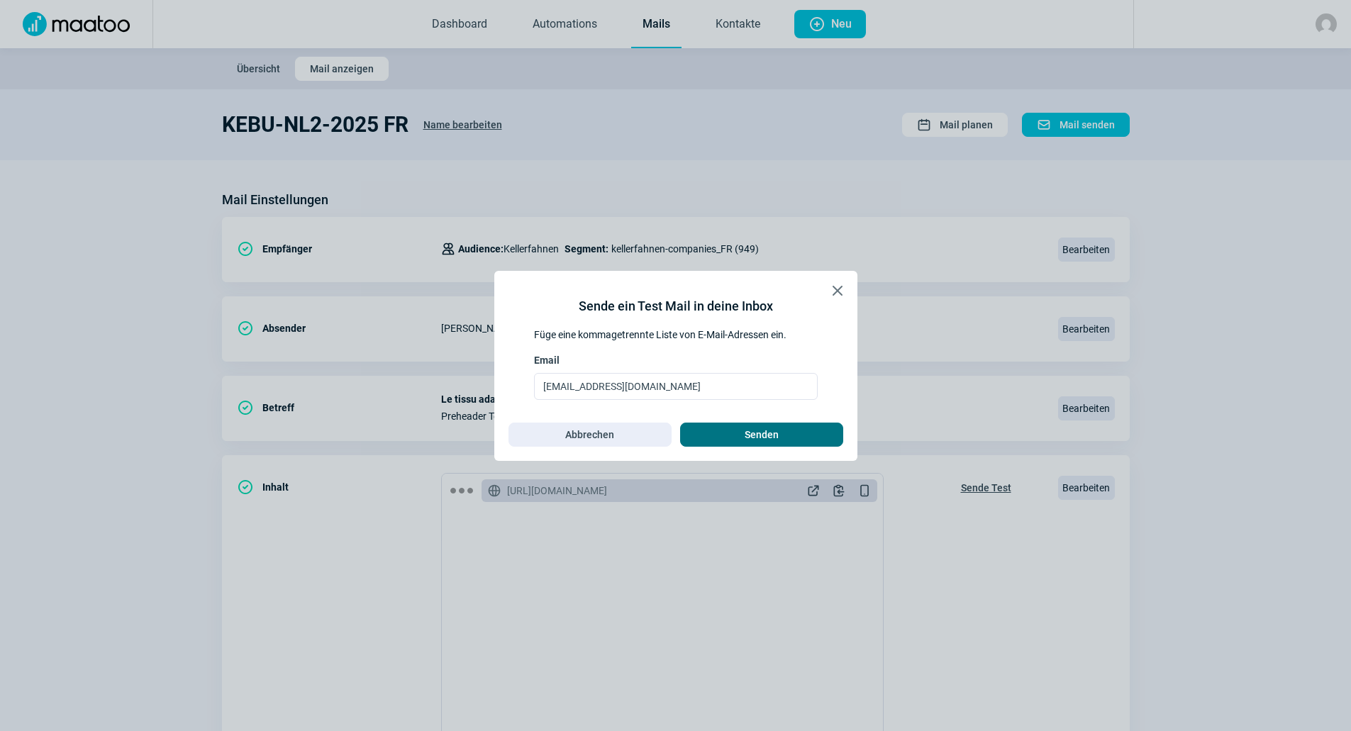
click at [727, 441] on span "Senden" at bounding box center [761, 434] width 133 height 23
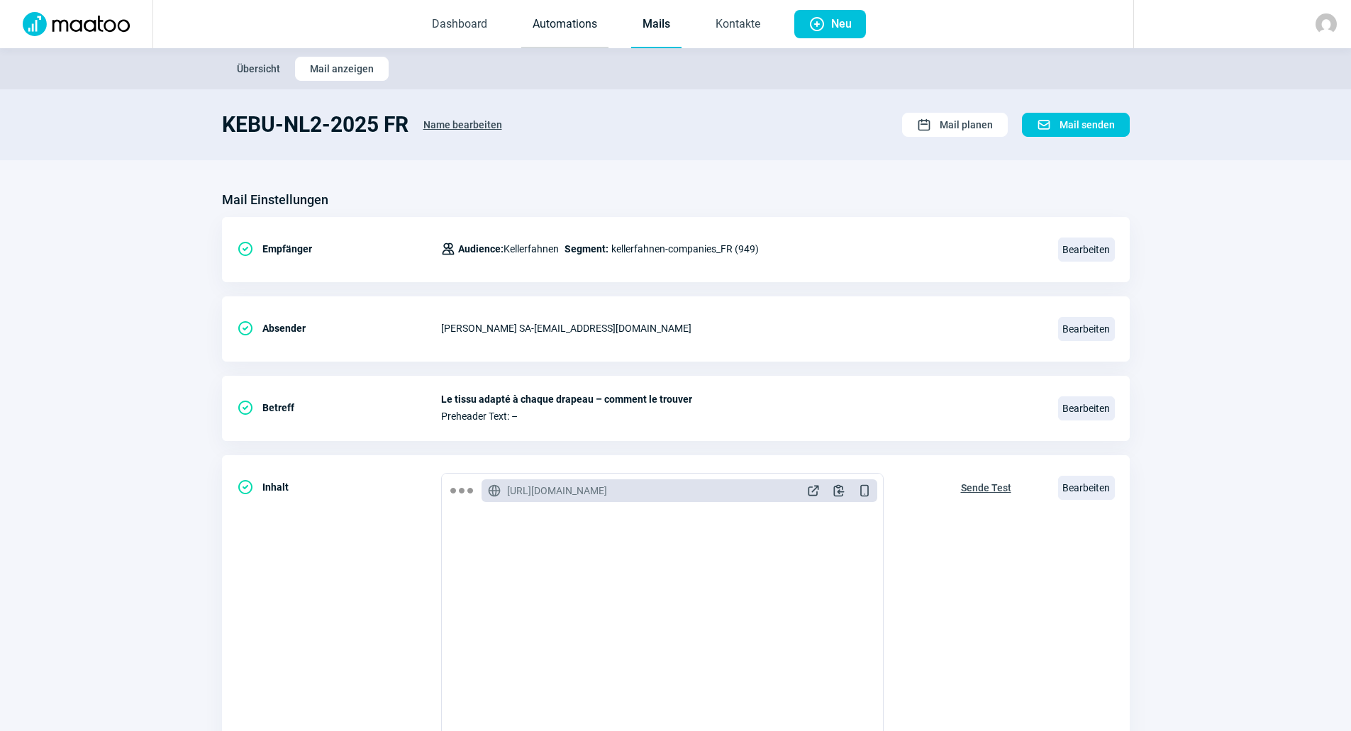
click at [576, 22] on link "Automations" at bounding box center [564, 24] width 87 height 47
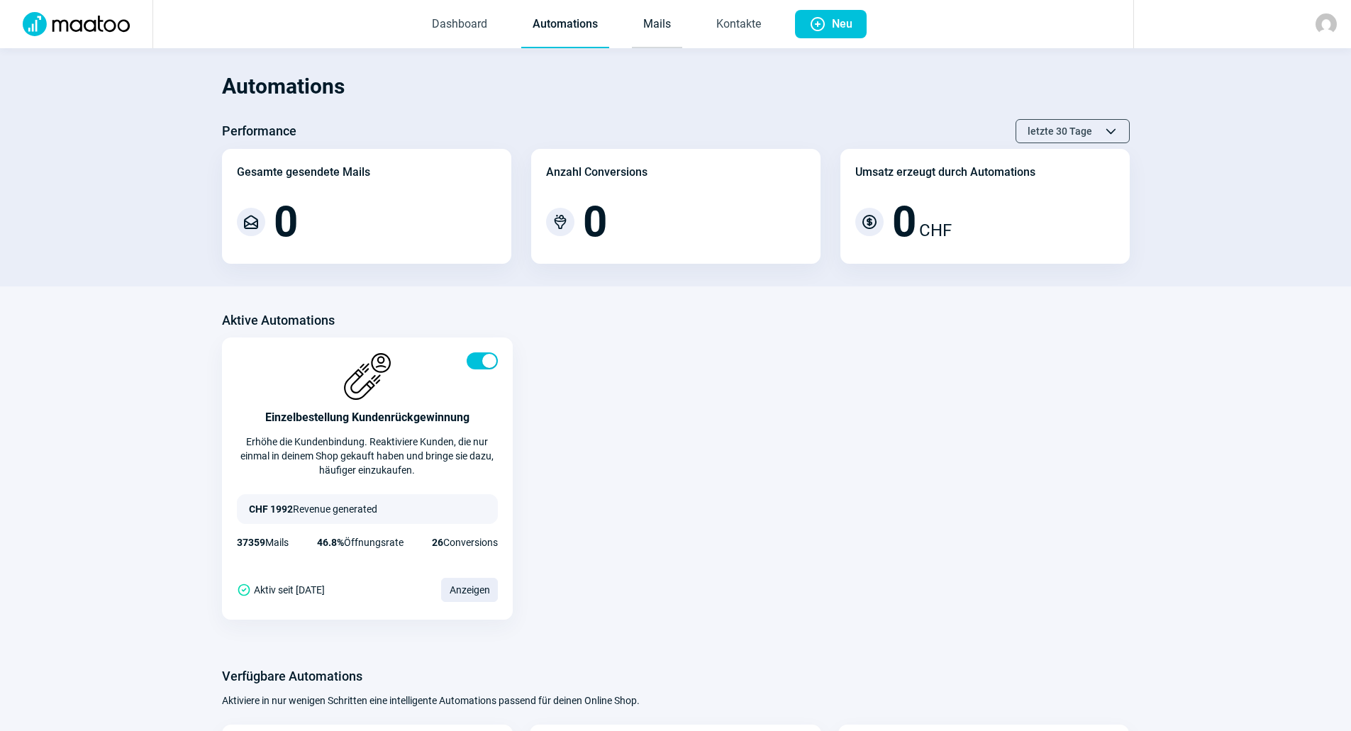
click at [650, 23] on link "Mails" at bounding box center [657, 24] width 50 height 47
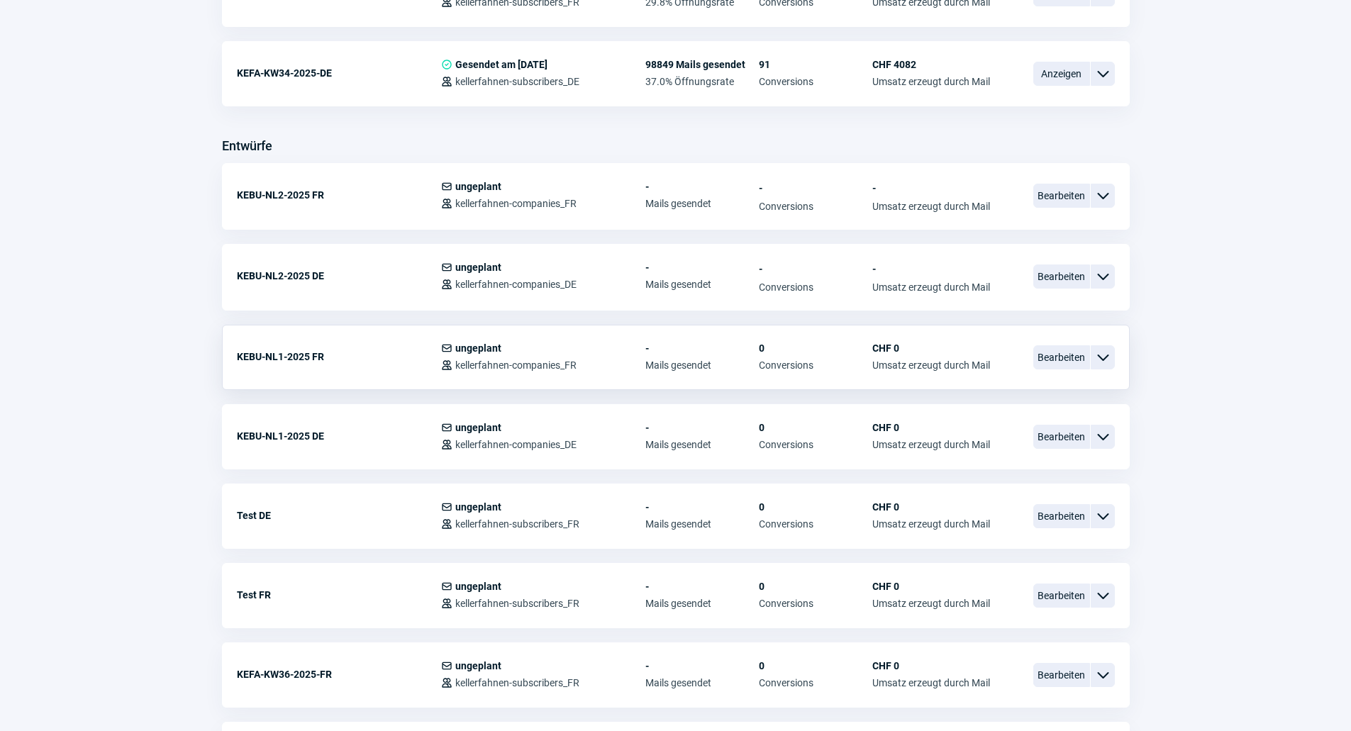
scroll to position [425, 0]
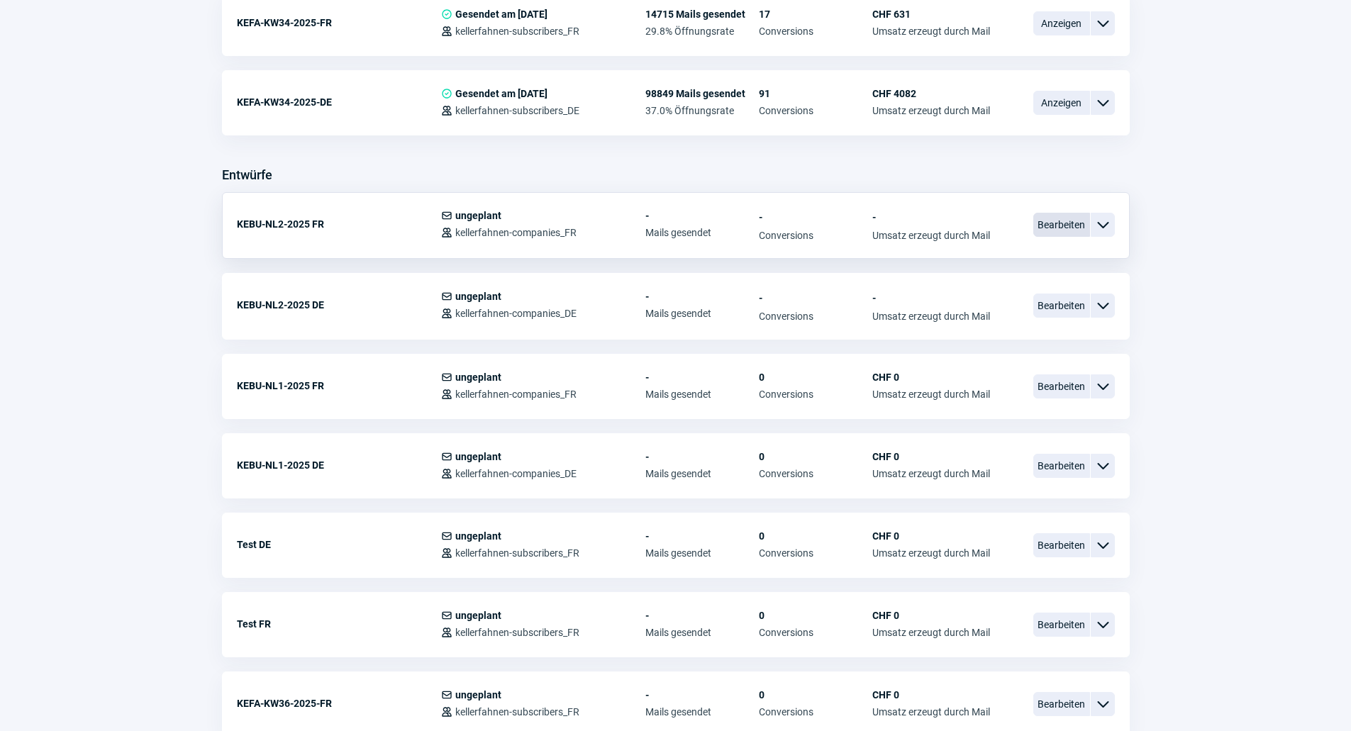
click at [1069, 224] on span "Bearbeiten" at bounding box center [1061, 225] width 57 height 24
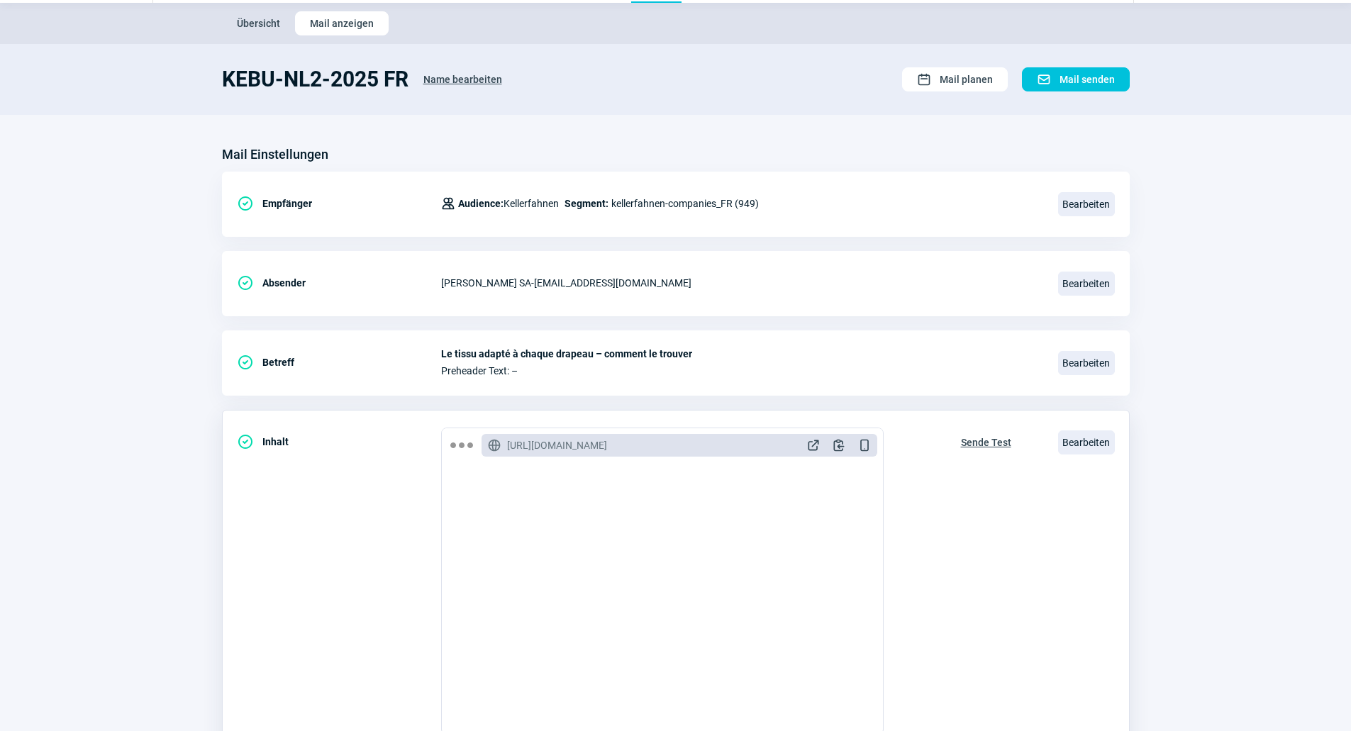
scroll to position [189, 0]
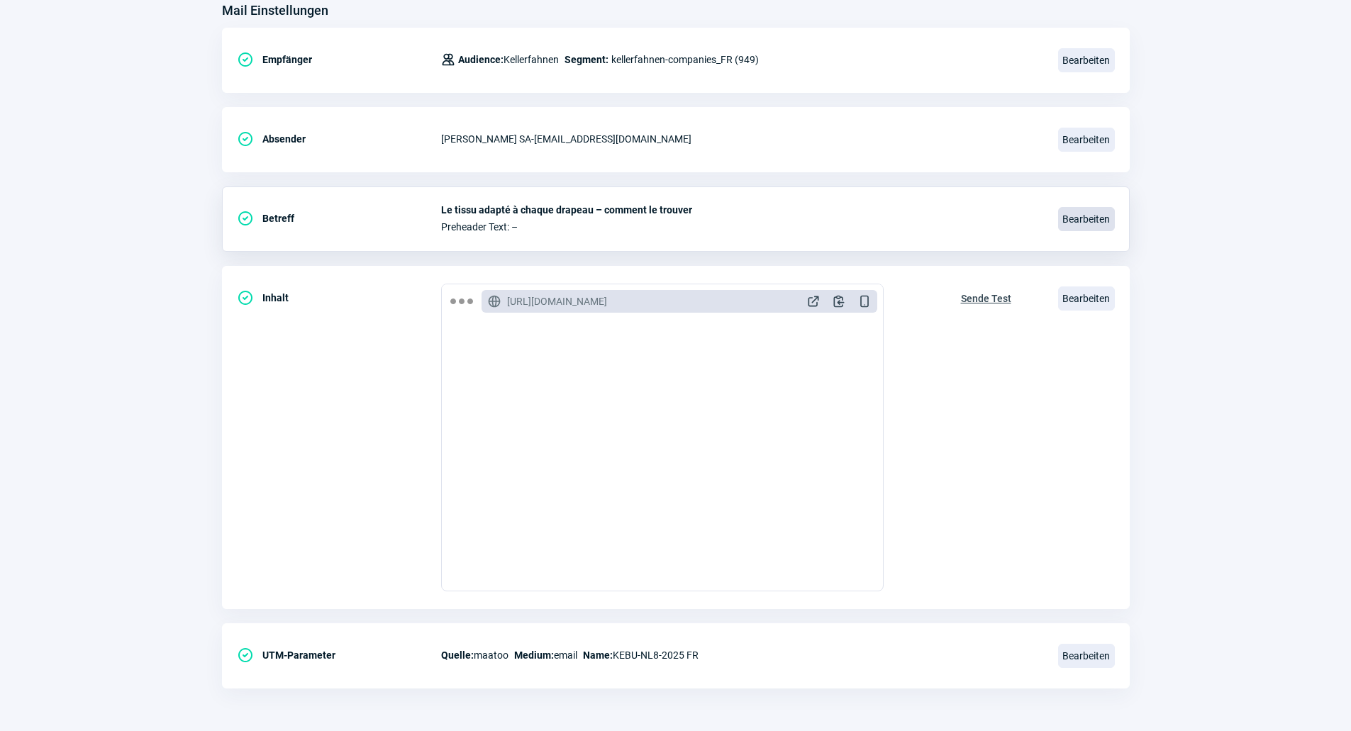
click at [1071, 220] on span "Bearbeiten" at bounding box center [1086, 219] width 57 height 24
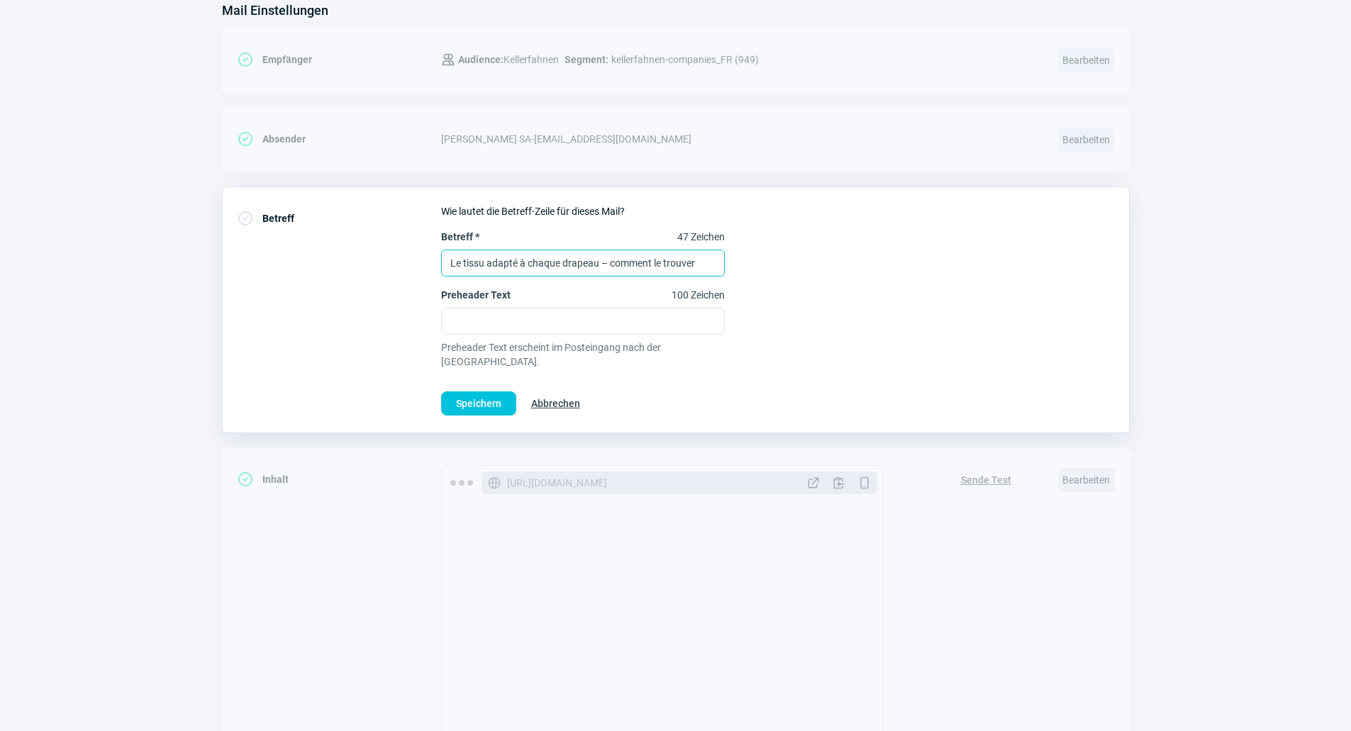
drag, startPoint x: 701, startPoint y: 264, endPoint x: 288, endPoint y: 266, distance: 413.4
click at [288, 266] on div "CheckCircle icon Betreff Wie lautet die Betreff-Zeile für dieses Mail? Betreff …" at bounding box center [676, 310] width 908 height 247
type input "Plus que de simples drapeaux"
click at [762, 352] on div "Betreff * 72 Zeichen Plus que de simples drapeaux Preheader Text 100 Zeichen Pr…" at bounding box center [778, 299] width 674 height 139
click at [472, 392] on span "Speichern" at bounding box center [478, 403] width 45 height 23
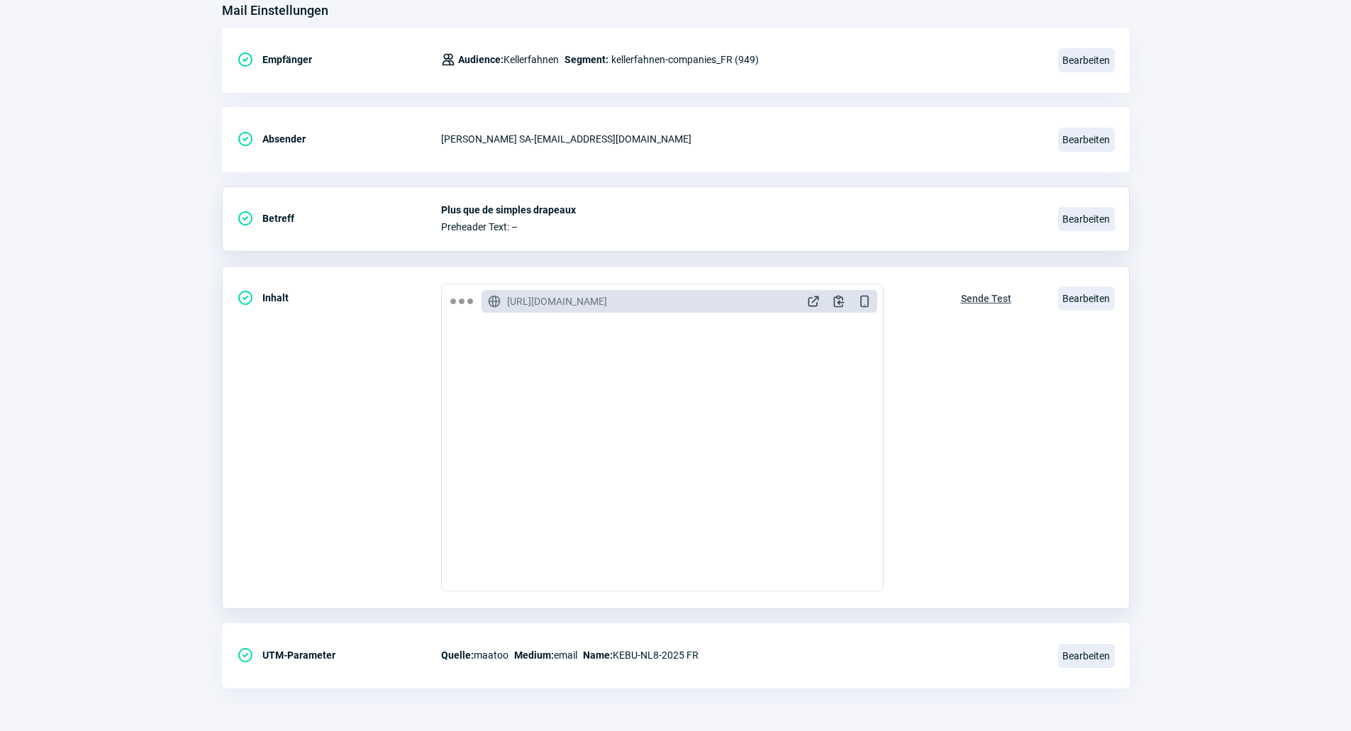
click at [991, 425] on div "Sende Test" at bounding box center [986, 438] width 80 height 308
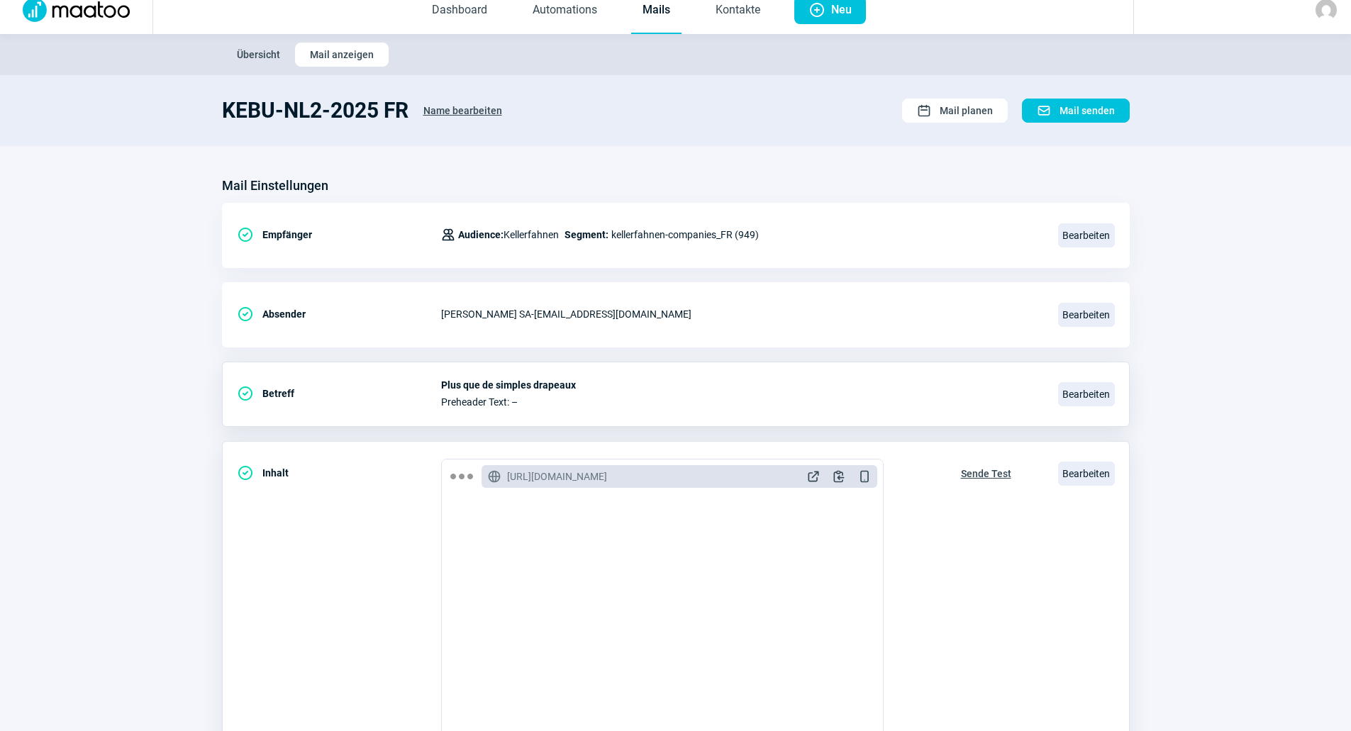
scroll to position [0, 0]
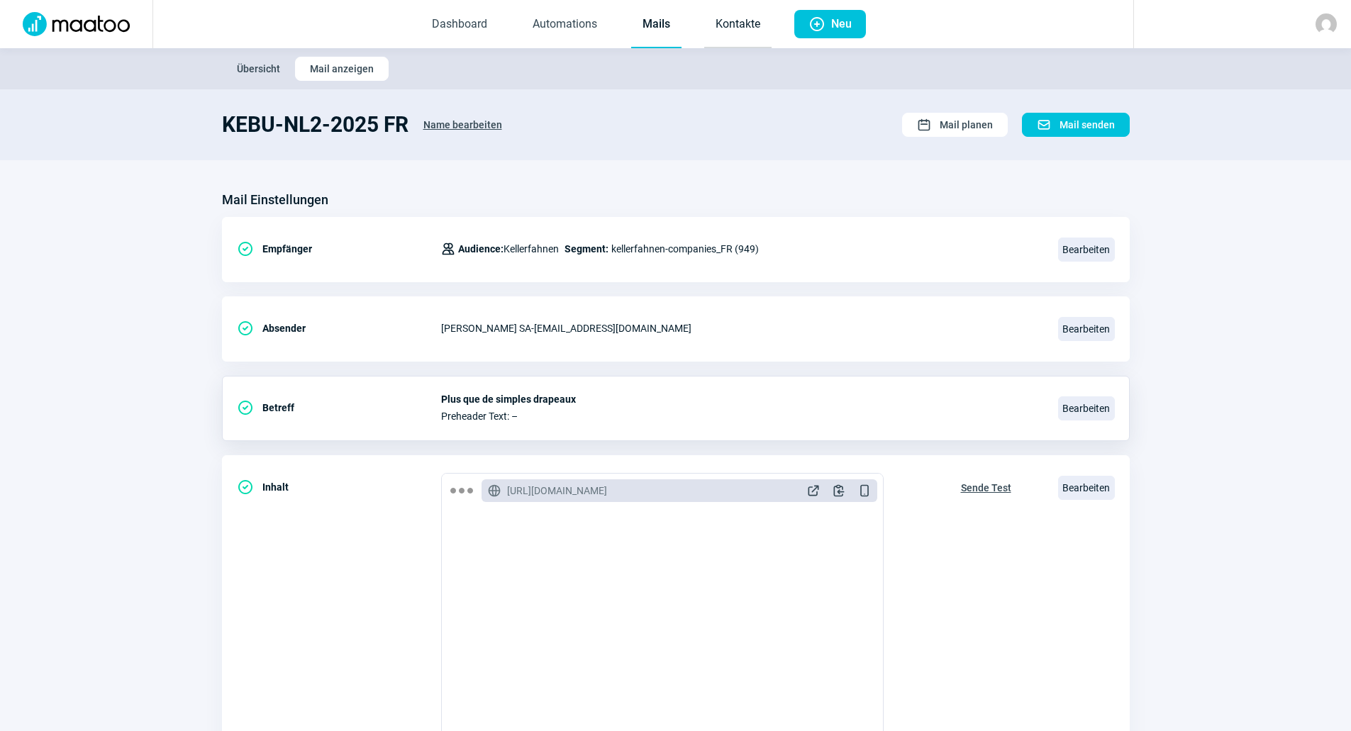
click at [722, 28] on link "Kontakte" at bounding box center [737, 24] width 67 height 47
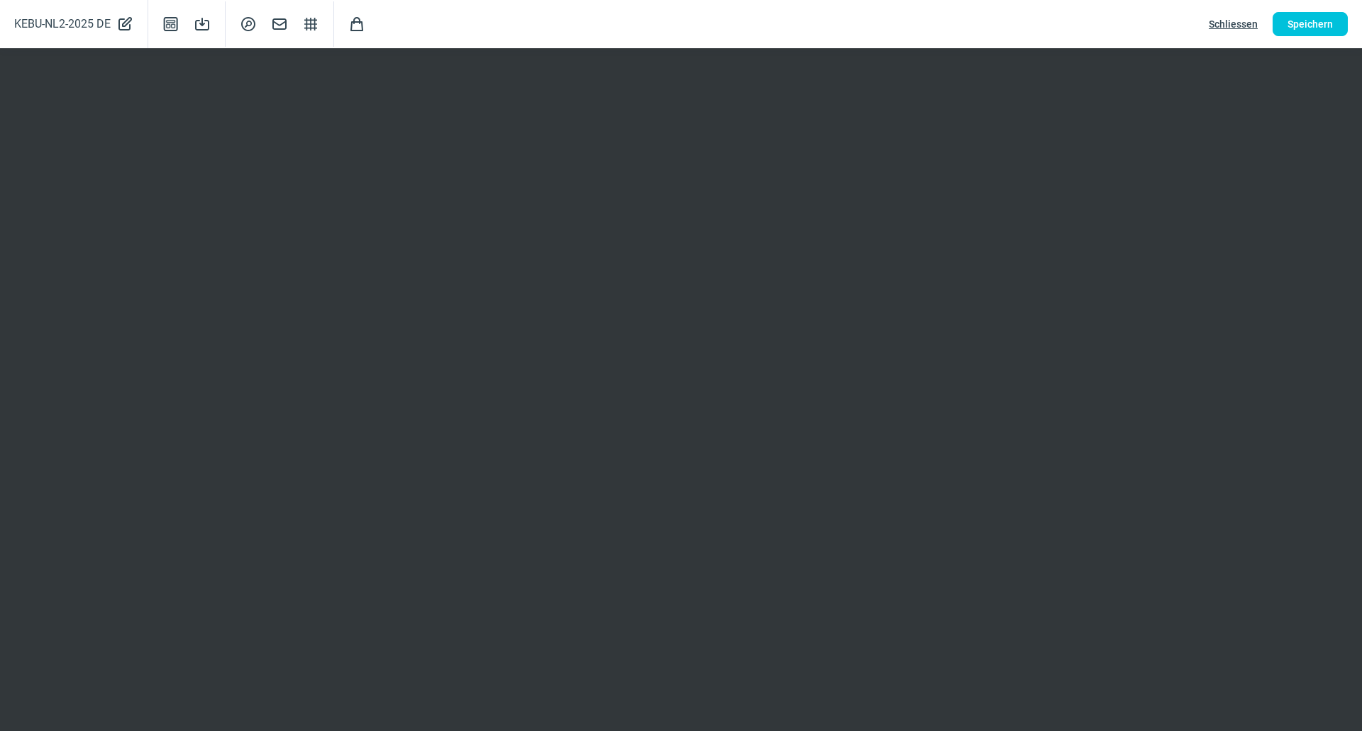
scroll to position [189, 0]
